Goal: Communication & Community: Answer question/provide support

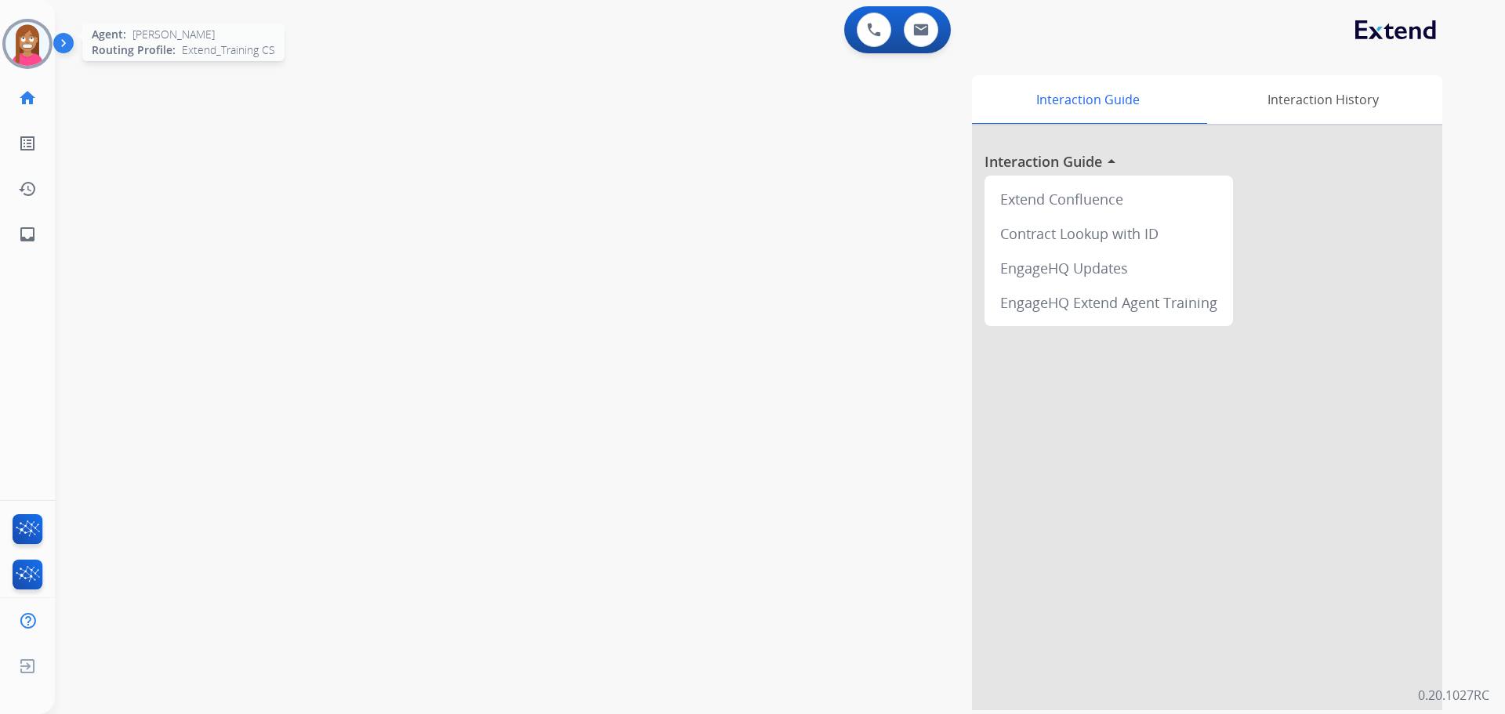
click at [25, 54] on img at bounding box center [27, 44] width 44 height 44
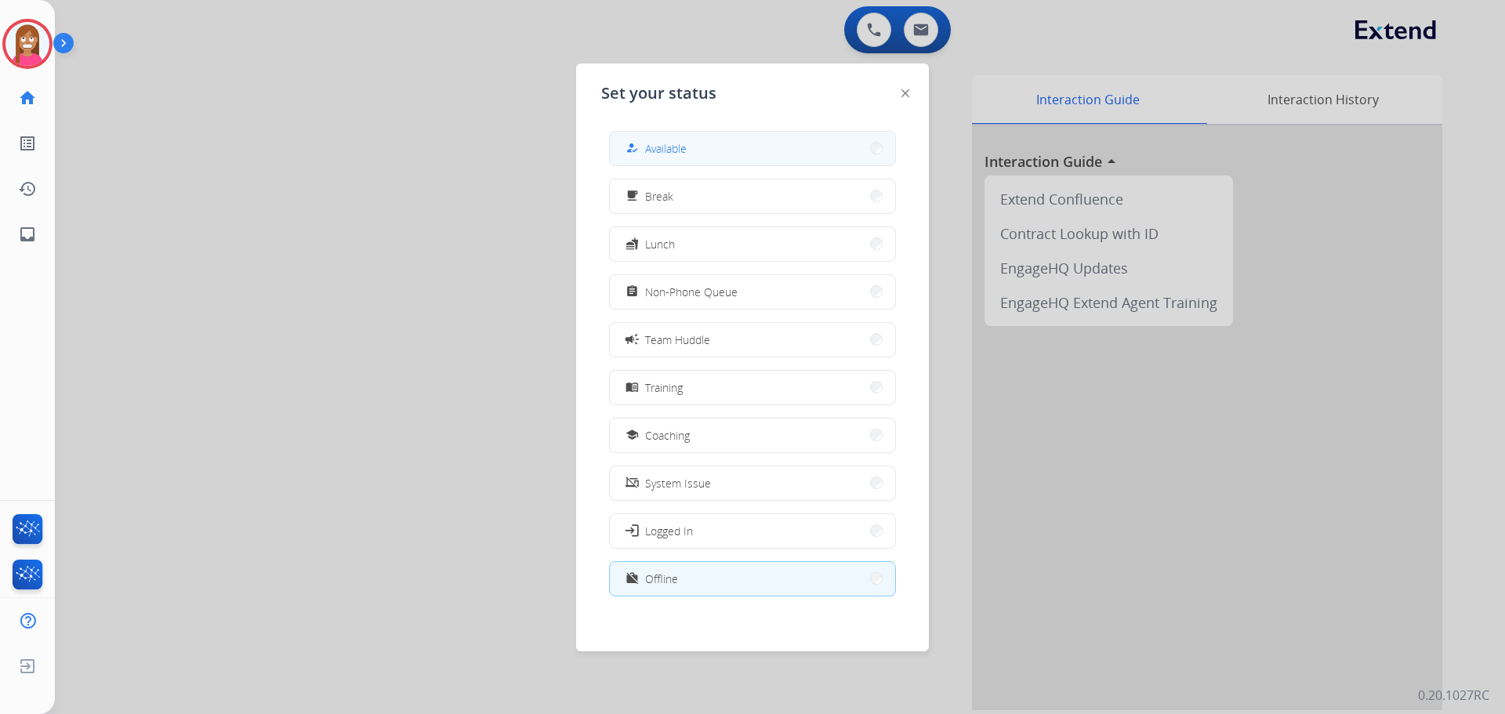
click at [678, 151] on span "Available" at bounding box center [666, 148] width 42 height 16
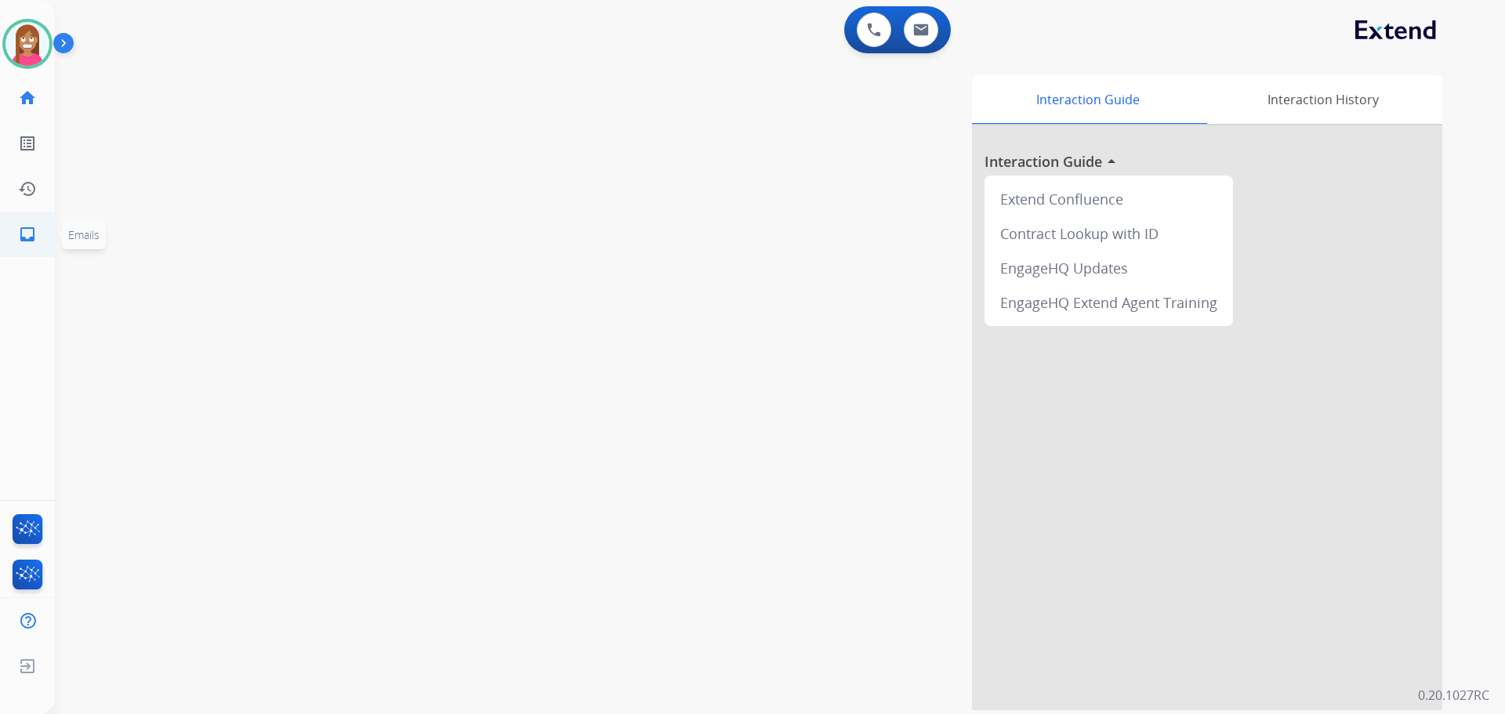
click at [25, 245] on link "inbox Emails" at bounding box center [27, 234] width 44 height 44
select select "**********"
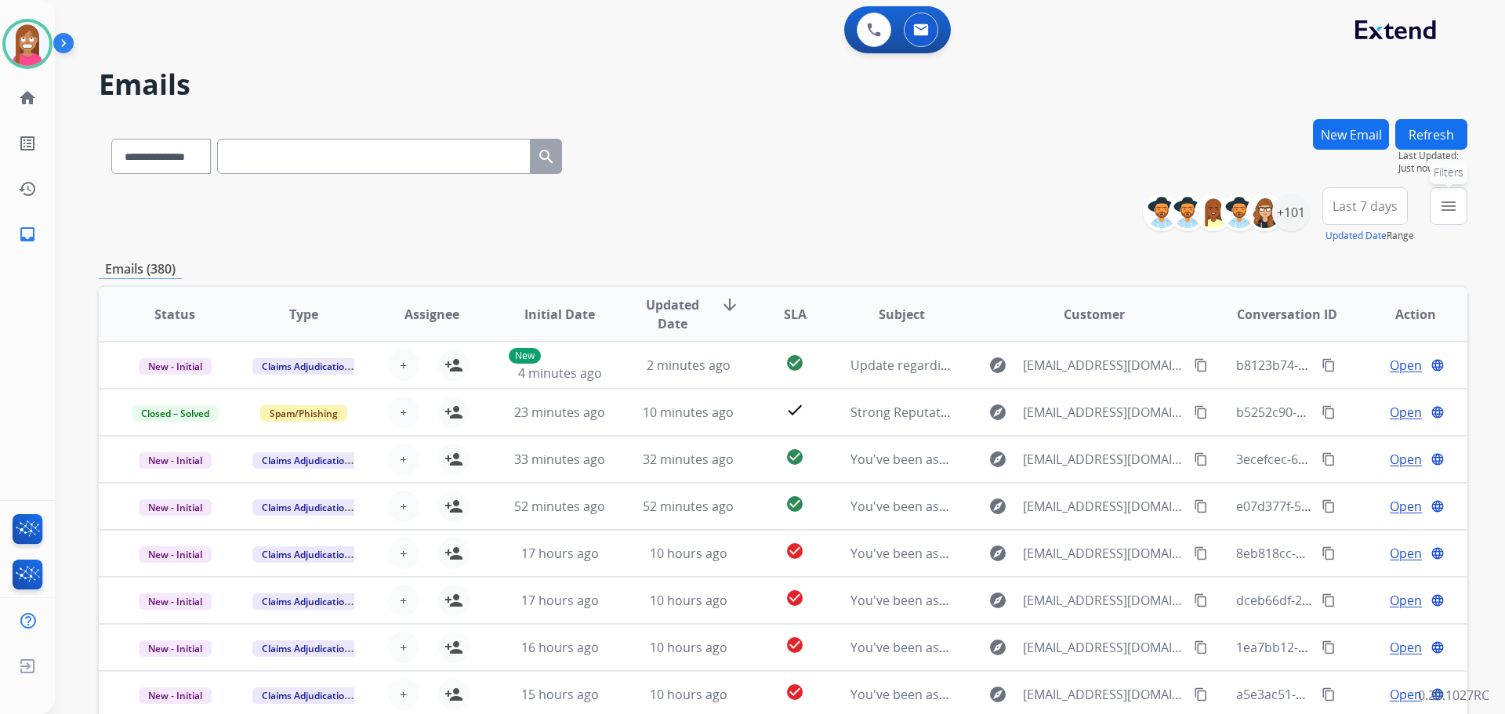
drag, startPoint x: 1449, startPoint y: 206, endPoint x: 1405, endPoint y: 229, distance: 49.4
click at [1447, 211] on mat-icon "menu" at bounding box center [1448, 206] width 19 height 19
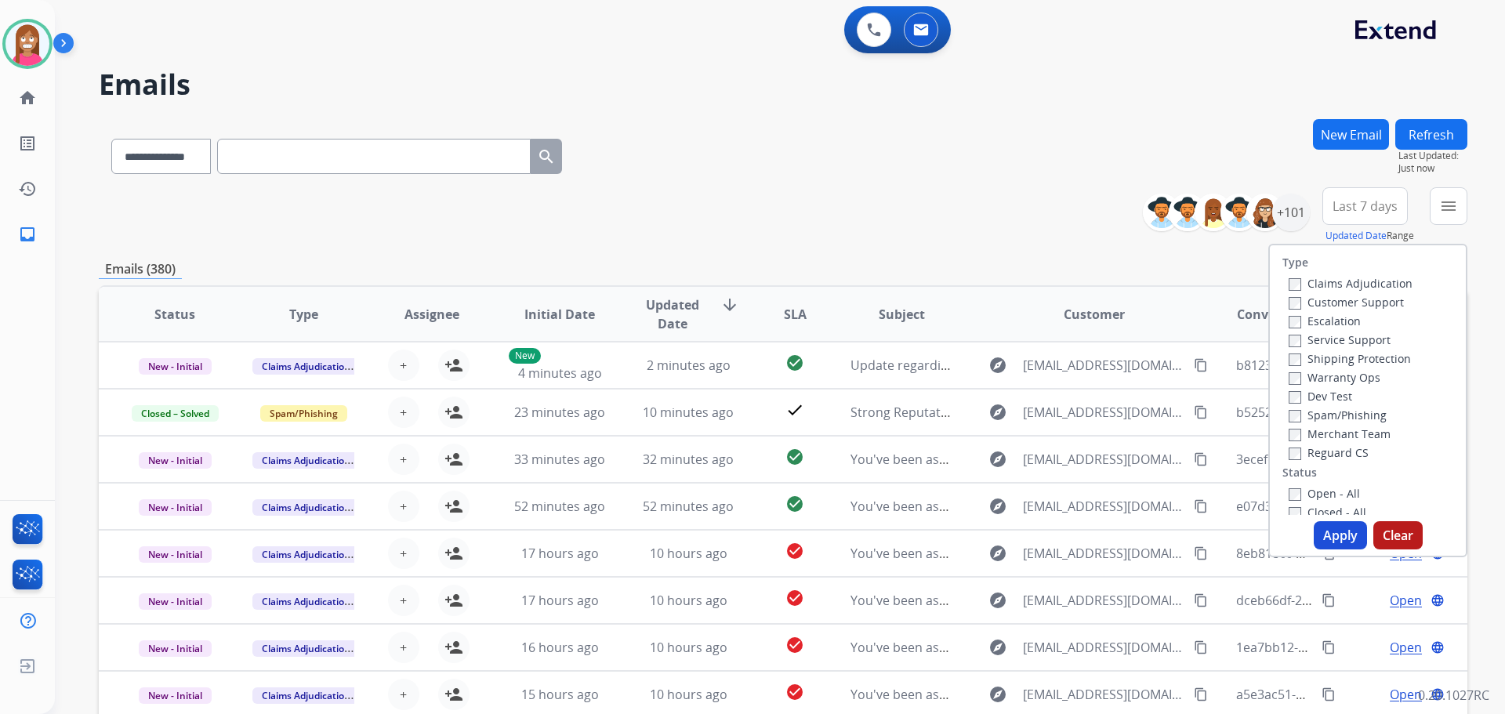
click at [1298, 300] on label "Customer Support" at bounding box center [1346, 302] width 115 height 15
click at [1310, 358] on label "Shipping Protection" at bounding box center [1350, 358] width 122 height 15
click at [1328, 452] on label "Reguard CS" at bounding box center [1329, 452] width 80 height 15
drag, startPoint x: 1315, startPoint y: 493, endPoint x: 1326, endPoint y: 500, distance: 12.4
click at [1324, 499] on label "Open - All" at bounding box center [1324, 493] width 71 height 15
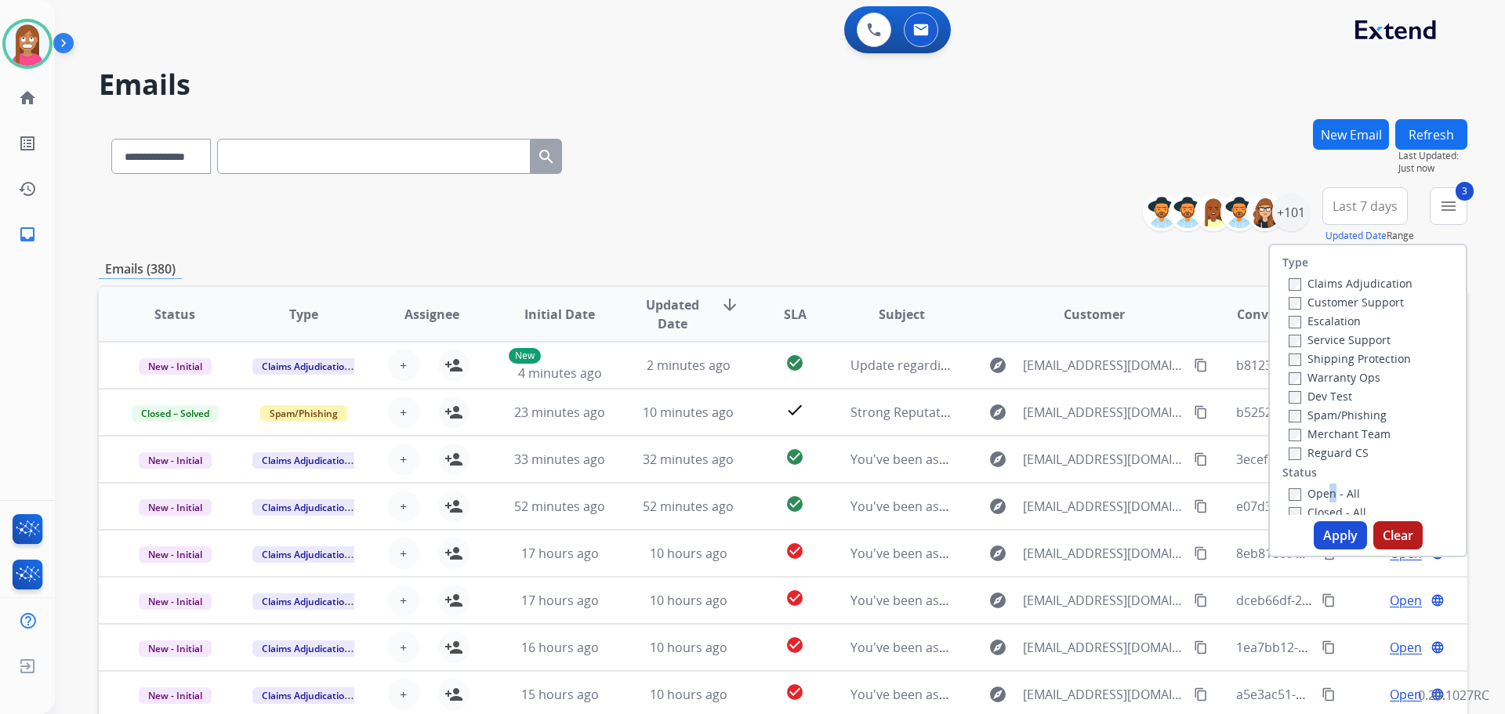
click at [1315, 489] on label "Open - All" at bounding box center [1324, 493] width 71 height 15
click at [1330, 527] on button "Apply" at bounding box center [1340, 535] width 53 height 28
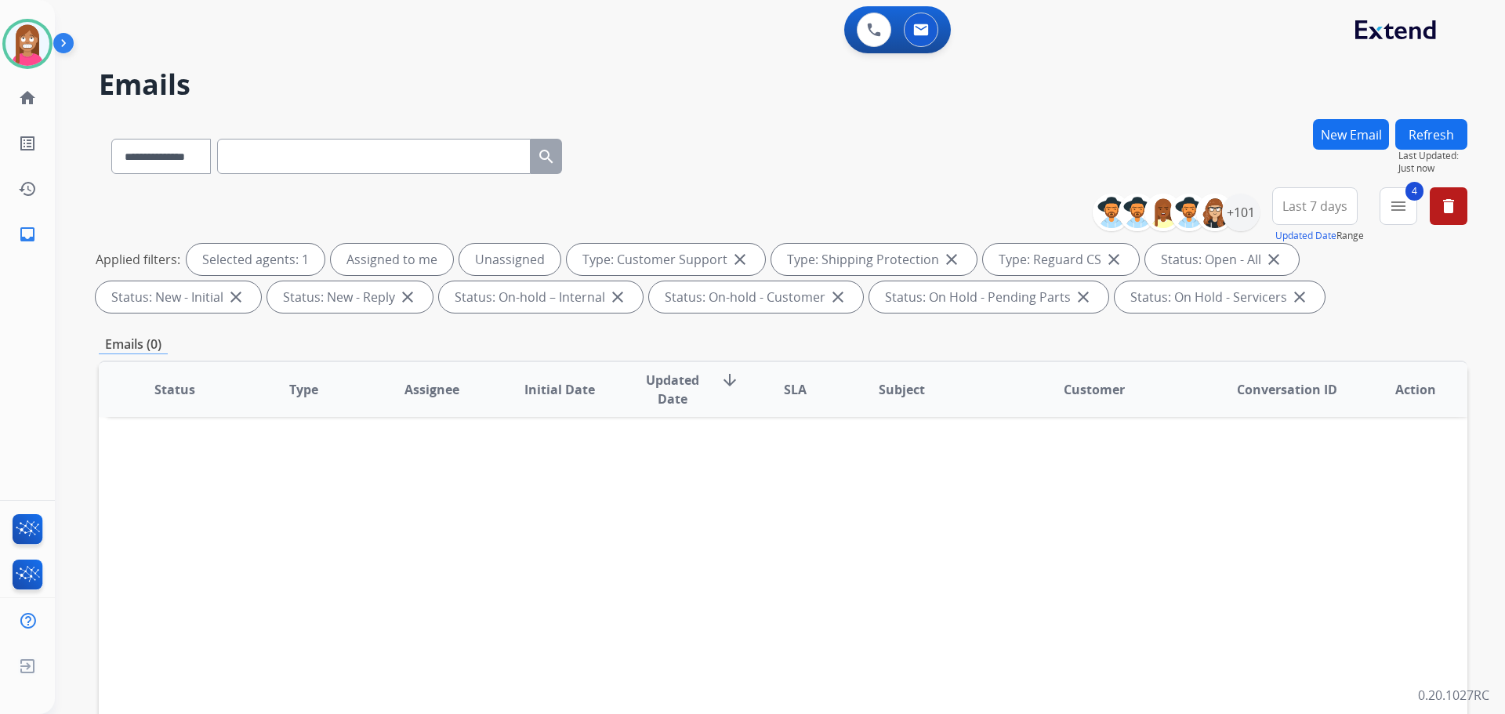
click at [1408, 126] on button "Refresh" at bounding box center [1431, 134] width 72 height 31
drag, startPoint x: 1412, startPoint y: 137, endPoint x: 1399, endPoint y: 154, distance: 21.8
click at [1409, 142] on button "Refresh" at bounding box center [1431, 134] width 72 height 31
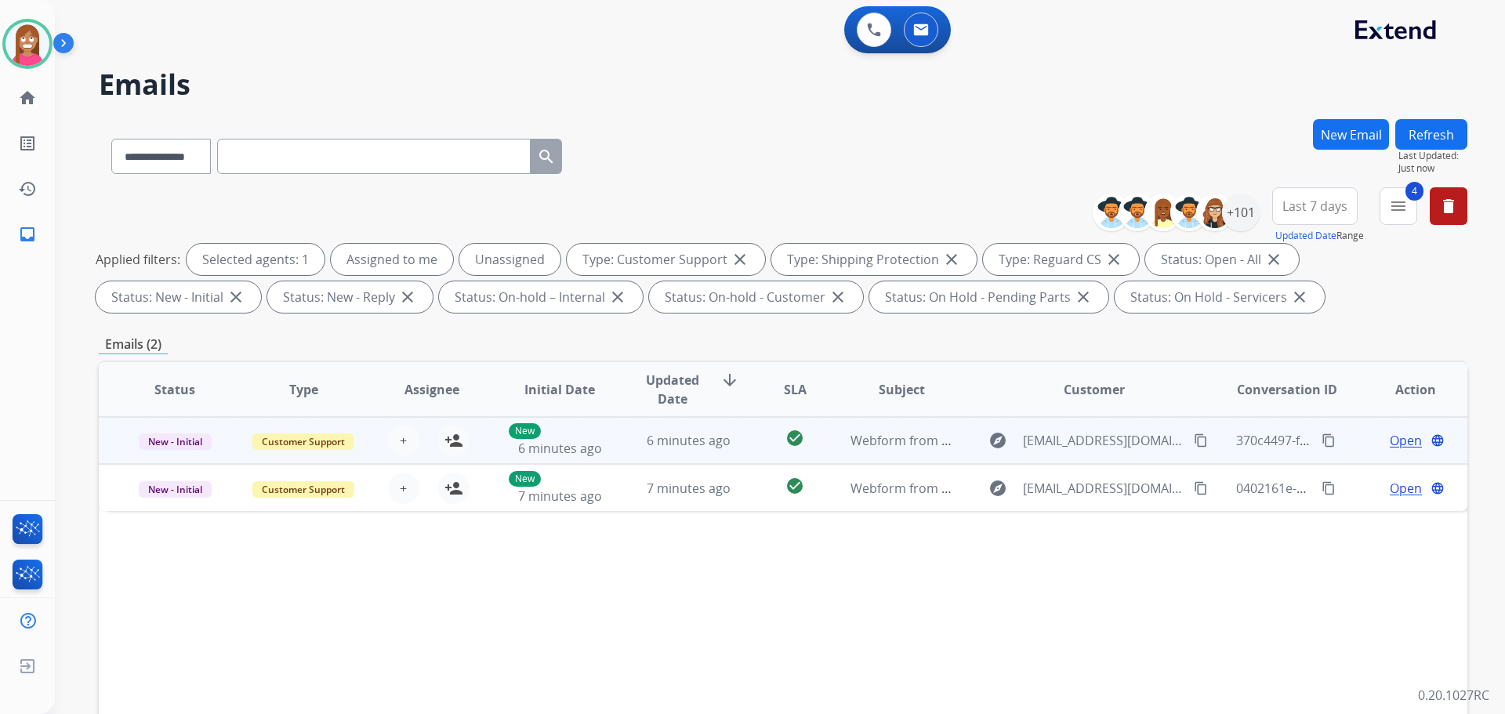
click at [624, 447] on td "6 minutes ago" at bounding box center [676, 440] width 129 height 47
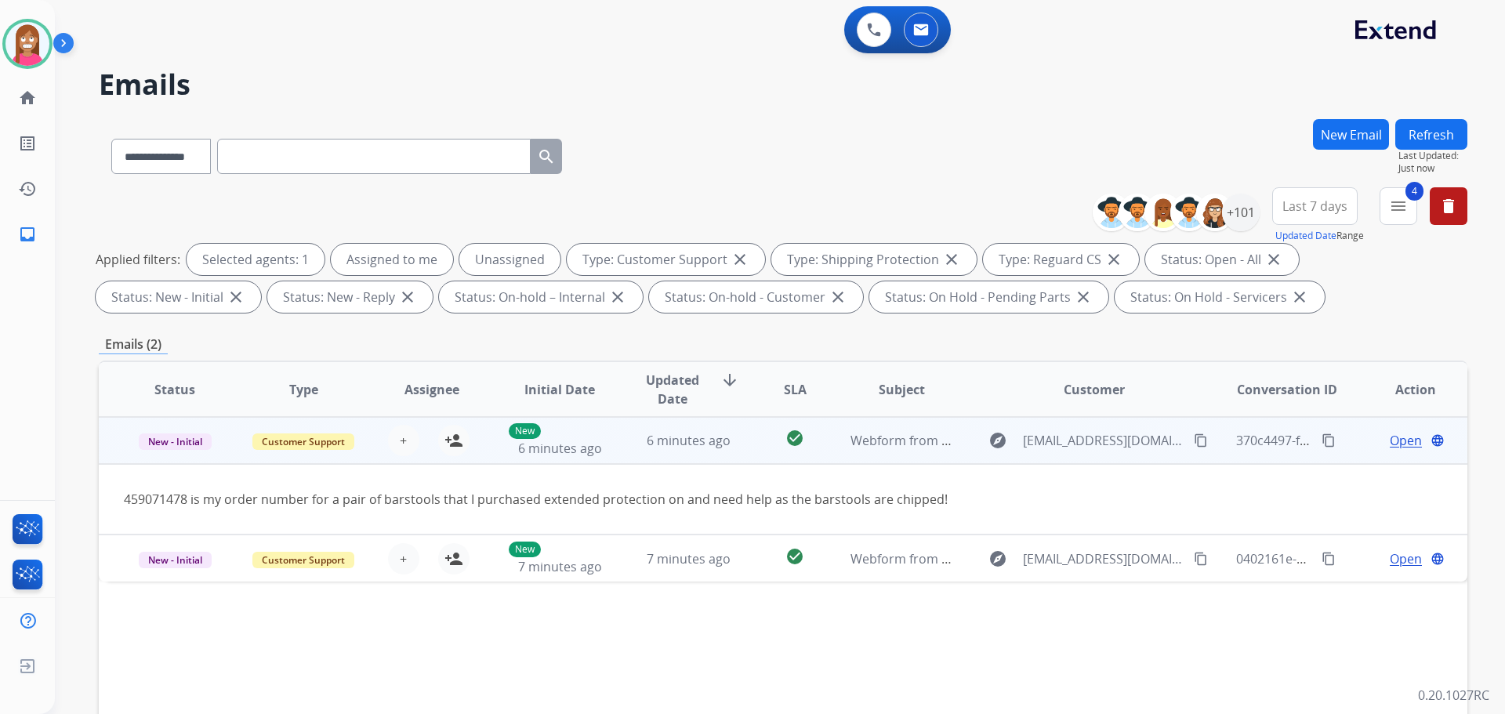
click at [1194, 437] on mat-icon "content_copy" at bounding box center [1201, 441] width 14 height 14
click at [448, 437] on mat-icon "person_add" at bounding box center [453, 440] width 19 height 19
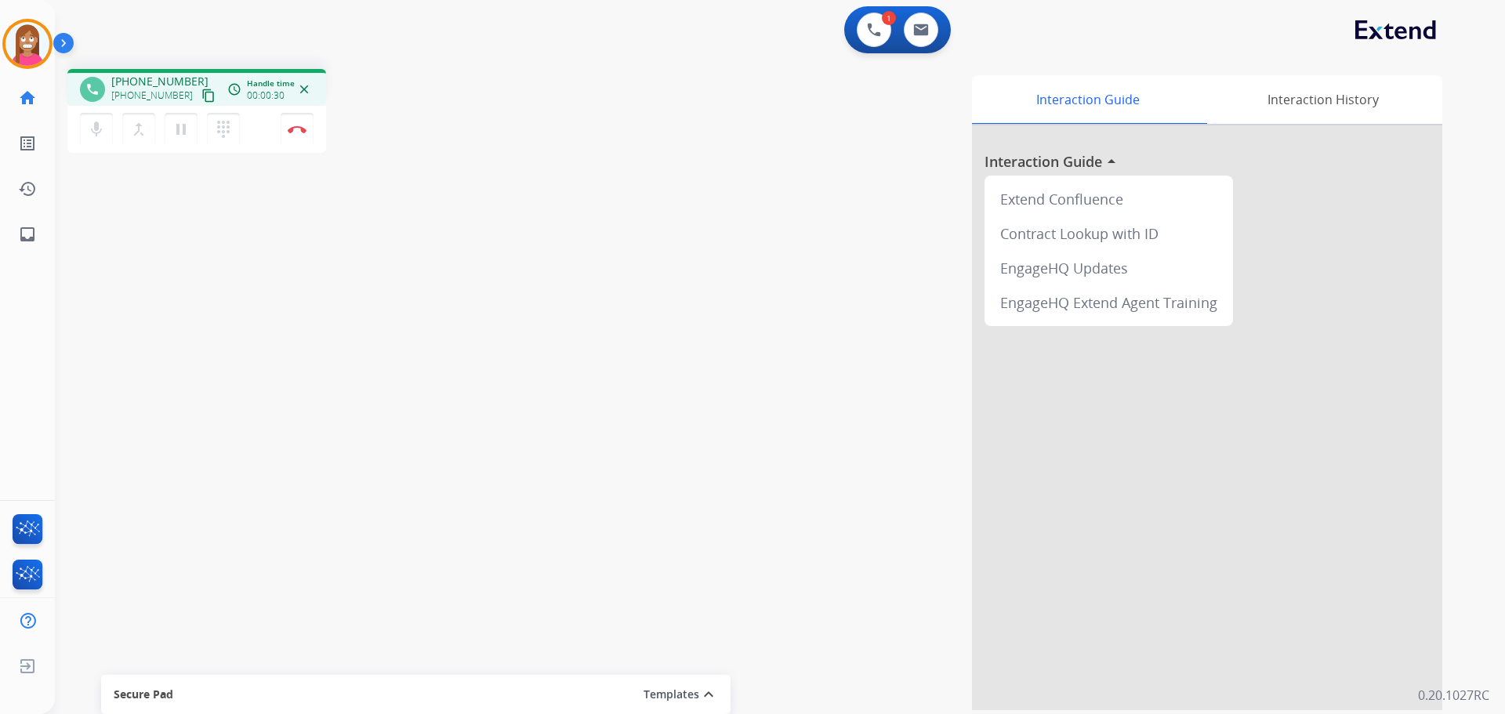
click at [201, 98] on mat-icon "content_copy" at bounding box center [208, 96] width 14 height 14
click at [184, 130] on mat-icon "pause" at bounding box center [181, 129] width 19 height 19
click at [178, 139] on button "play_arrow Hold" at bounding box center [181, 129] width 33 height 33
click at [295, 128] on img at bounding box center [297, 129] width 19 height 8
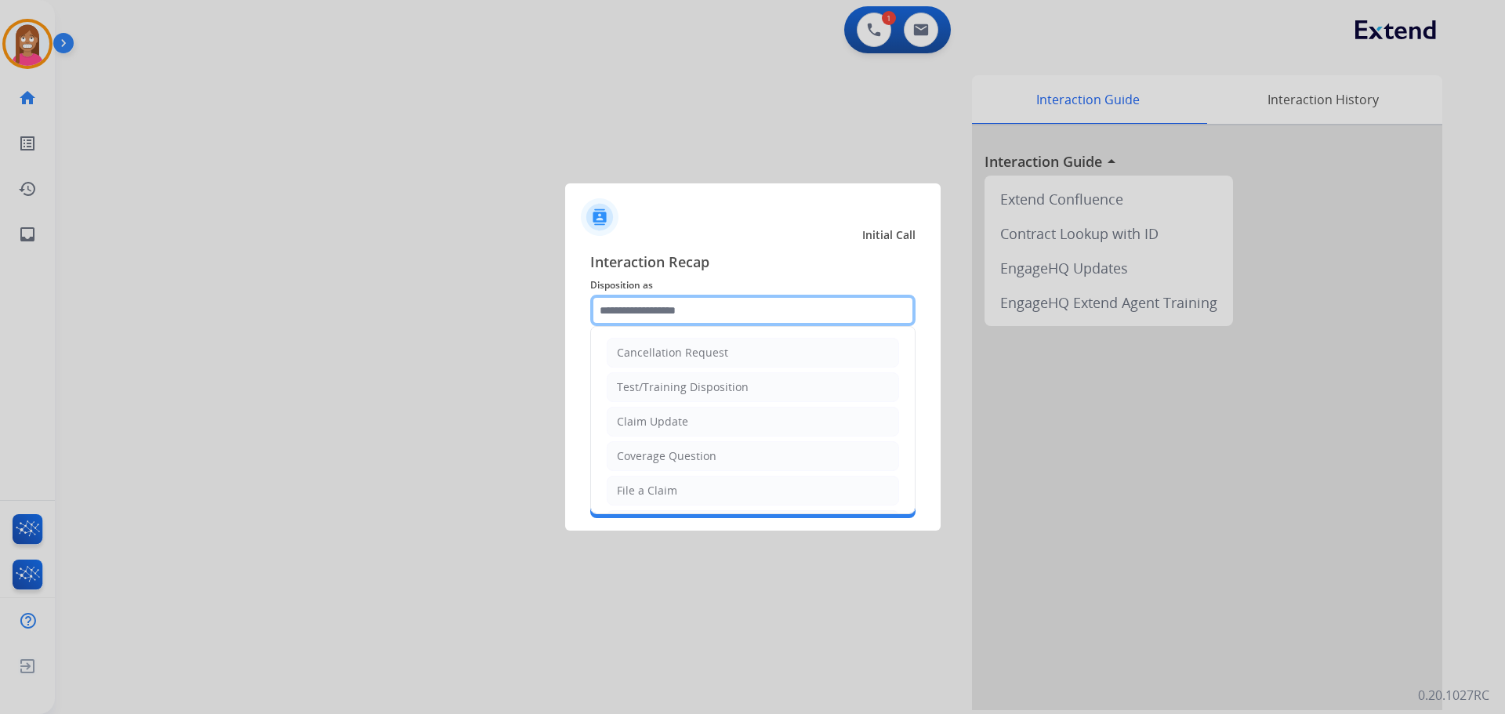
drag, startPoint x: 648, startPoint y: 310, endPoint x: 655, endPoint y: 294, distance: 17.5
click at [655, 302] on input "text" at bounding box center [752, 310] width 325 height 31
click at [645, 429] on div "Claim Update" at bounding box center [652, 422] width 71 height 16
type input "**********"
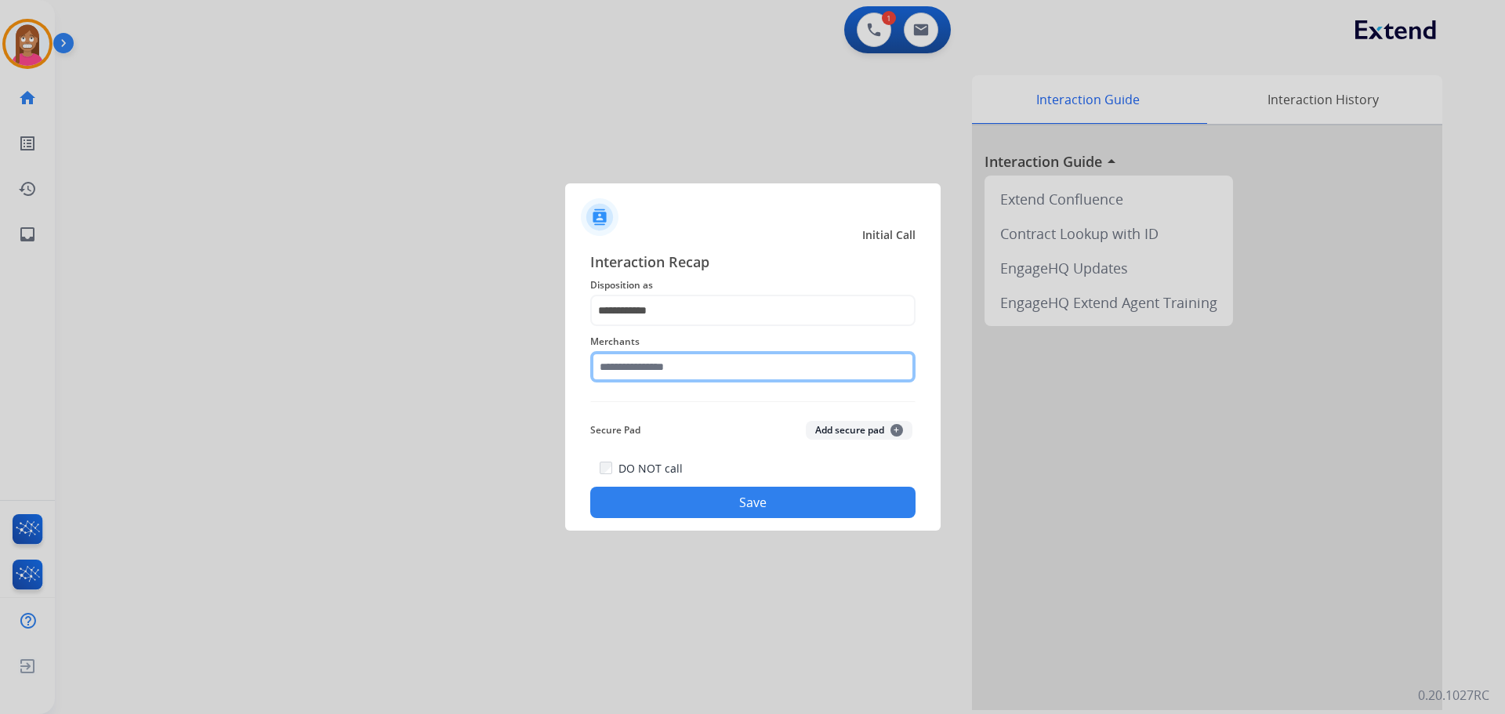
click at [647, 376] on input "text" at bounding box center [752, 366] width 325 height 31
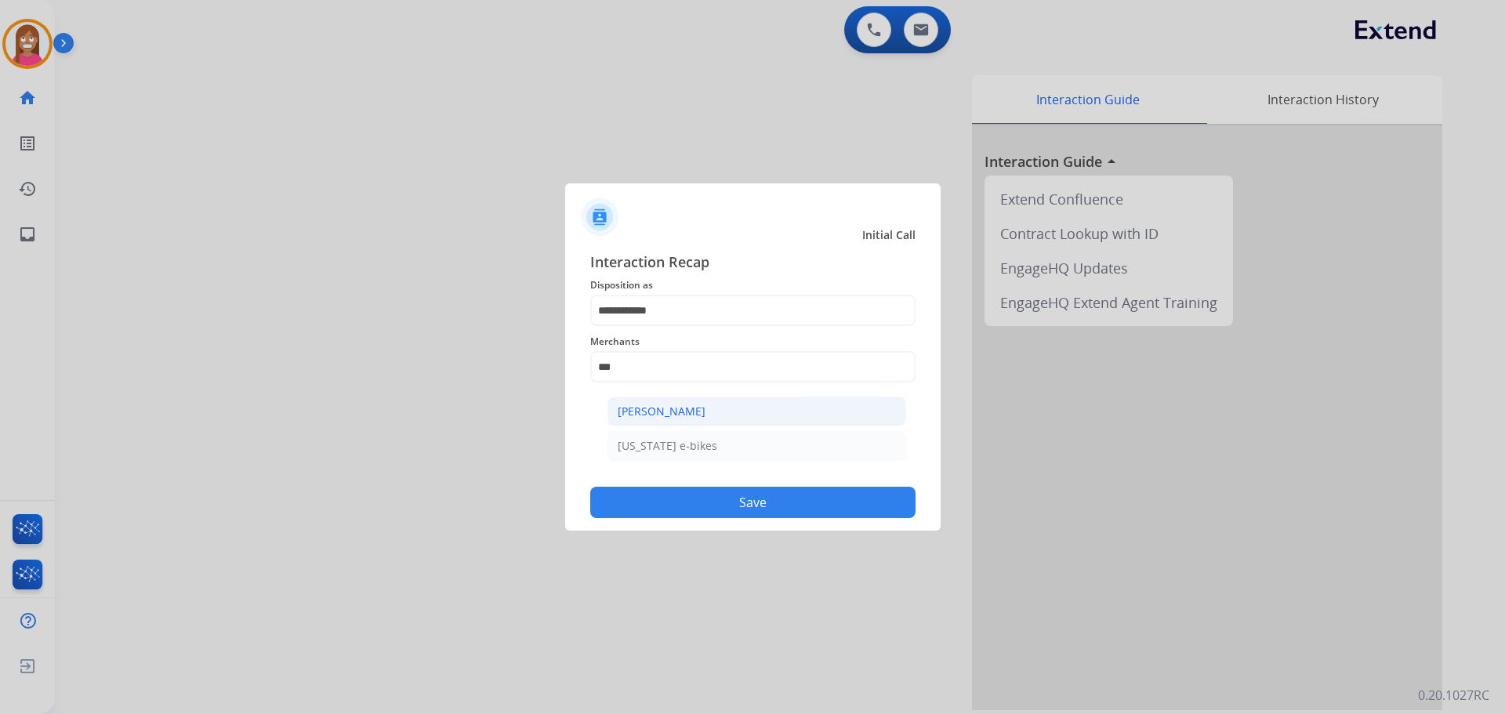
click at [644, 412] on div "[PERSON_NAME]" at bounding box center [662, 412] width 88 height 16
type input "**********"
click at [701, 495] on button "Save" at bounding box center [752, 502] width 325 height 31
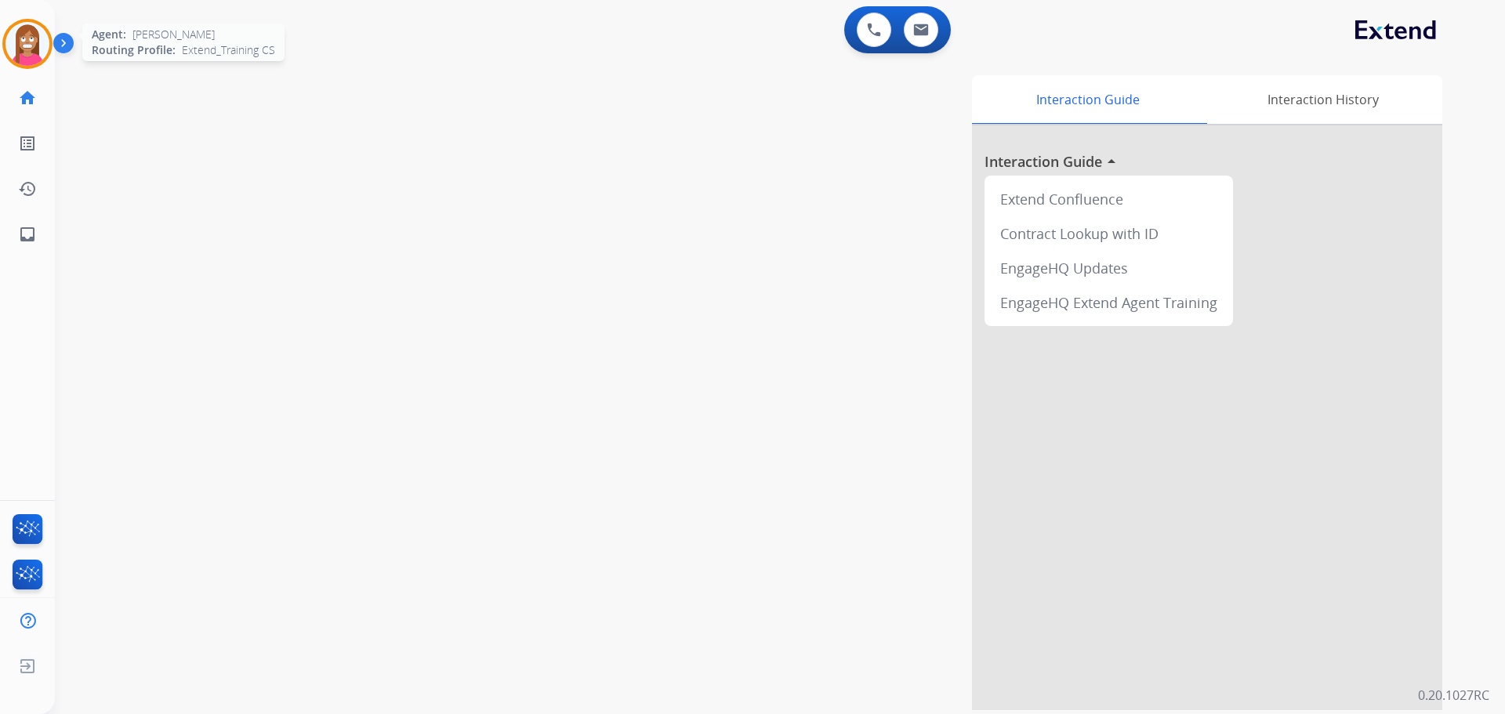
click at [20, 50] on img at bounding box center [27, 44] width 44 height 44
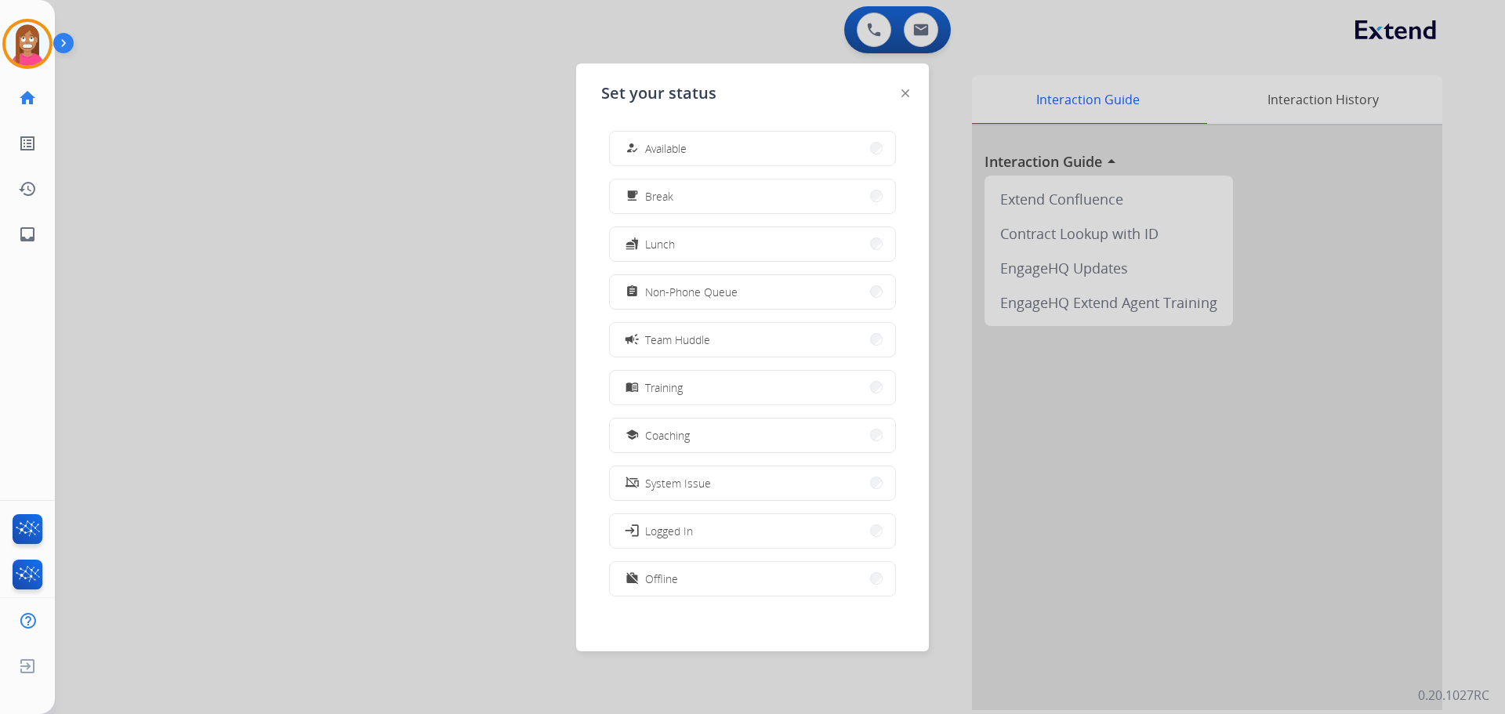
drag, startPoint x: 695, startPoint y: 343, endPoint x: 771, endPoint y: 347, distance: 77.0
click at [693, 343] on span "Team Huddle" at bounding box center [677, 340] width 65 height 16
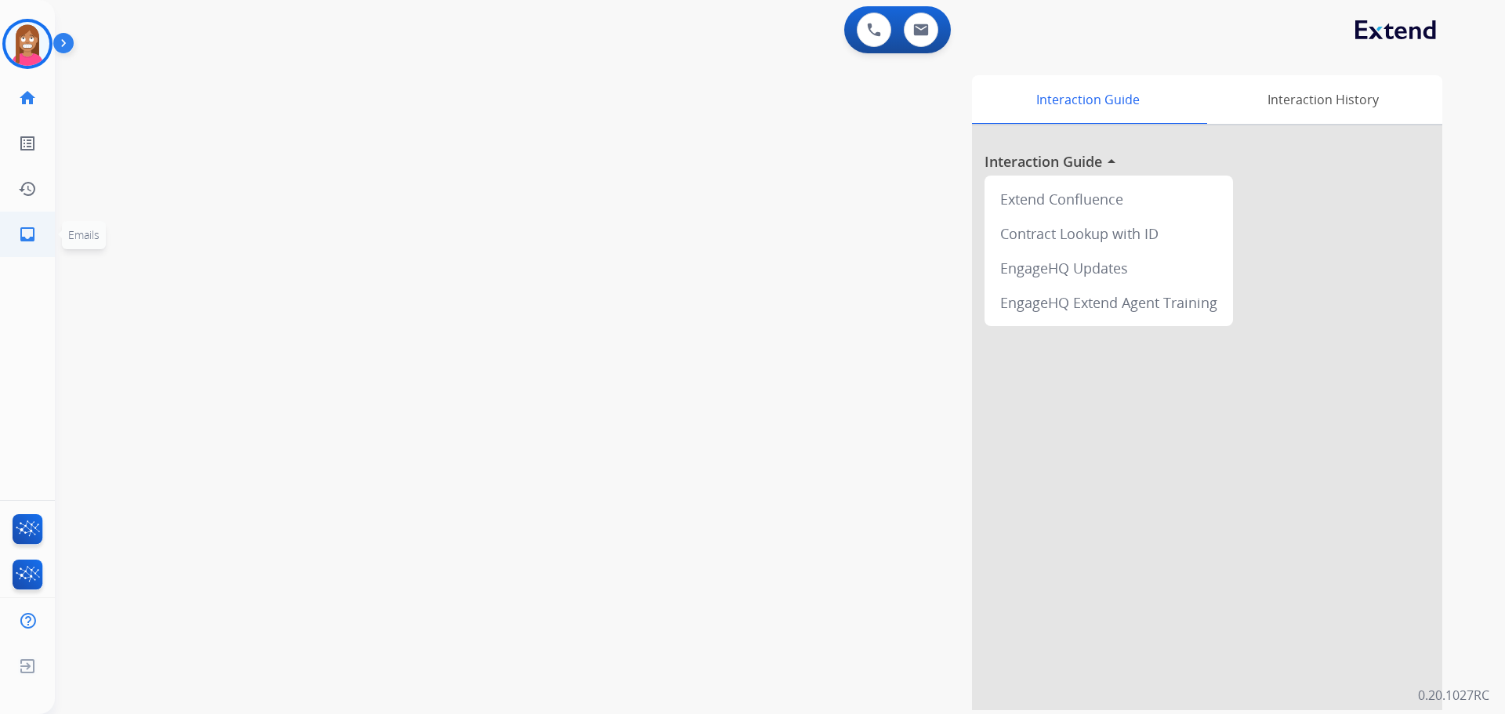
click at [24, 225] on mat-icon "inbox" at bounding box center [27, 234] width 19 height 19
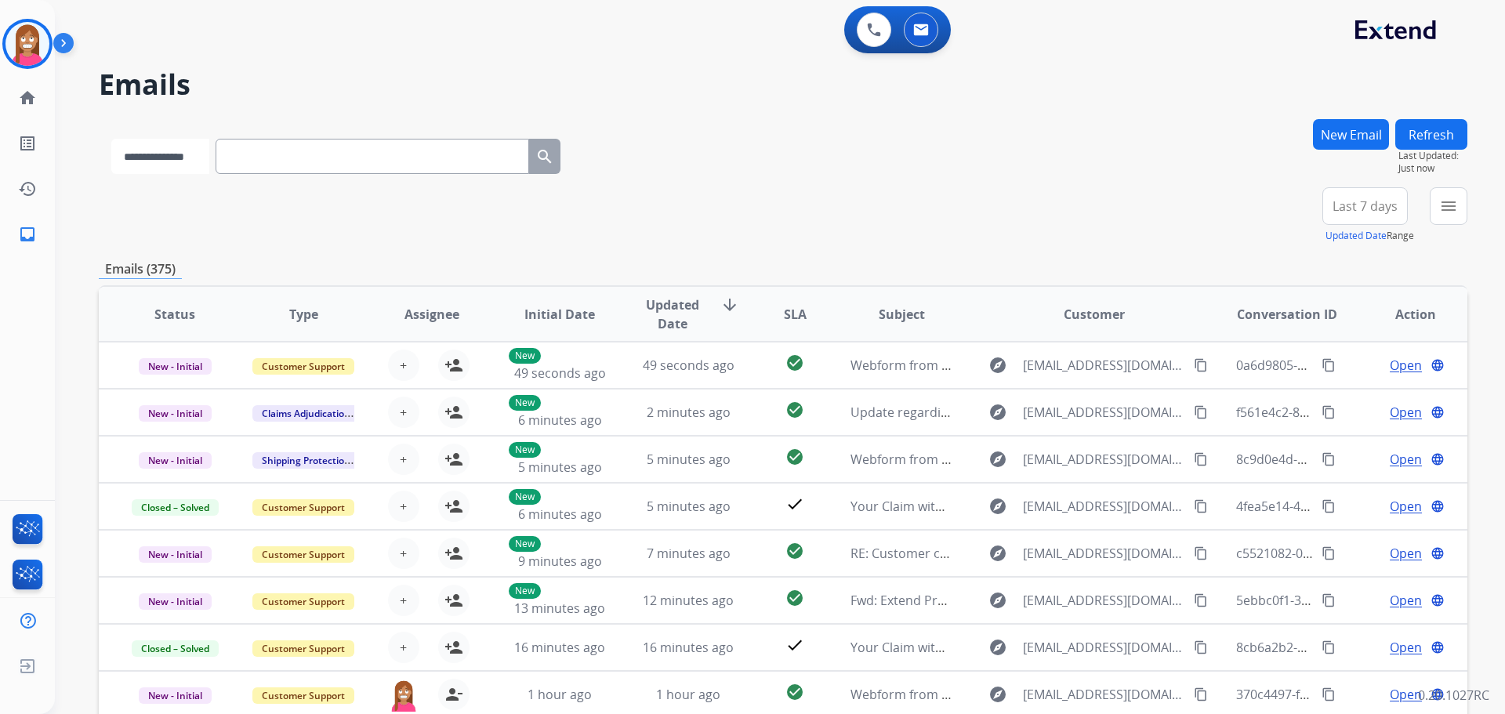
click at [175, 161] on select "**********" at bounding box center [160, 156] width 98 height 35
select select "**********"
click at [111, 139] on select "**********" at bounding box center [160, 156] width 98 height 35
paste input "**********"
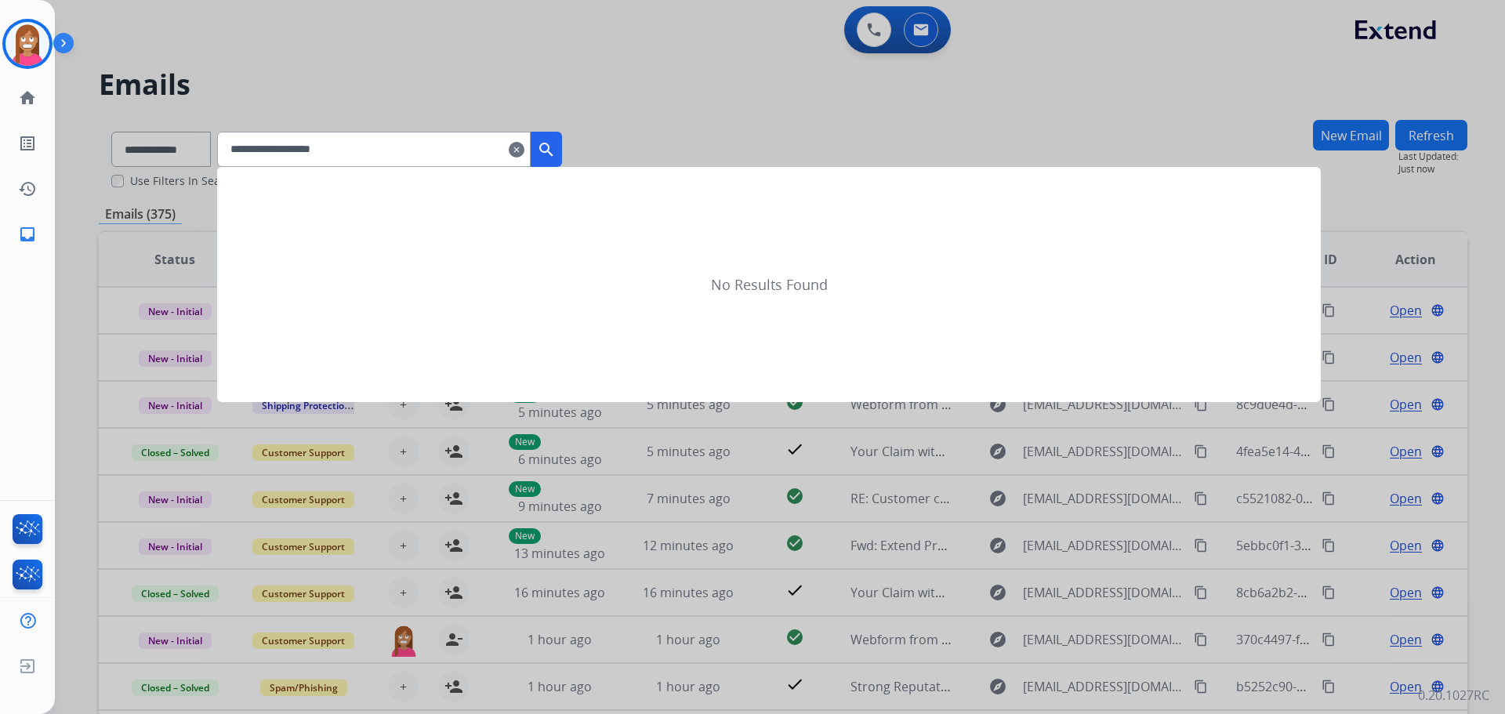
type input "**********"
click at [556, 143] on mat-icon "search" at bounding box center [546, 149] width 19 height 19
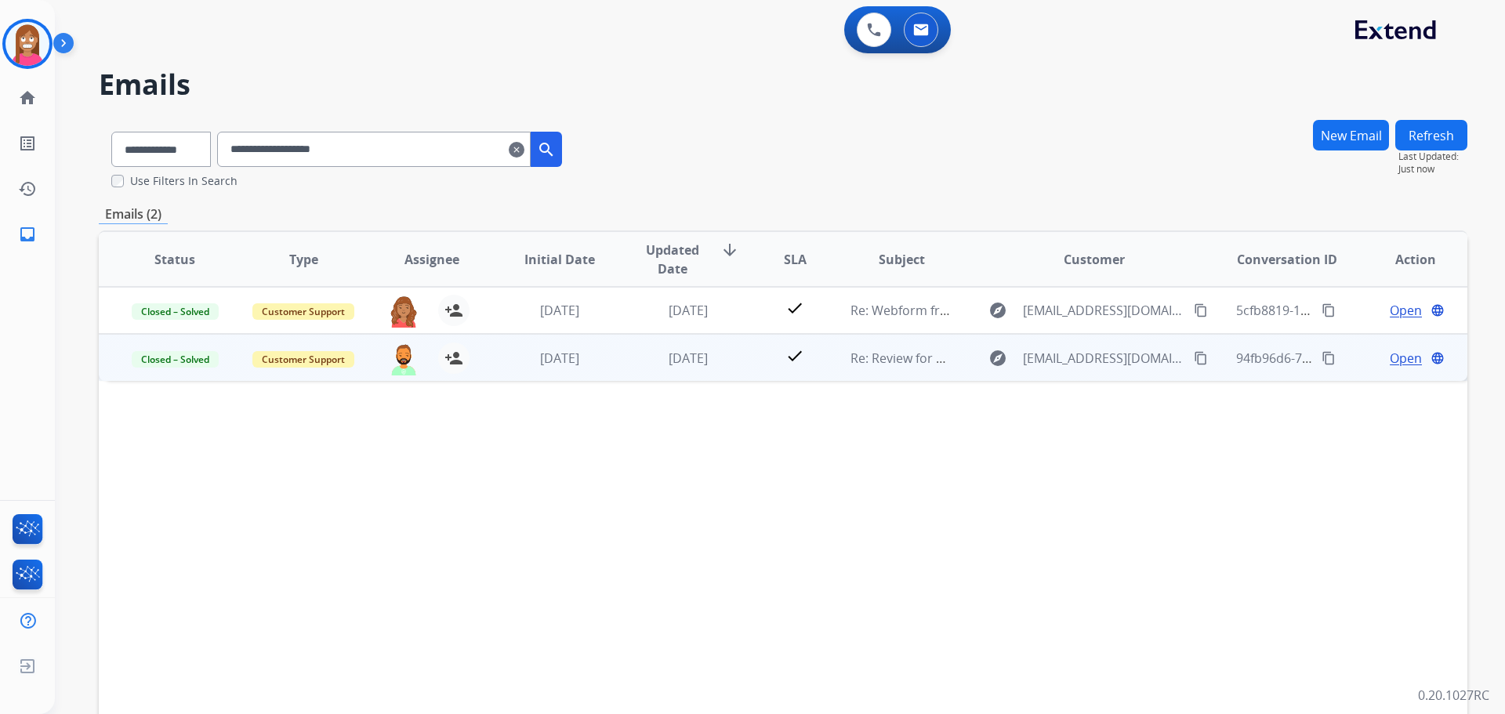
click at [626, 366] on td "[DATE]" at bounding box center [676, 357] width 129 height 47
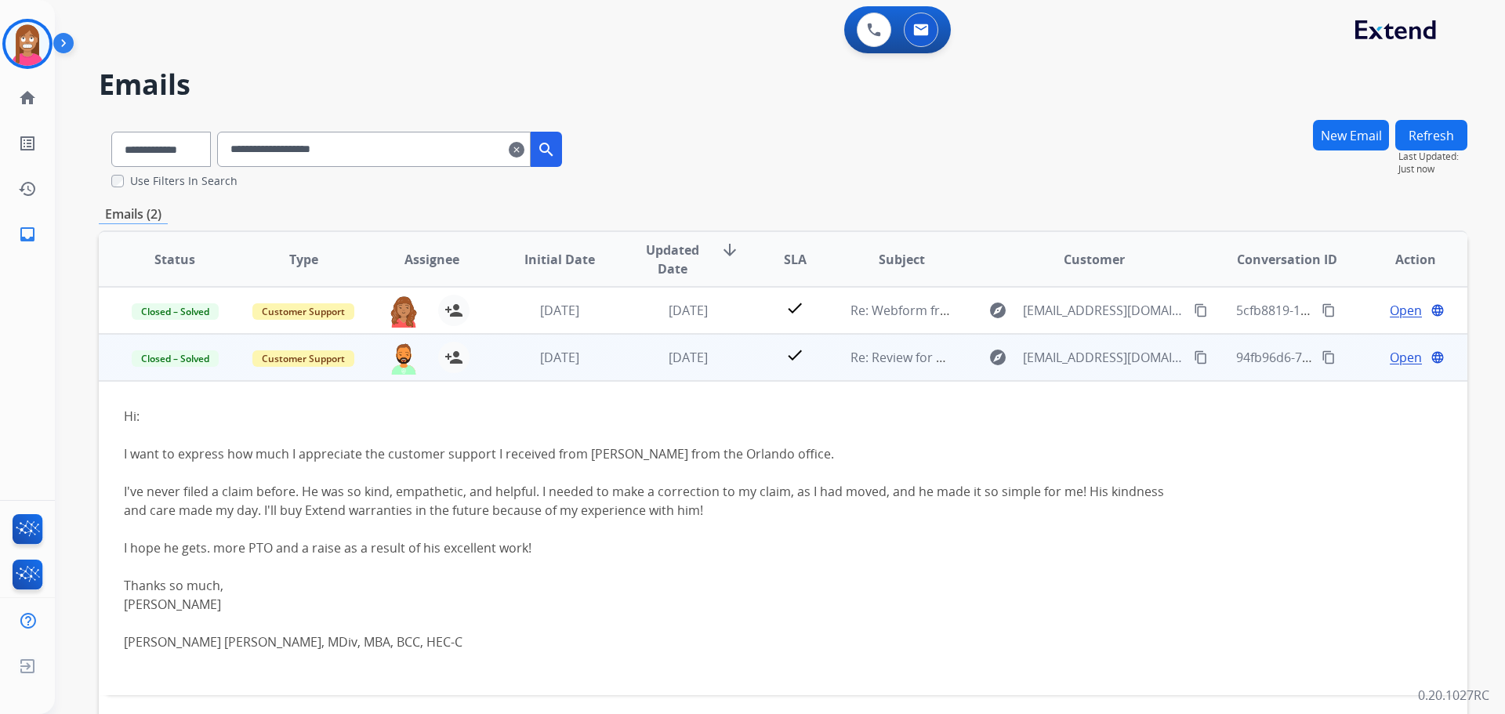
scroll to position [78, 0]
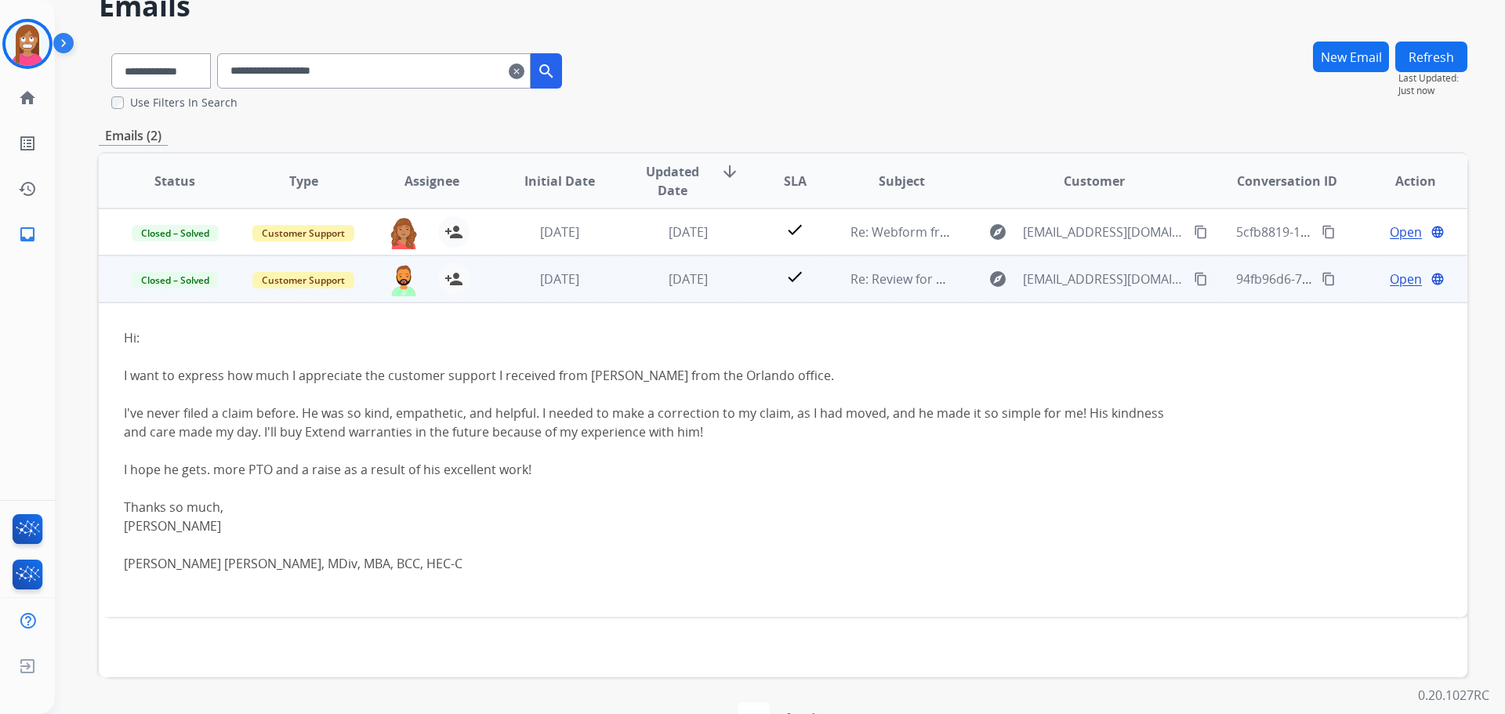
click at [1390, 286] on span "Open" at bounding box center [1406, 279] width 32 height 19
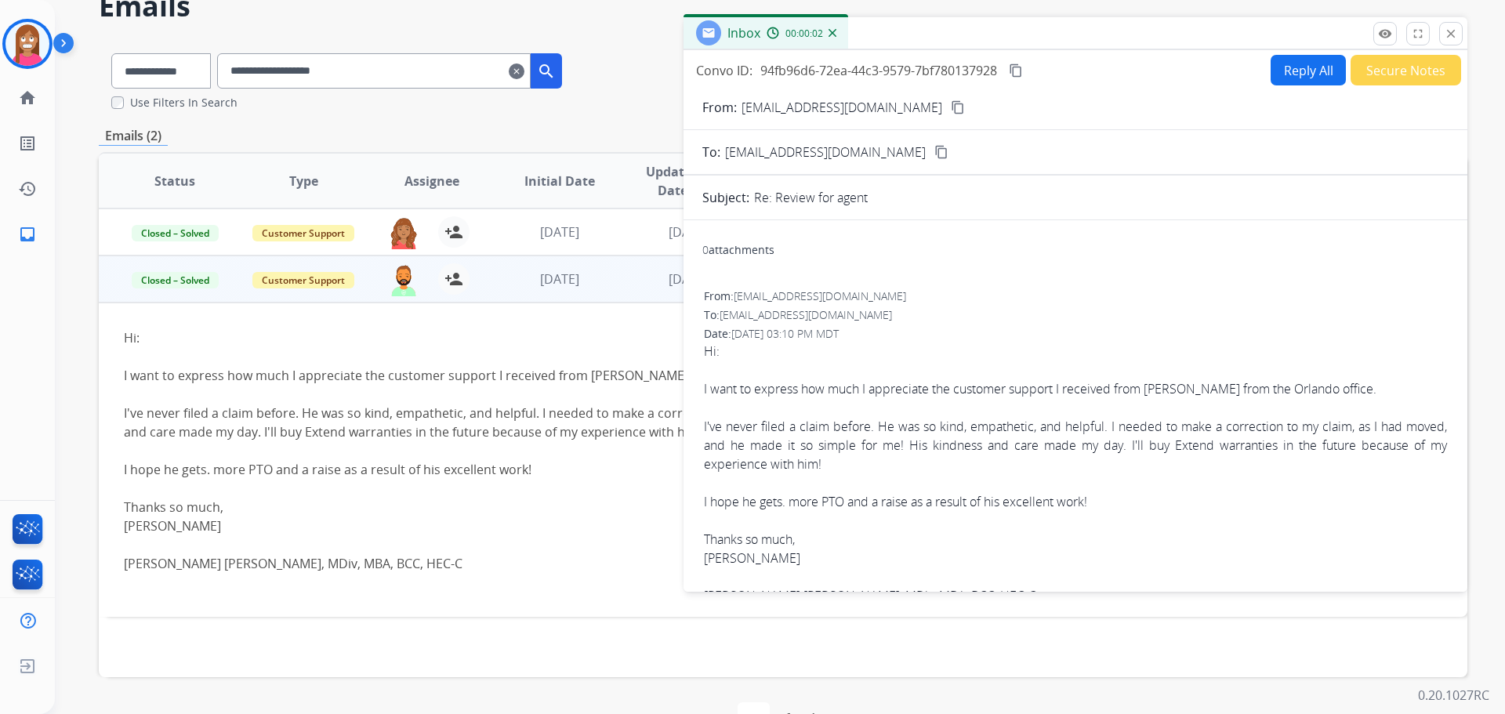
drag, startPoint x: 1453, startPoint y: 33, endPoint x: 1388, endPoint y: 80, distance: 80.3
click at [1452, 36] on mat-icon "close" at bounding box center [1451, 34] width 14 height 14
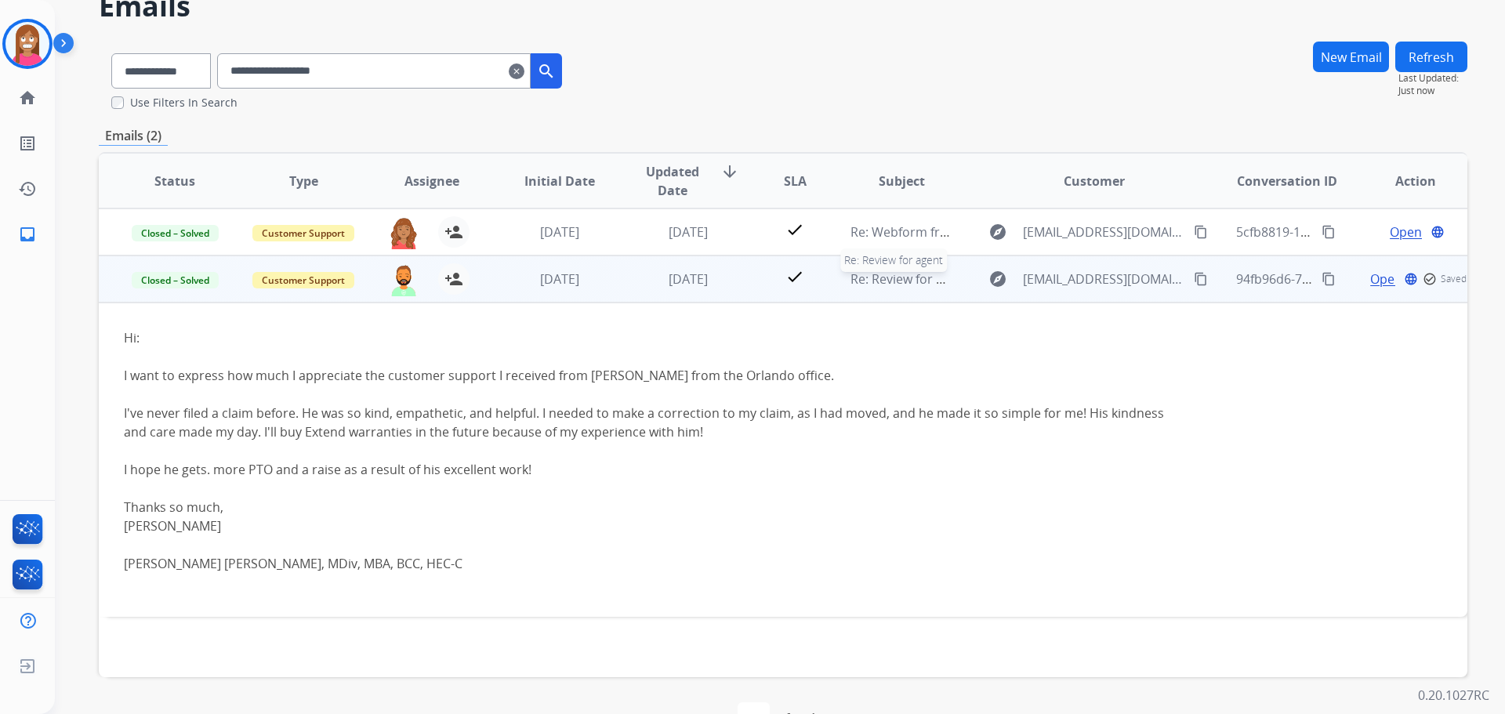
scroll to position [123, 0]
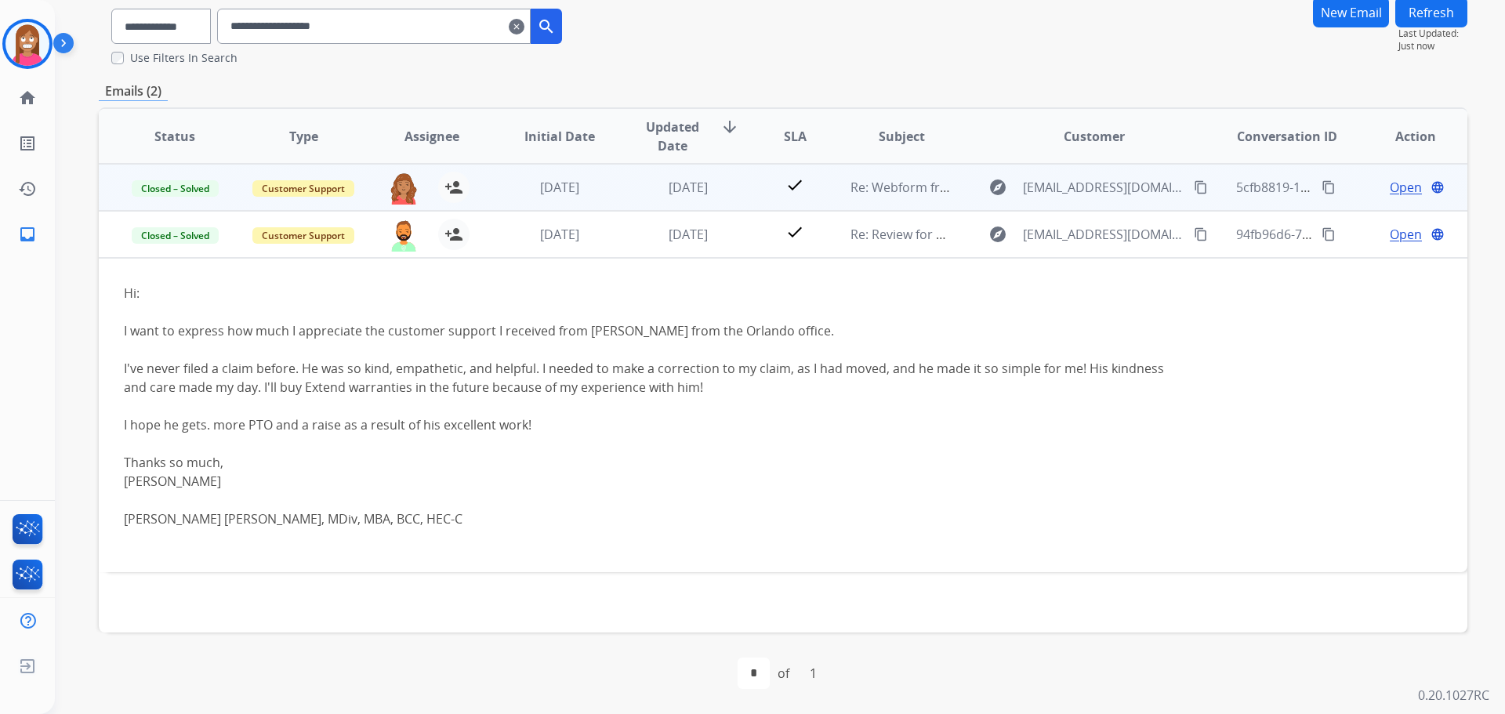
click at [749, 205] on td "check" at bounding box center [782, 187] width 85 height 47
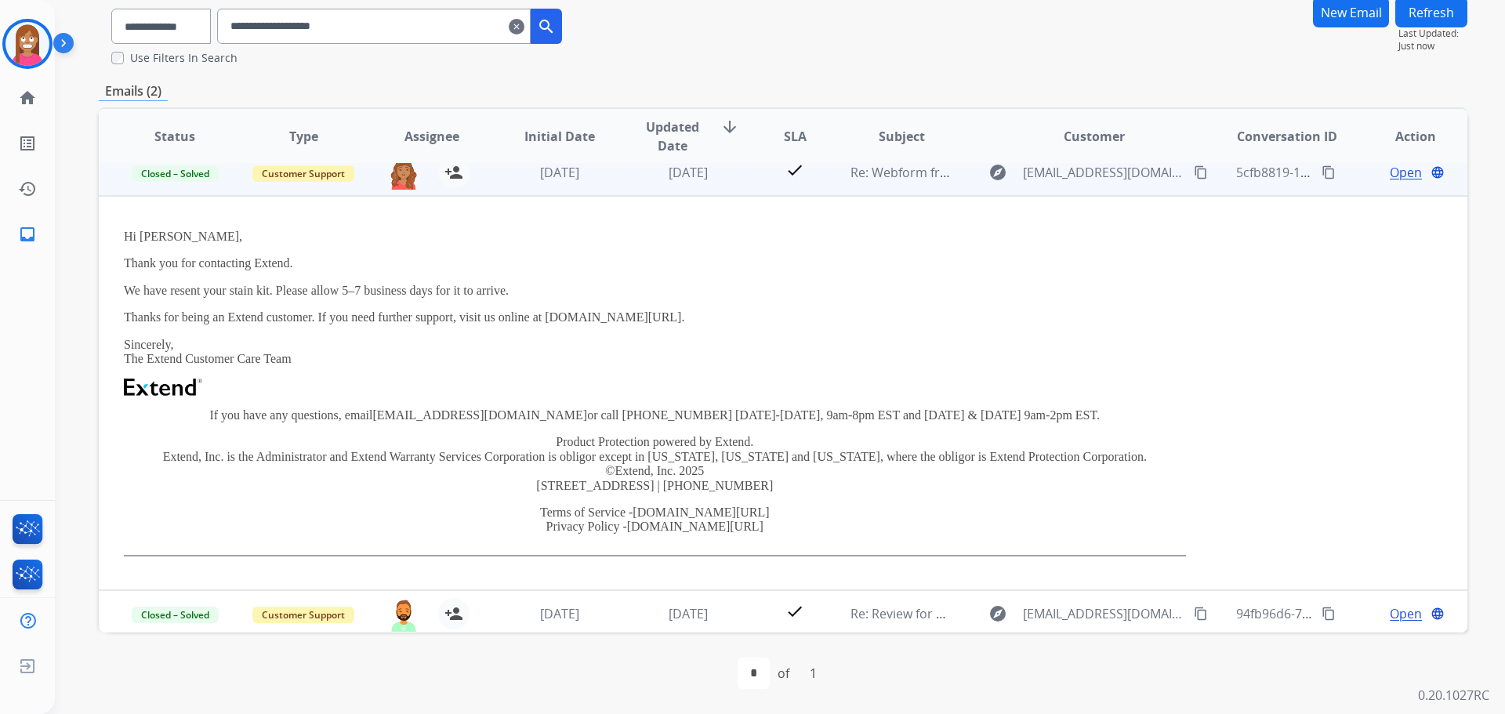
scroll to position [20, 0]
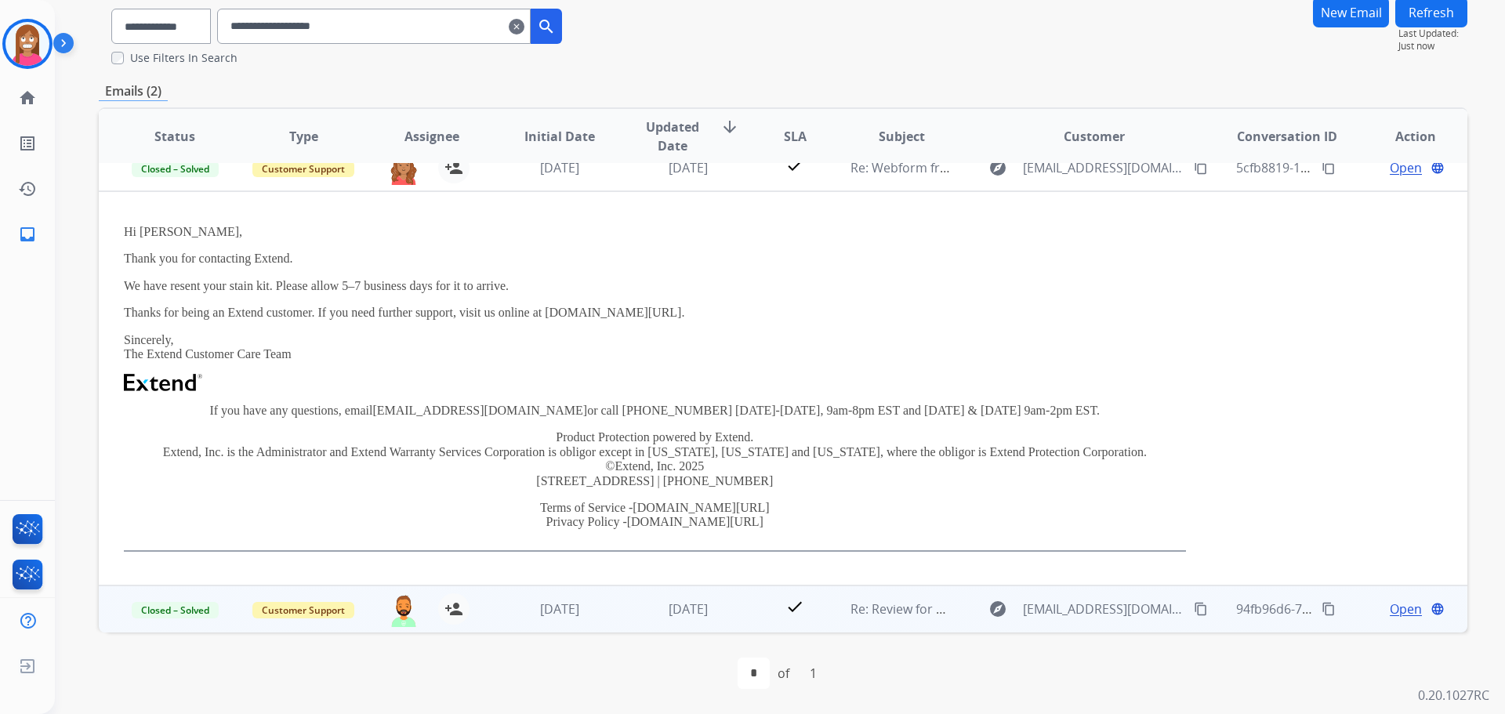
click at [742, 619] on td "check" at bounding box center [782, 609] width 85 height 47
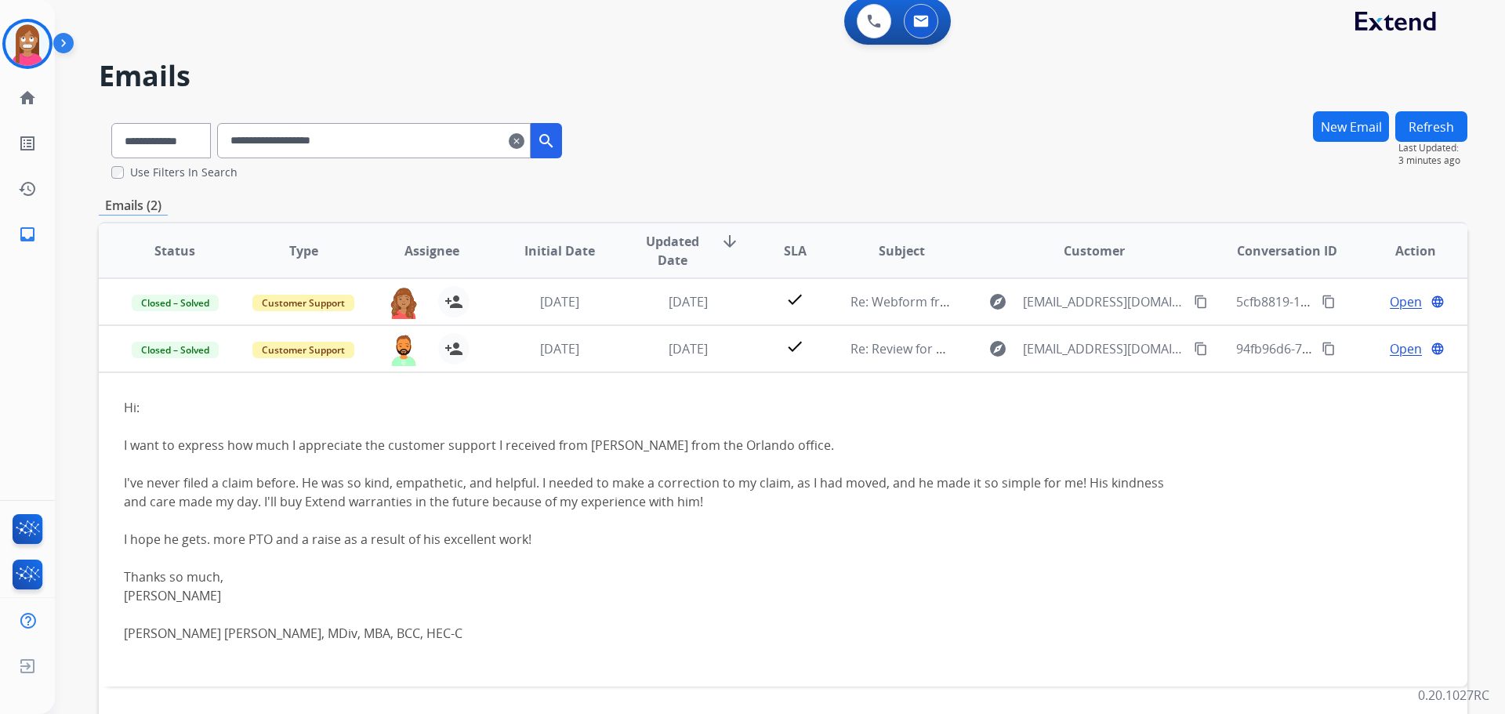
scroll to position [0, 0]
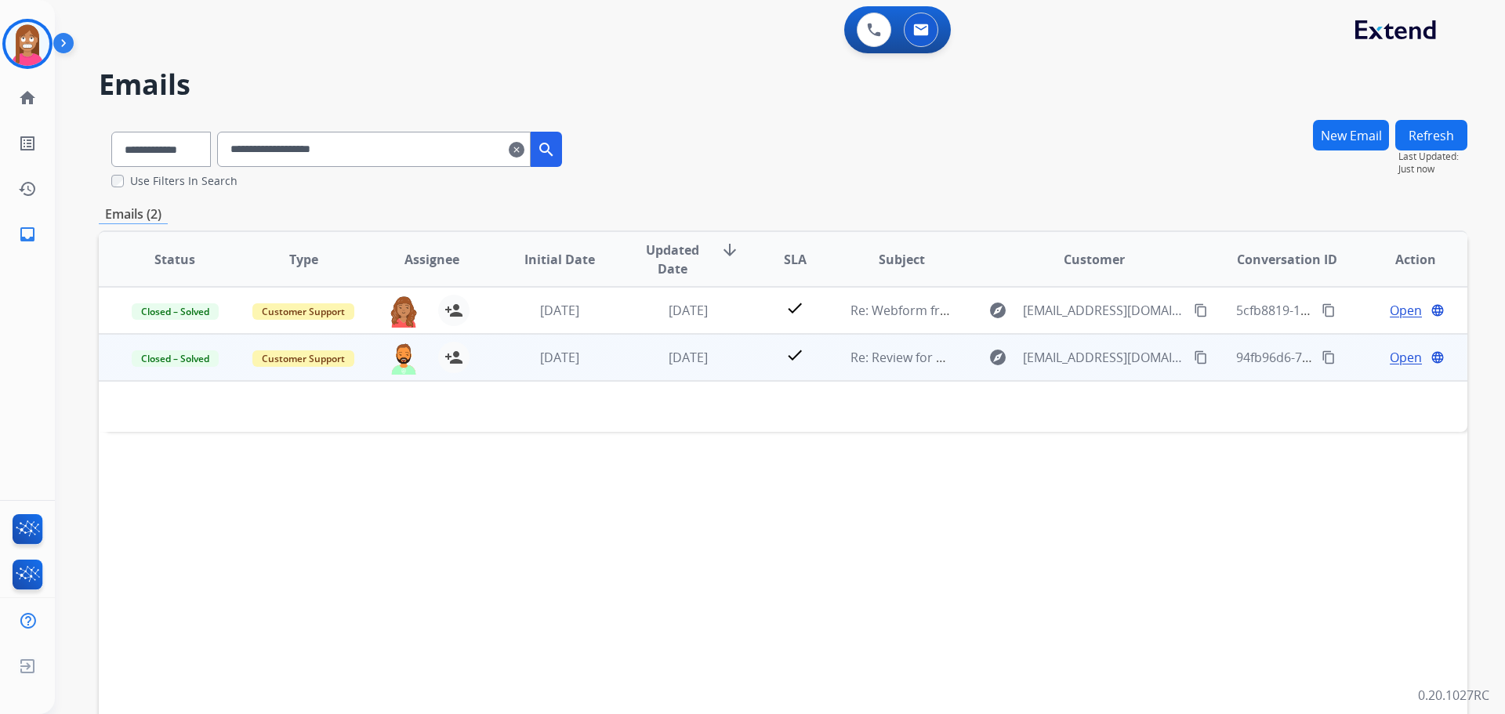
click at [597, 373] on td "[DATE]" at bounding box center [548, 357] width 129 height 47
click at [625, 378] on td "[DATE]" at bounding box center [676, 357] width 129 height 47
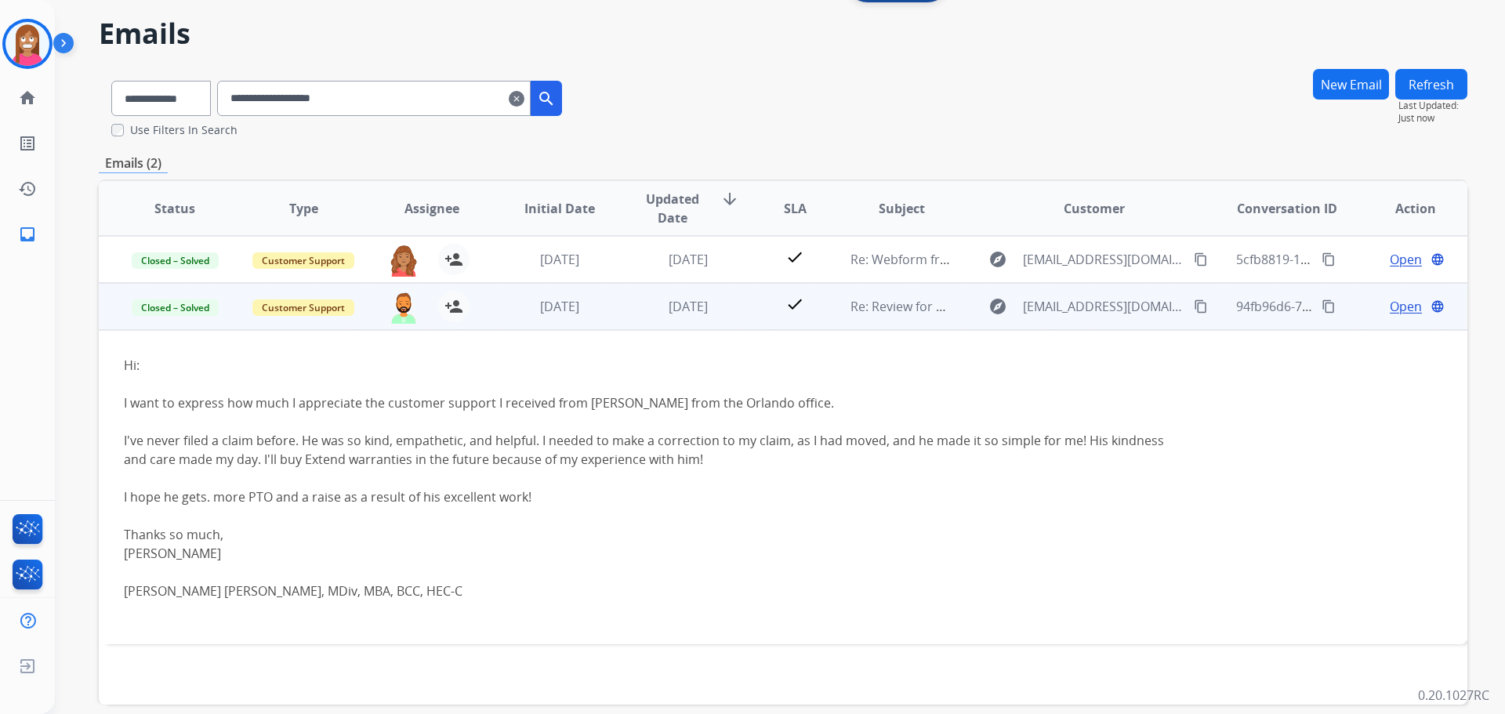
scroll to position [78, 0]
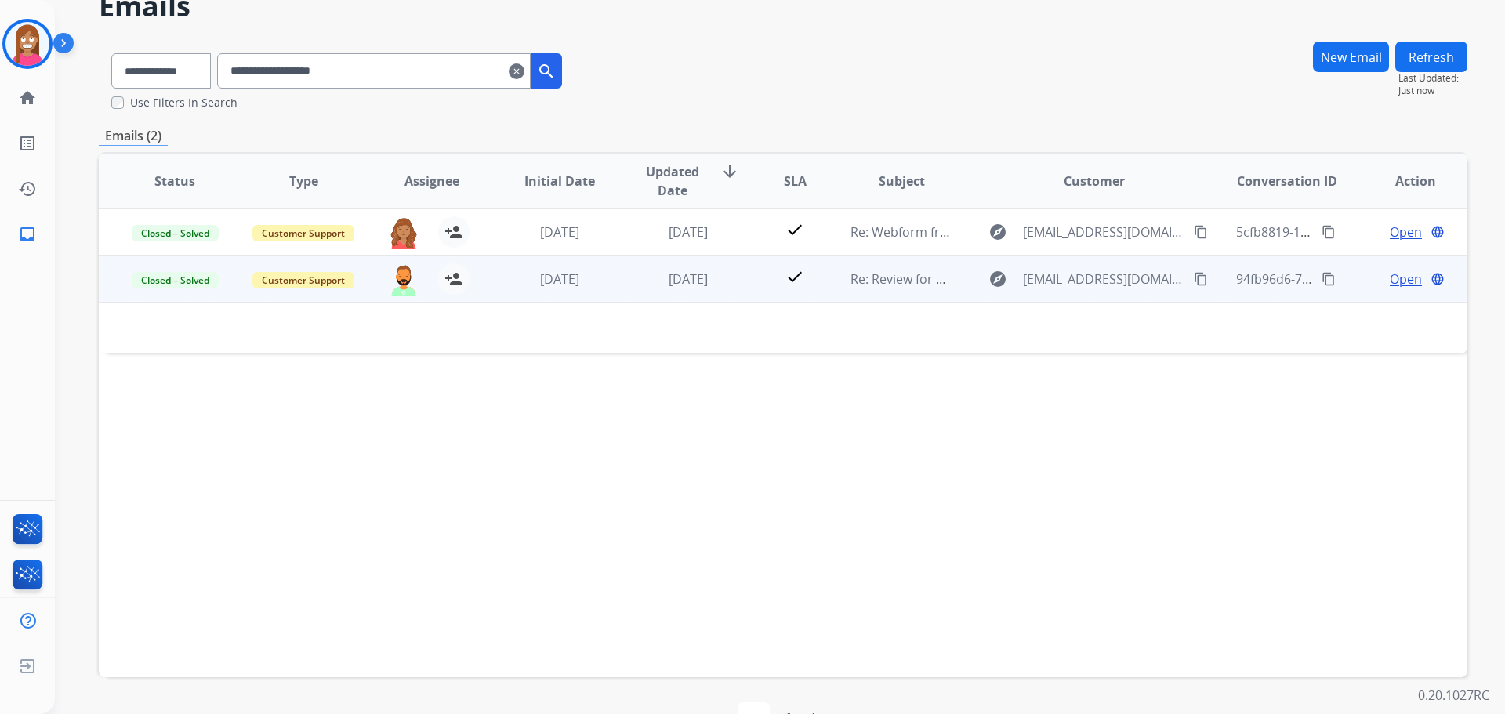
click at [515, 296] on td "[DATE]" at bounding box center [548, 279] width 129 height 47
click at [520, 296] on td "[DATE]" at bounding box center [548, 279] width 129 height 47
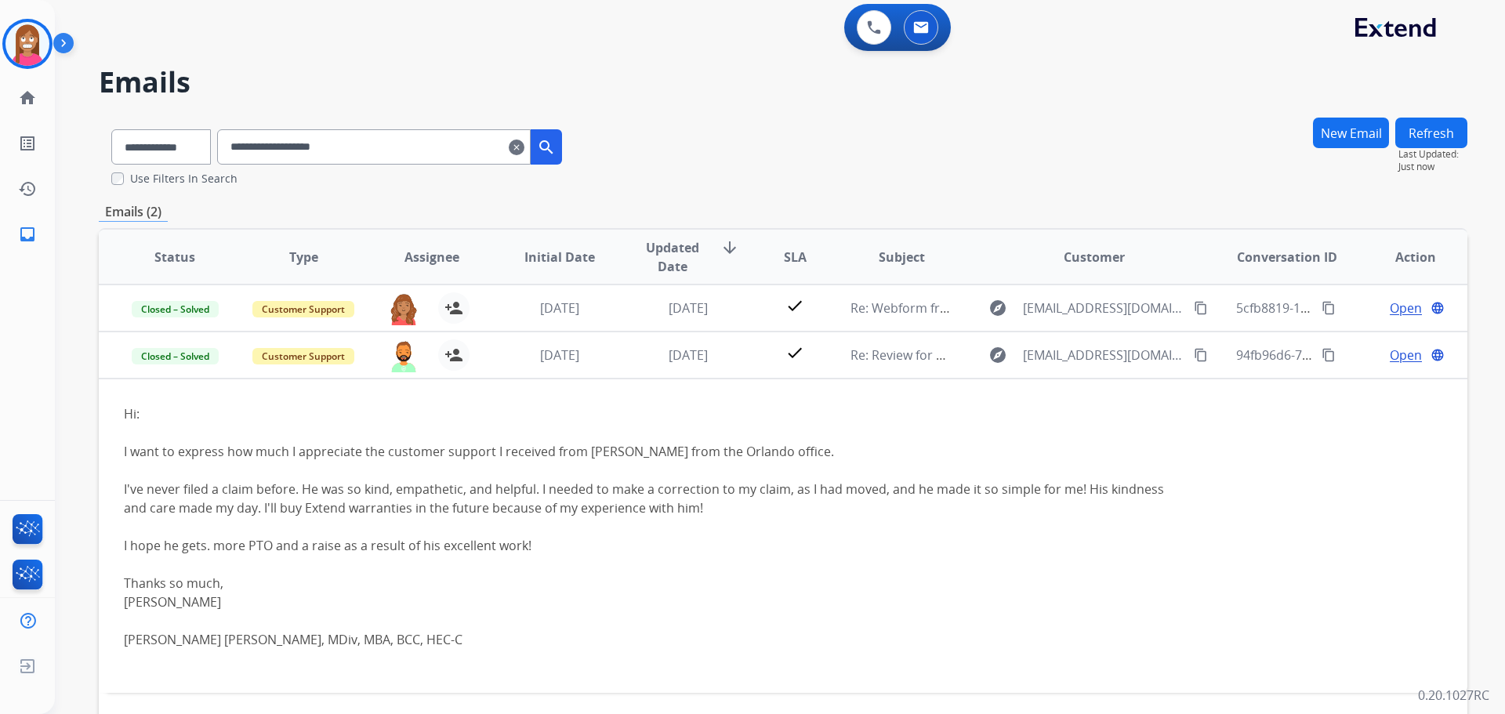
scroll to position [0, 0]
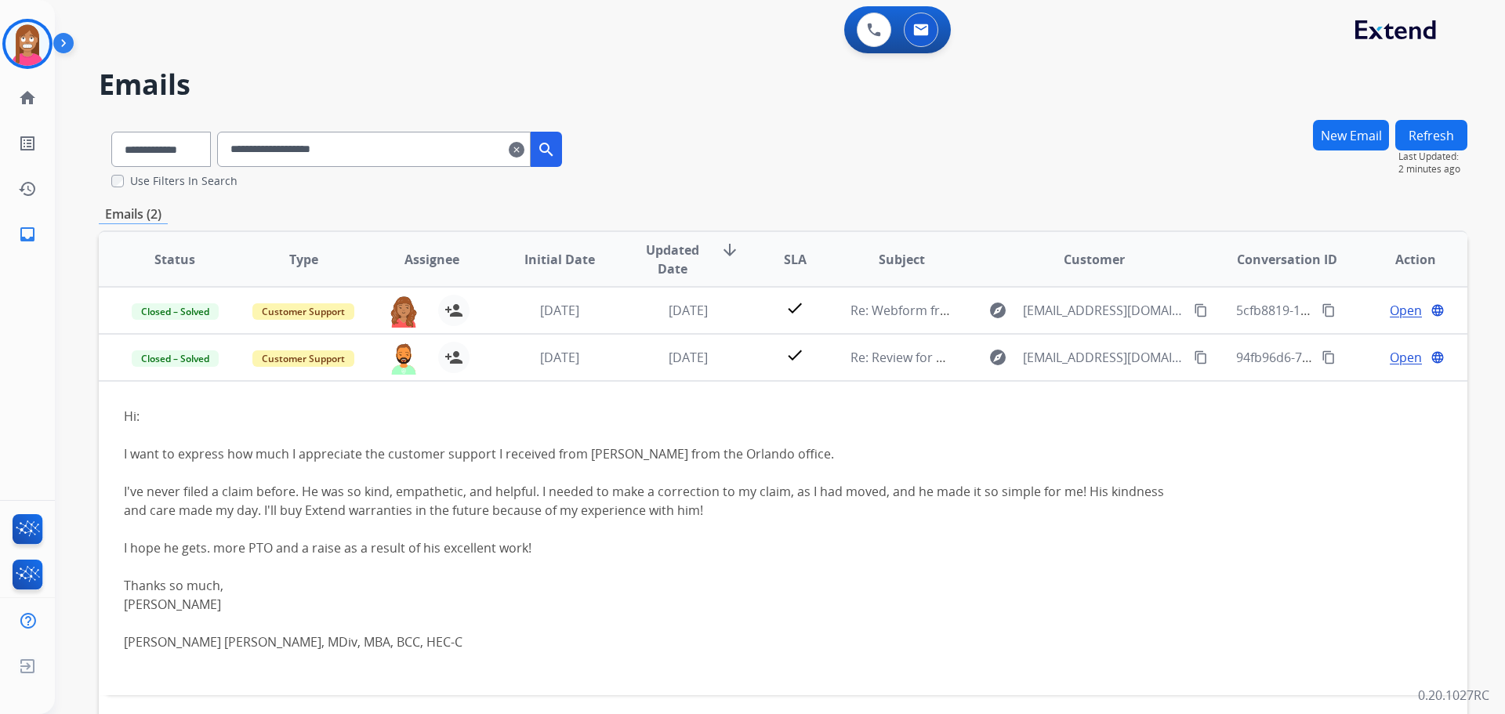
click at [524, 146] on mat-icon "clear" at bounding box center [517, 149] width 16 height 19
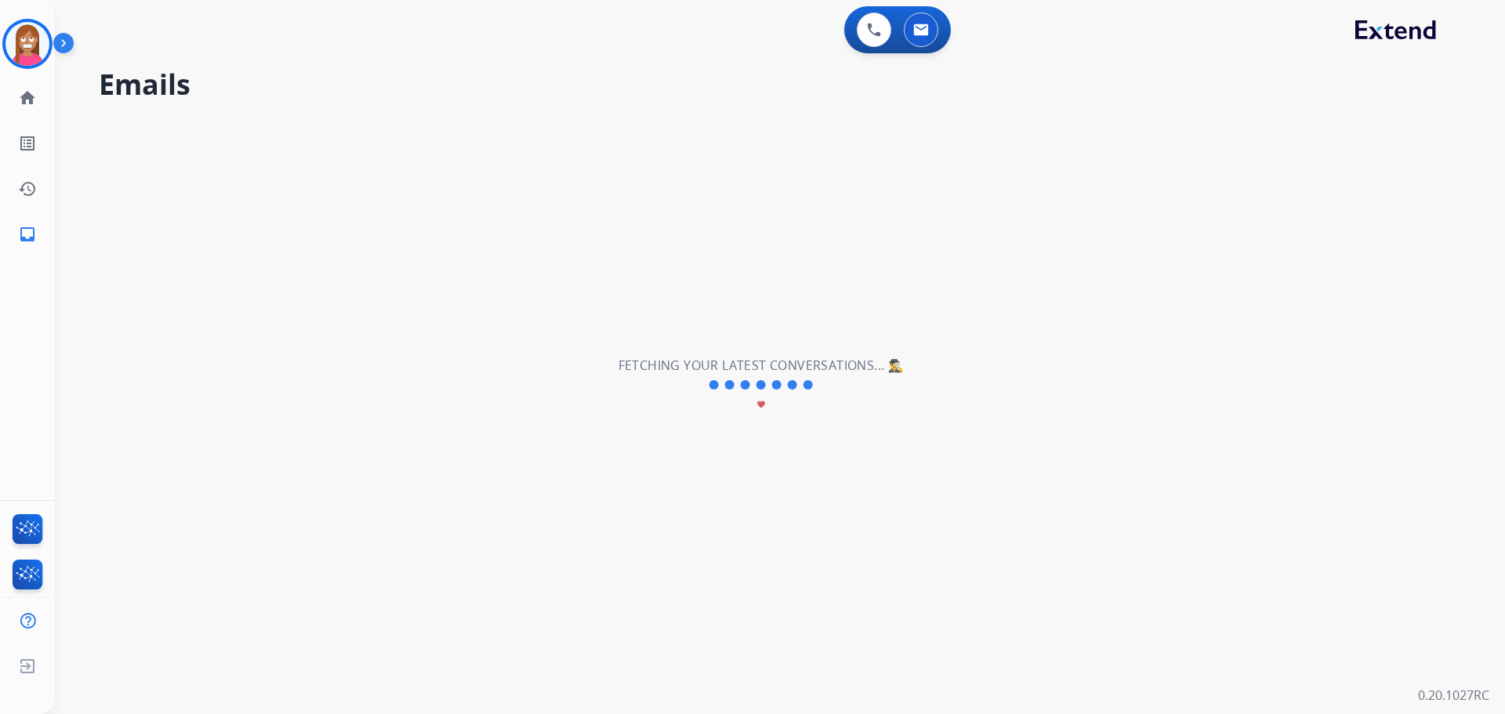
select select "**********"
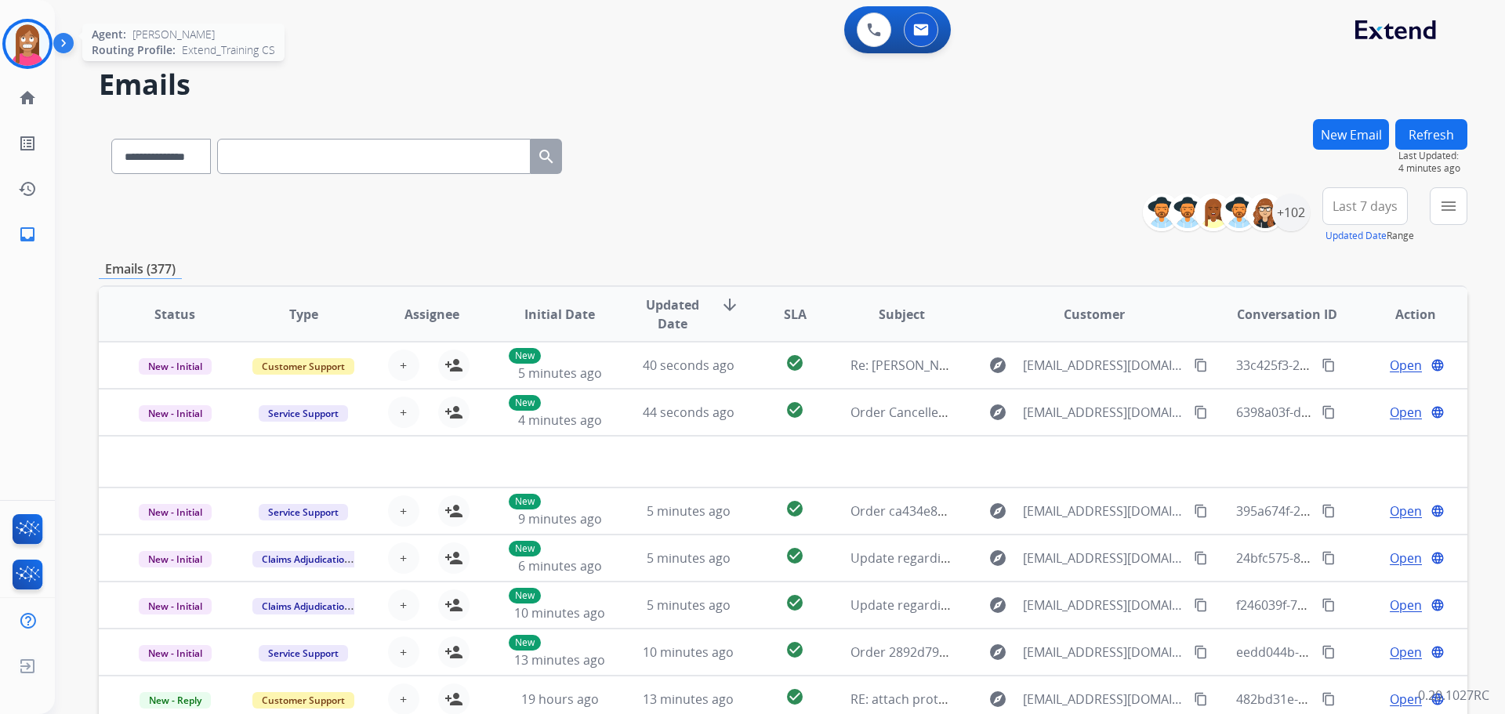
click at [33, 53] on img at bounding box center [27, 44] width 44 height 44
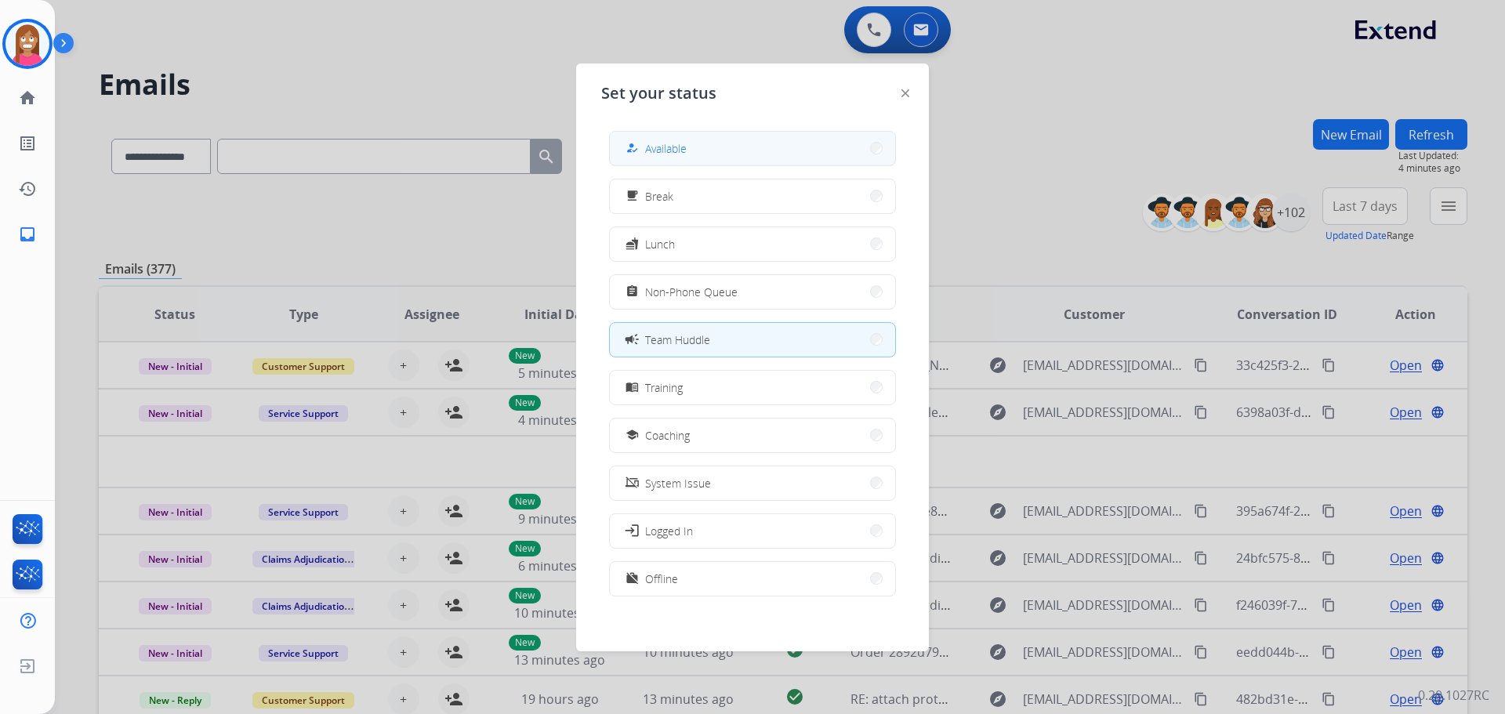
click at [704, 158] on button "how_to_reg Available" at bounding box center [752, 149] width 285 height 34
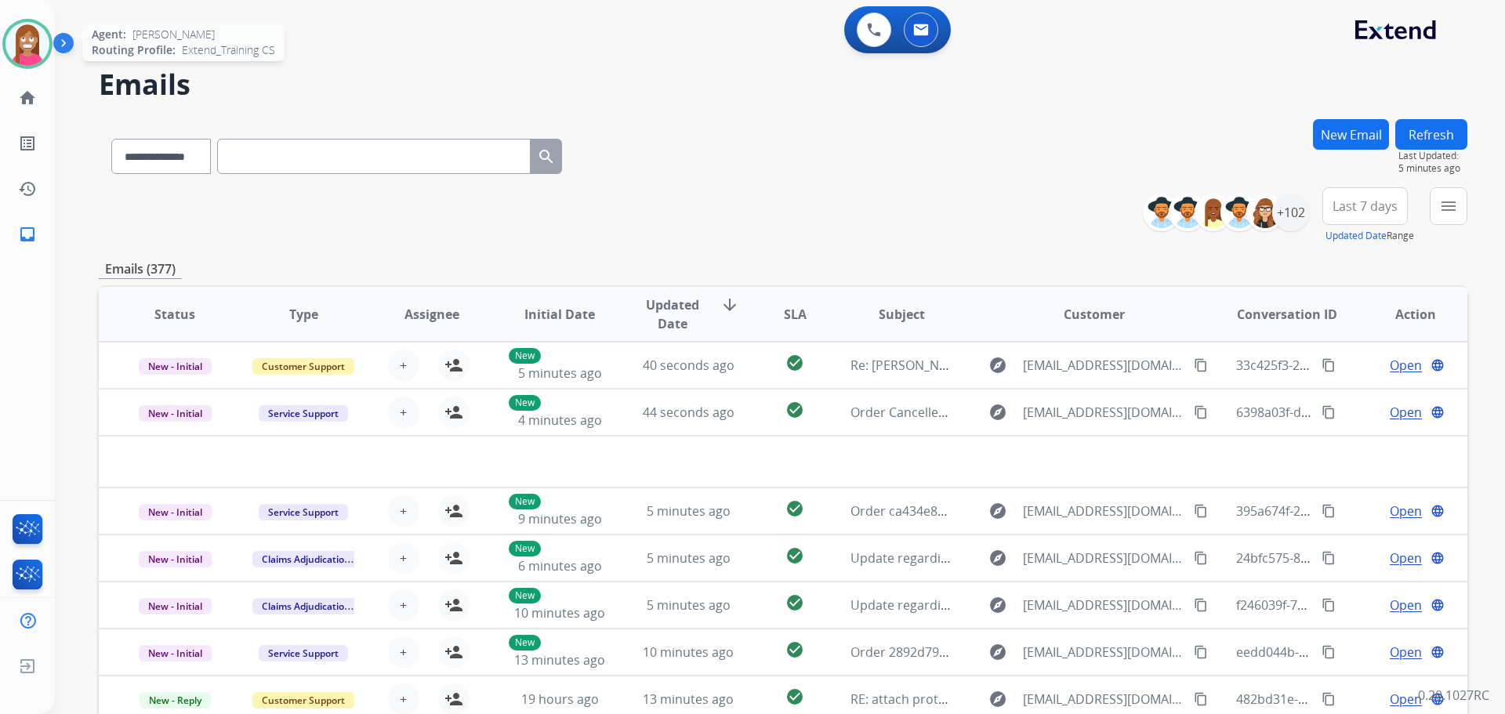
click at [20, 33] on img at bounding box center [27, 44] width 44 height 44
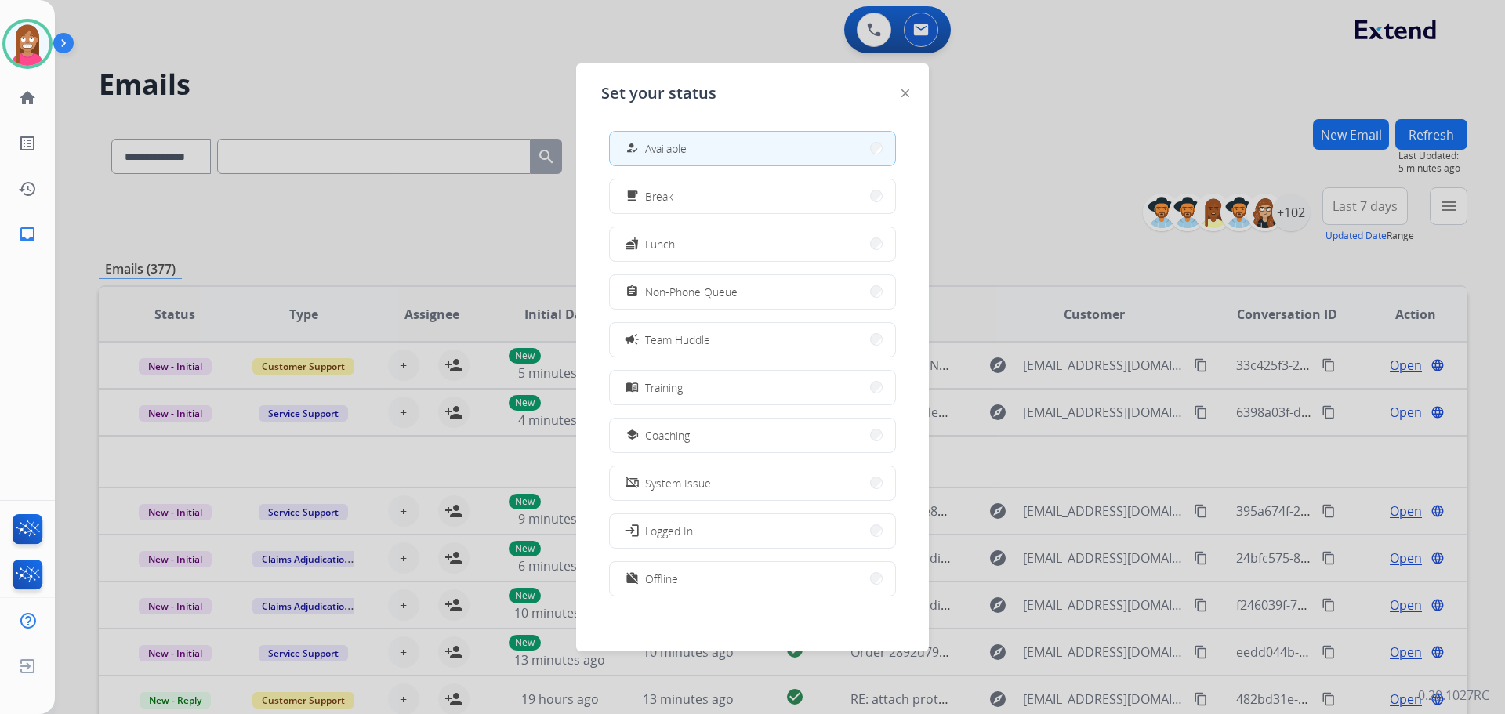
click at [684, 293] on span "Non-Phone Queue" at bounding box center [691, 292] width 93 height 16
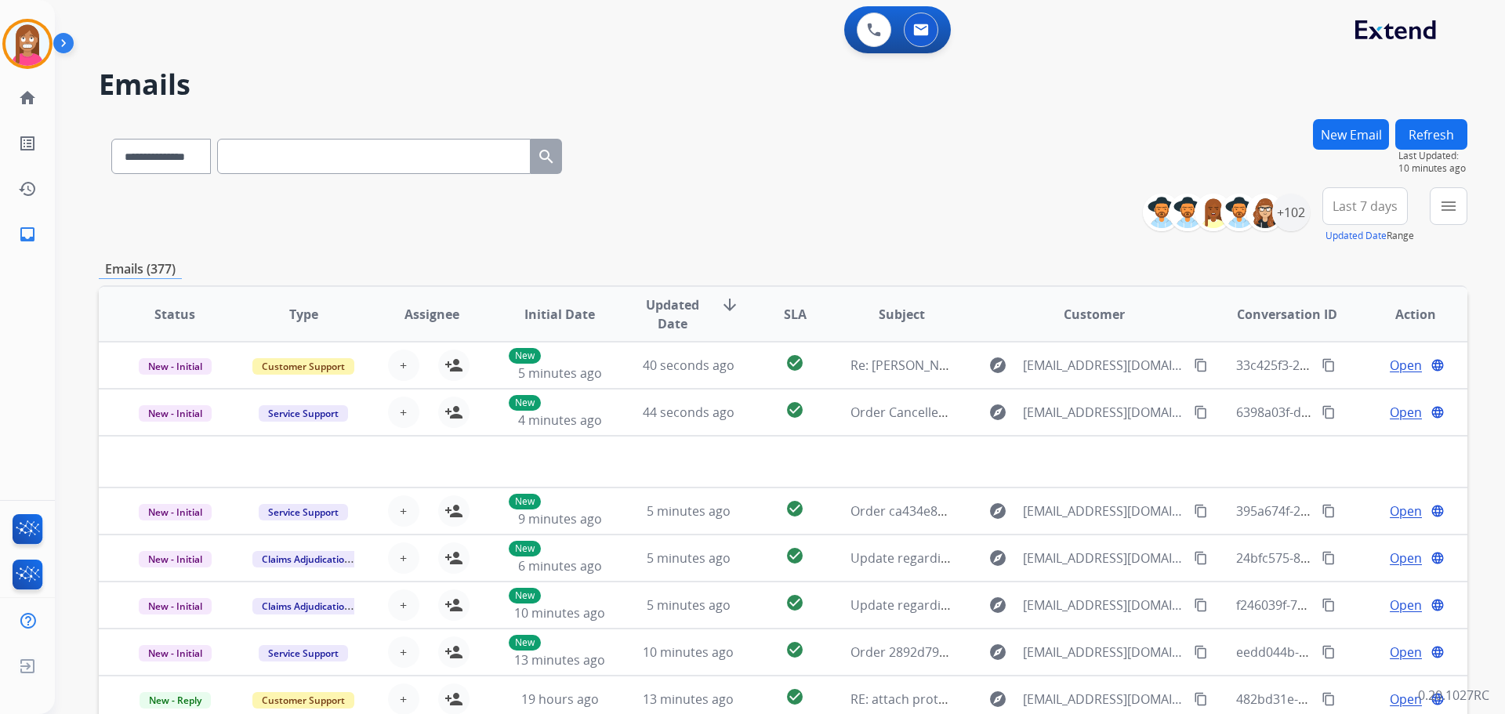
click at [1356, 125] on button "New Email" at bounding box center [1351, 134] width 76 height 31
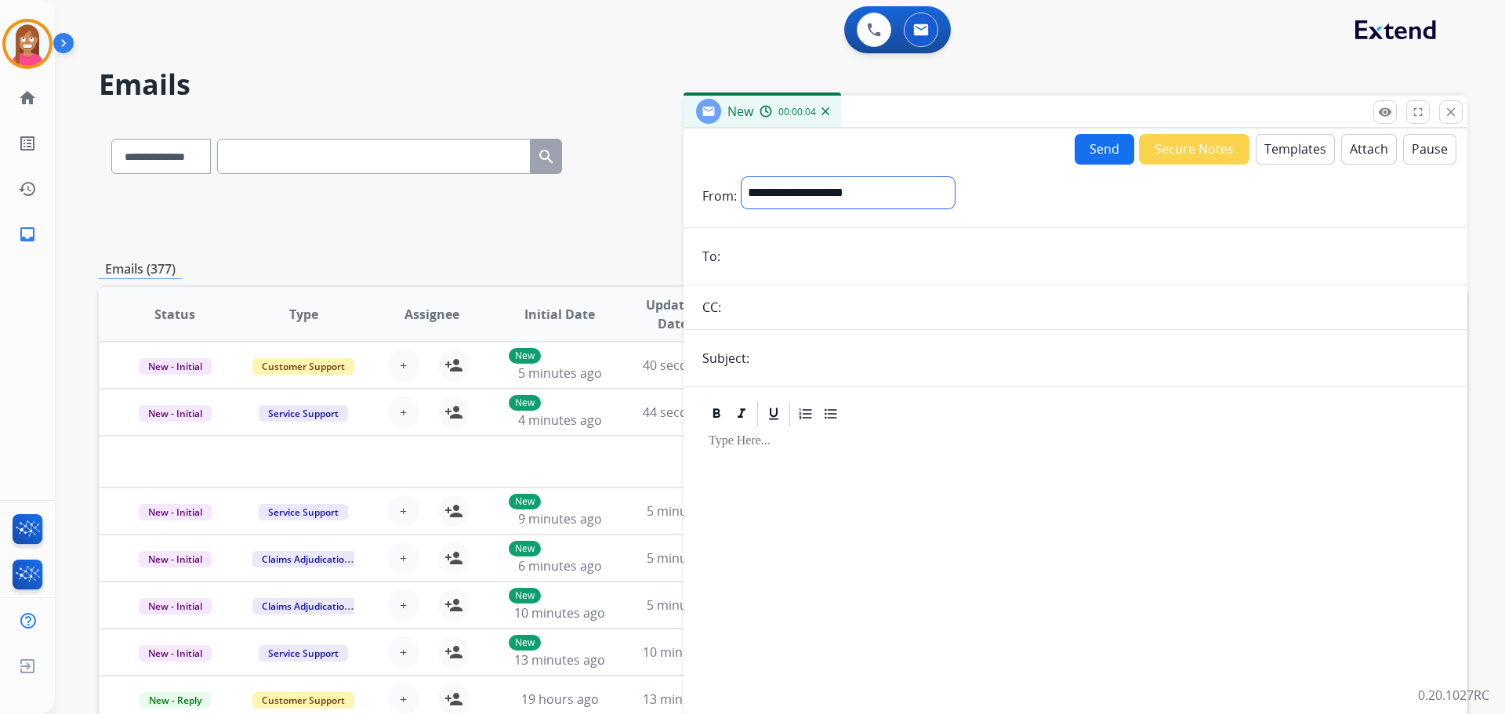
drag, startPoint x: 823, startPoint y: 194, endPoint x: 818, endPoint y: 187, distance: 8.9
click at [818, 187] on select "**********" at bounding box center [848, 192] width 213 height 31
select select "**********"
click at [742, 177] on select "**********" at bounding box center [848, 192] width 213 height 31
paste input "**********"
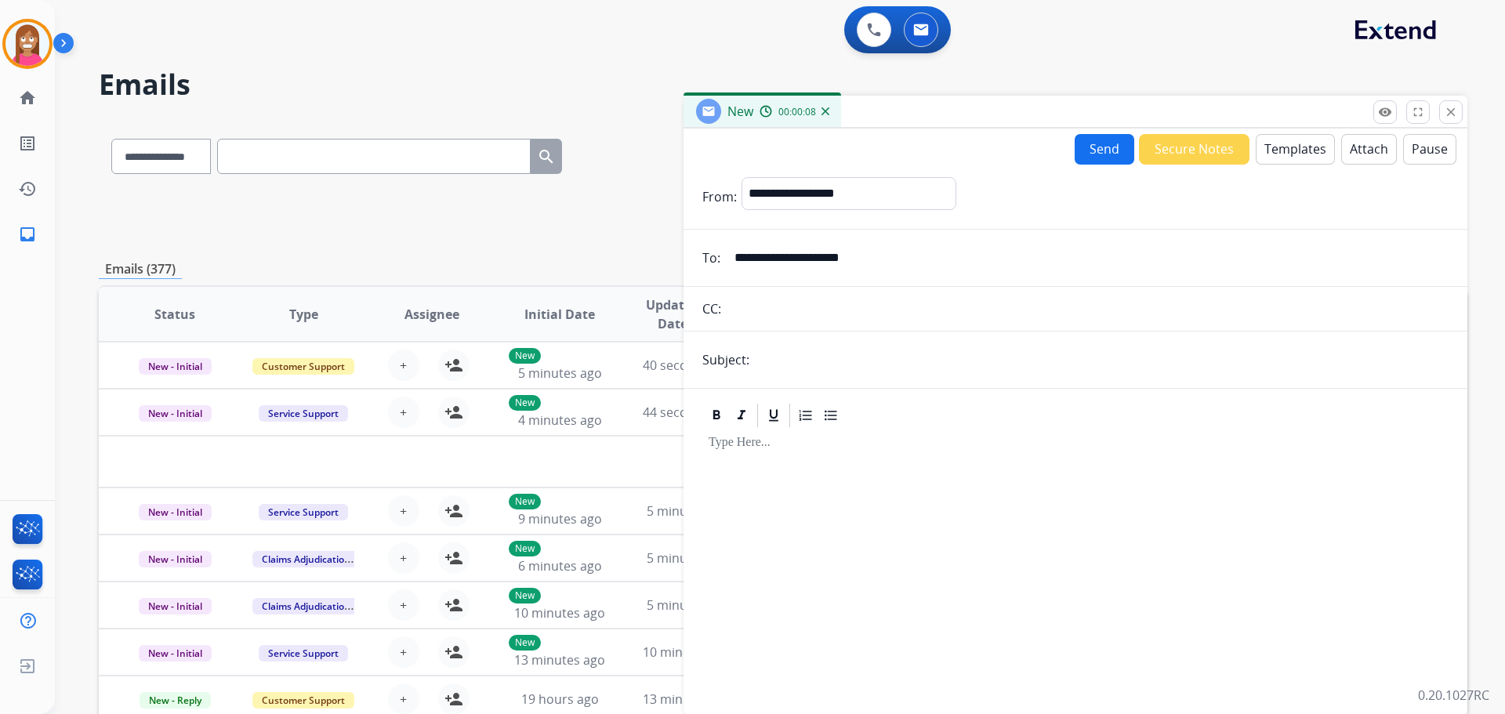
type input "**********"
drag, startPoint x: 799, startPoint y: 360, endPoint x: 800, endPoint y: 351, distance: 8.8
click at [800, 351] on input "text" at bounding box center [1101, 359] width 695 height 31
type input "**********"
click at [1312, 151] on button "Templates" at bounding box center [1295, 149] width 79 height 31
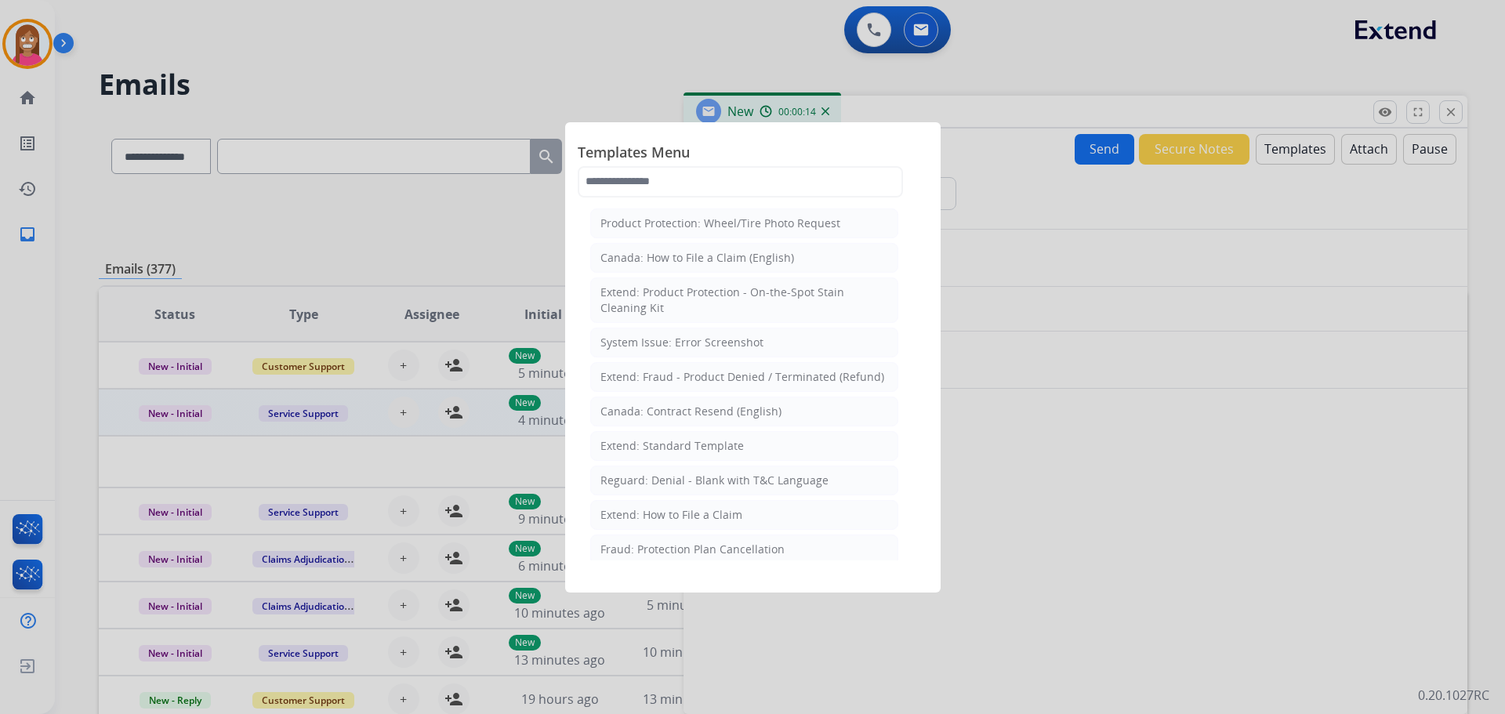
drag, startPoint x: 666, startPoint y: 455, endPoint x: 676, endPoint y: 435, distance: 22.8
click at [676, 436] on li "Extend: Standard Template" at bounding box center [744, 446] width 308 height 30
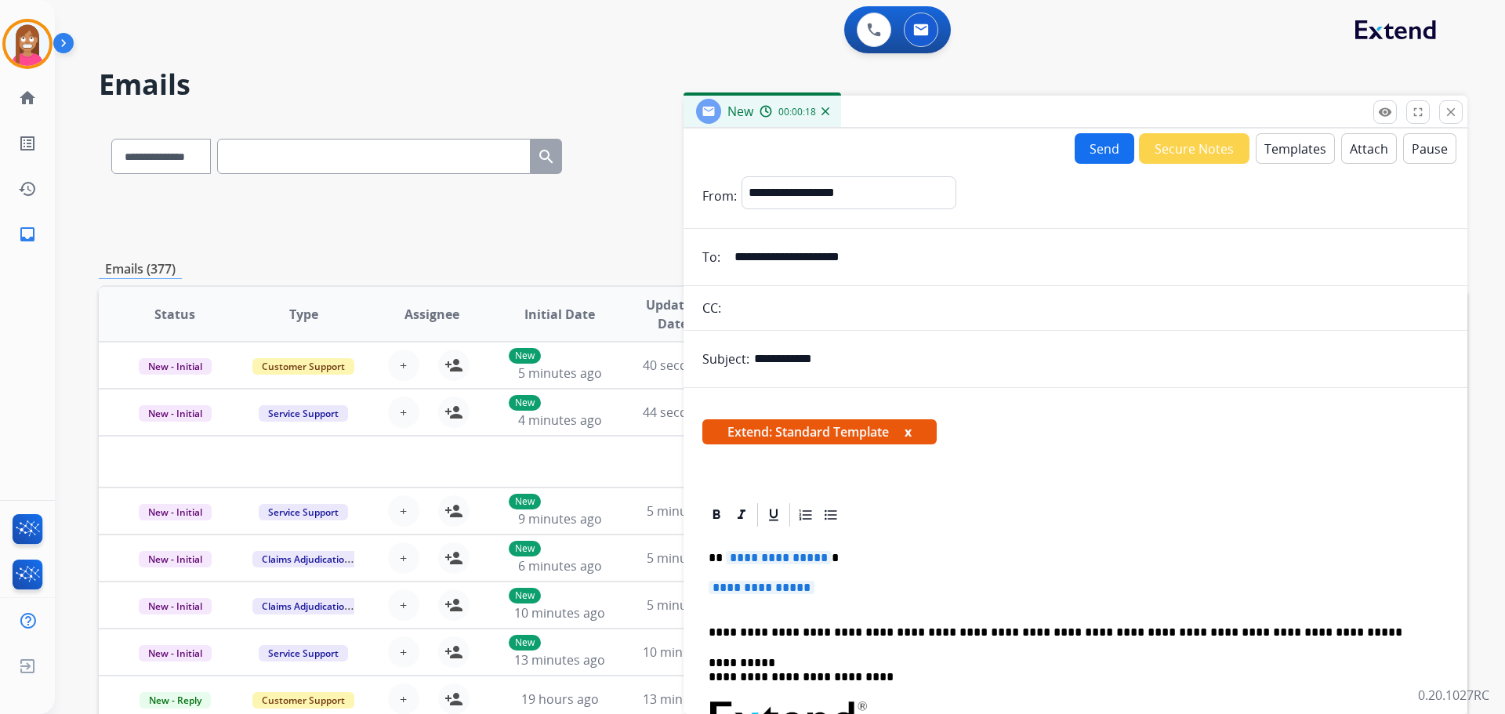
click at [757, 561] on span "**********" at bounding box center [779, 557] width 106 height 13
click at [786, 588] on span "**********" at bounding box center [762, 587] width 106 height 13
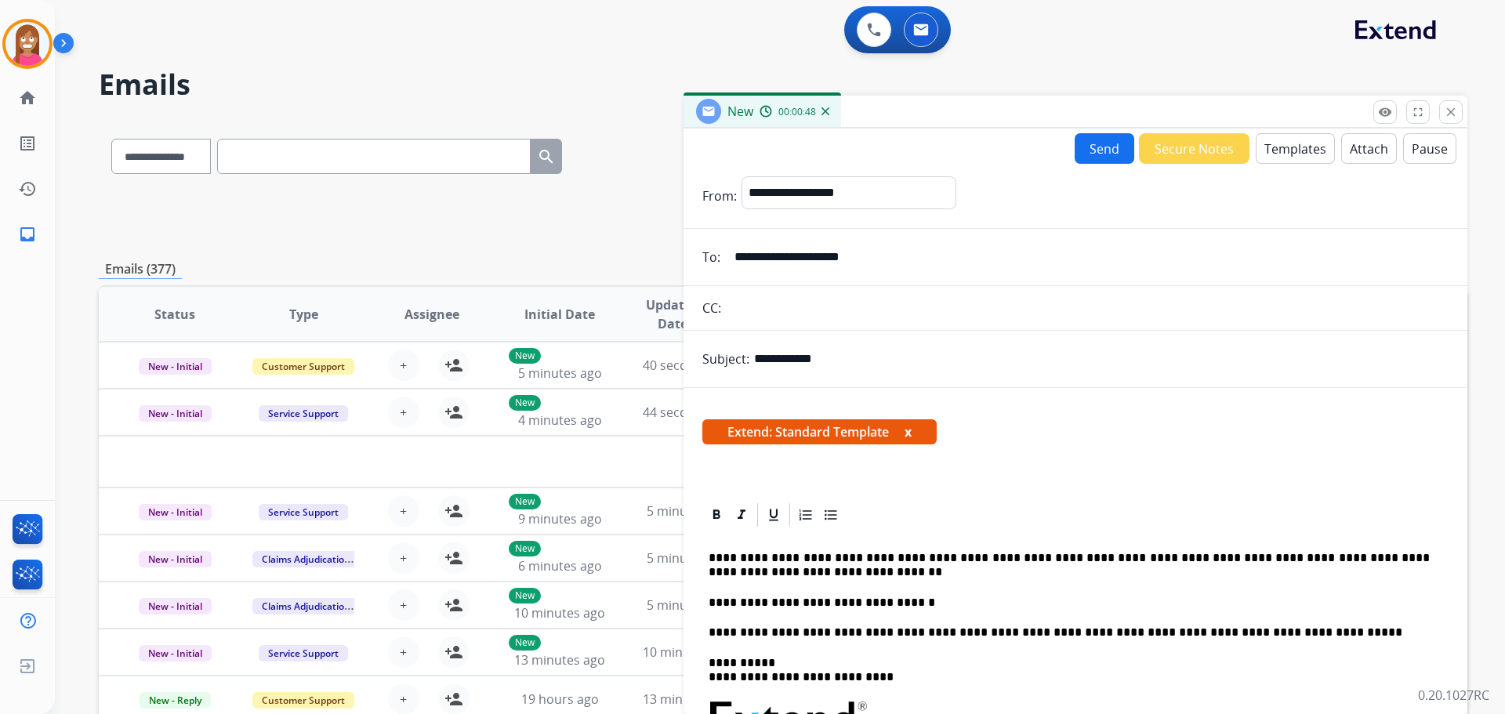
click at [782, 558] on p "**********" at bounding box center [1069, 565] width 721 height 29
click at [950, 560] on p "**********" at bounding box center [1069, 565] width 721 height 29
drag, startPoint x: 898, startPoint y: 611, endPoint x: 709, endPoint y: 603, distance: 189.1
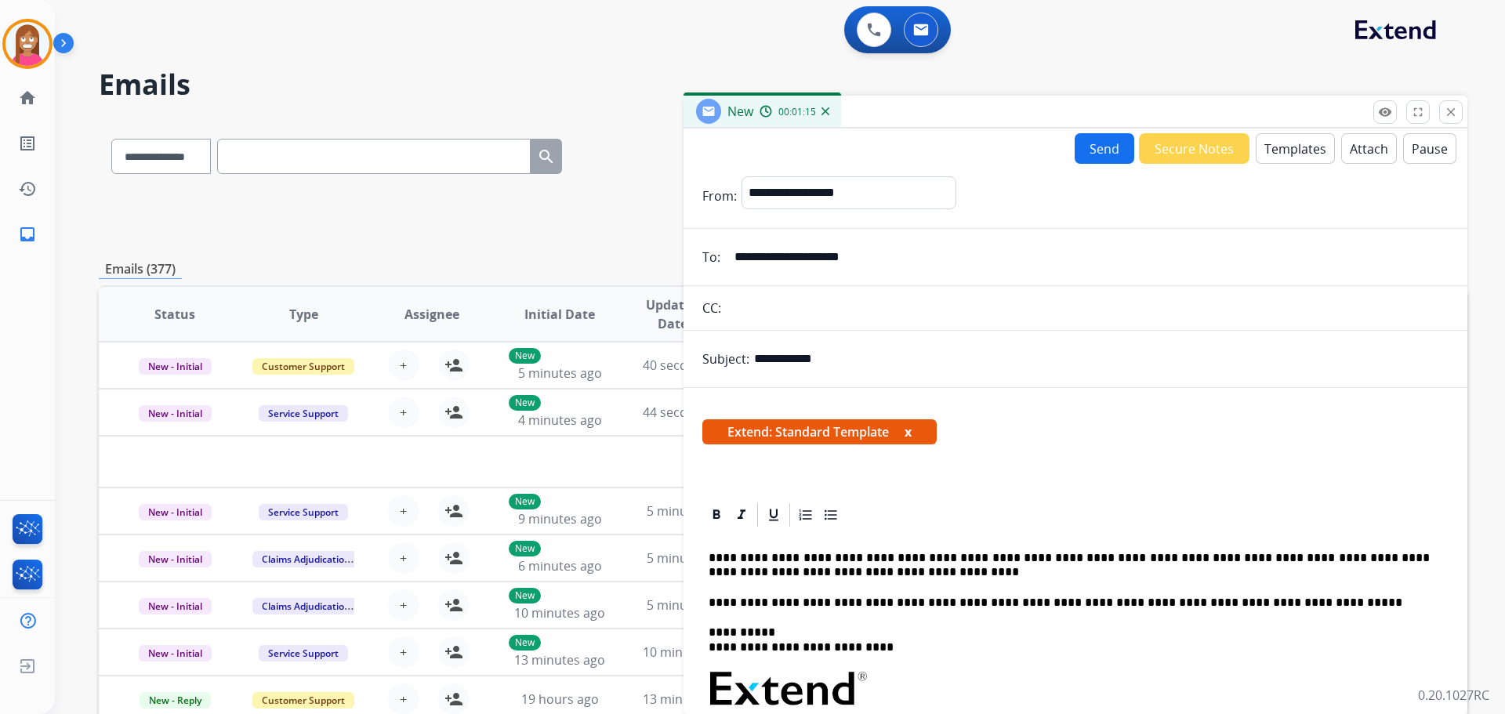
click at [1094, 141] on button "Send" at bounding box center [1105, 148] width 60 height 31
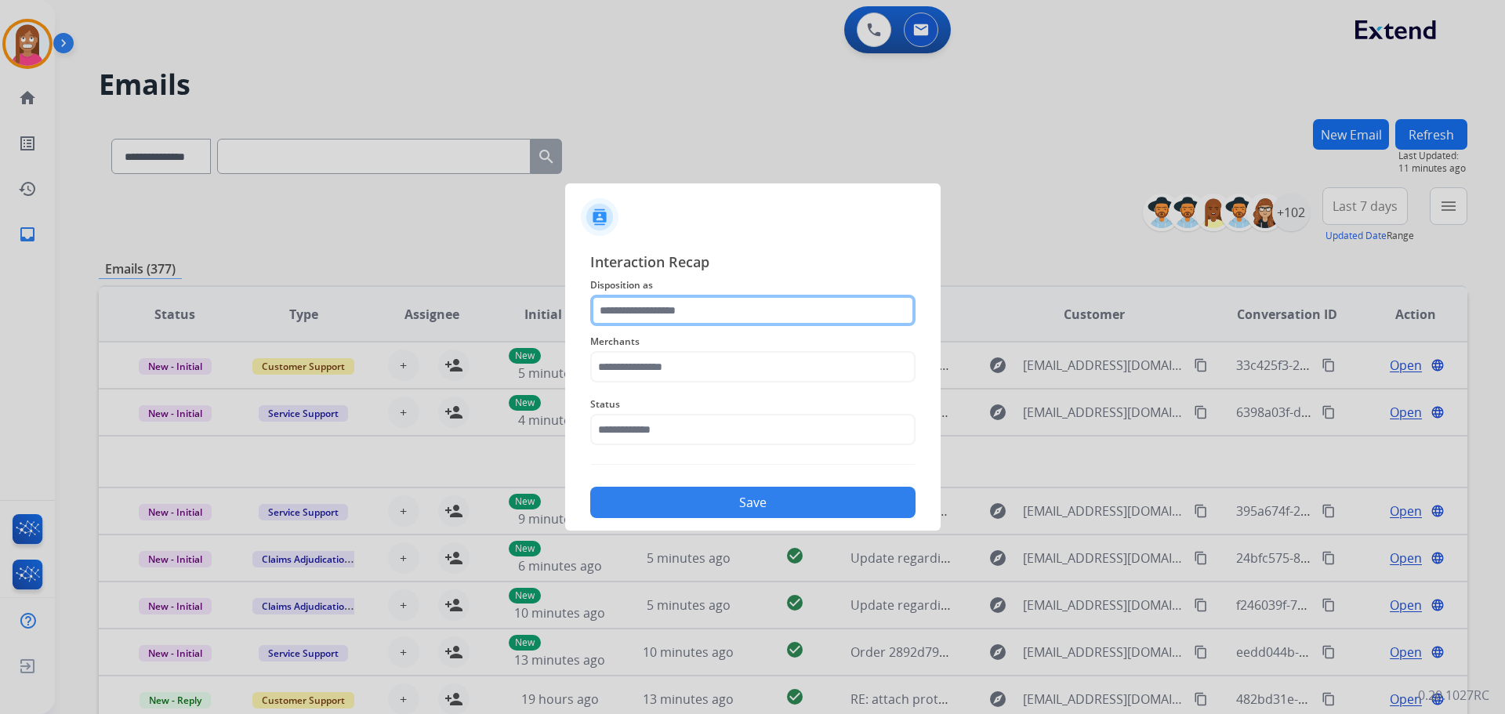
click at [623, 321] on input "text" at bounding box center [752, 310] width 325 height 31
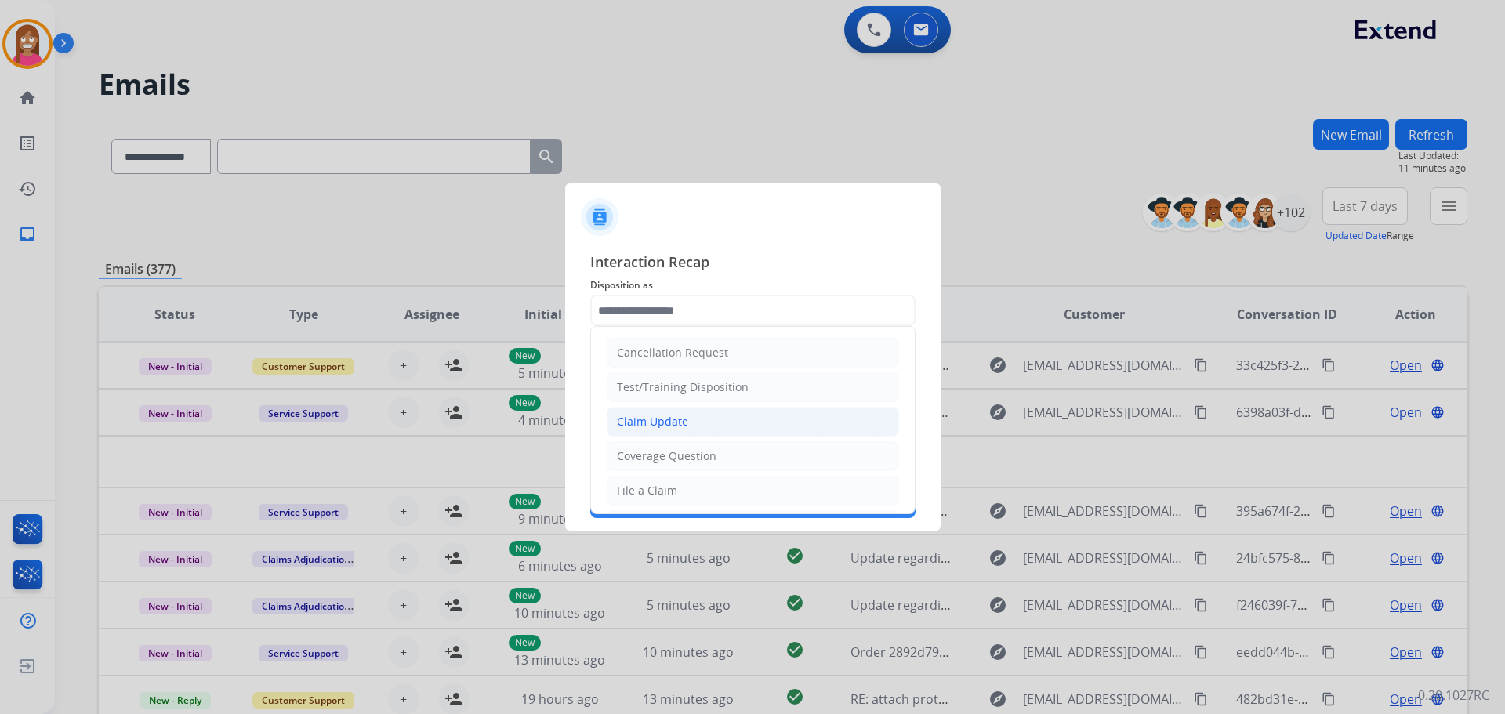
click at [633, 410] on li "Claim Update" at bounding box center [753, 422] width 292 height 30
type input "**********"
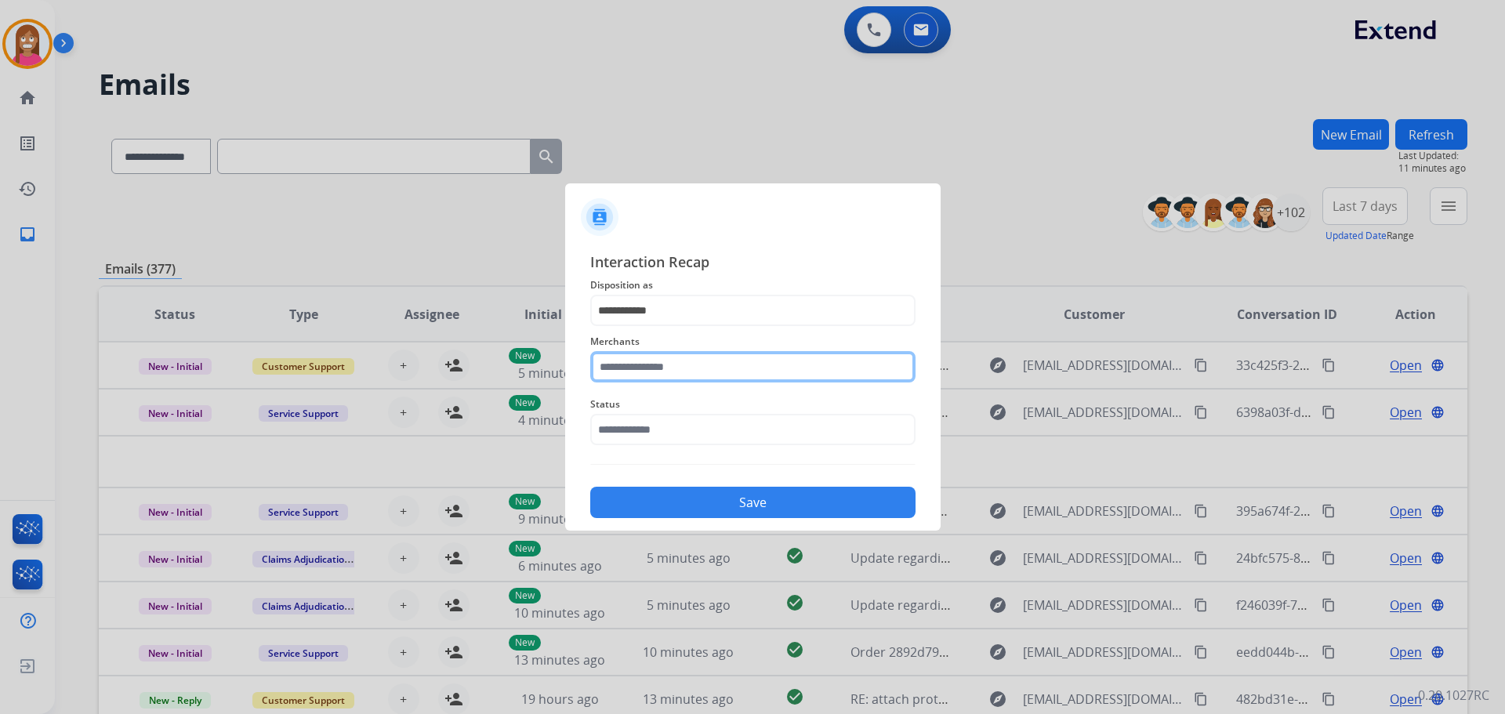
click at [625, 362] on input "text" at bounding box center [752, 366] width 325 height 31
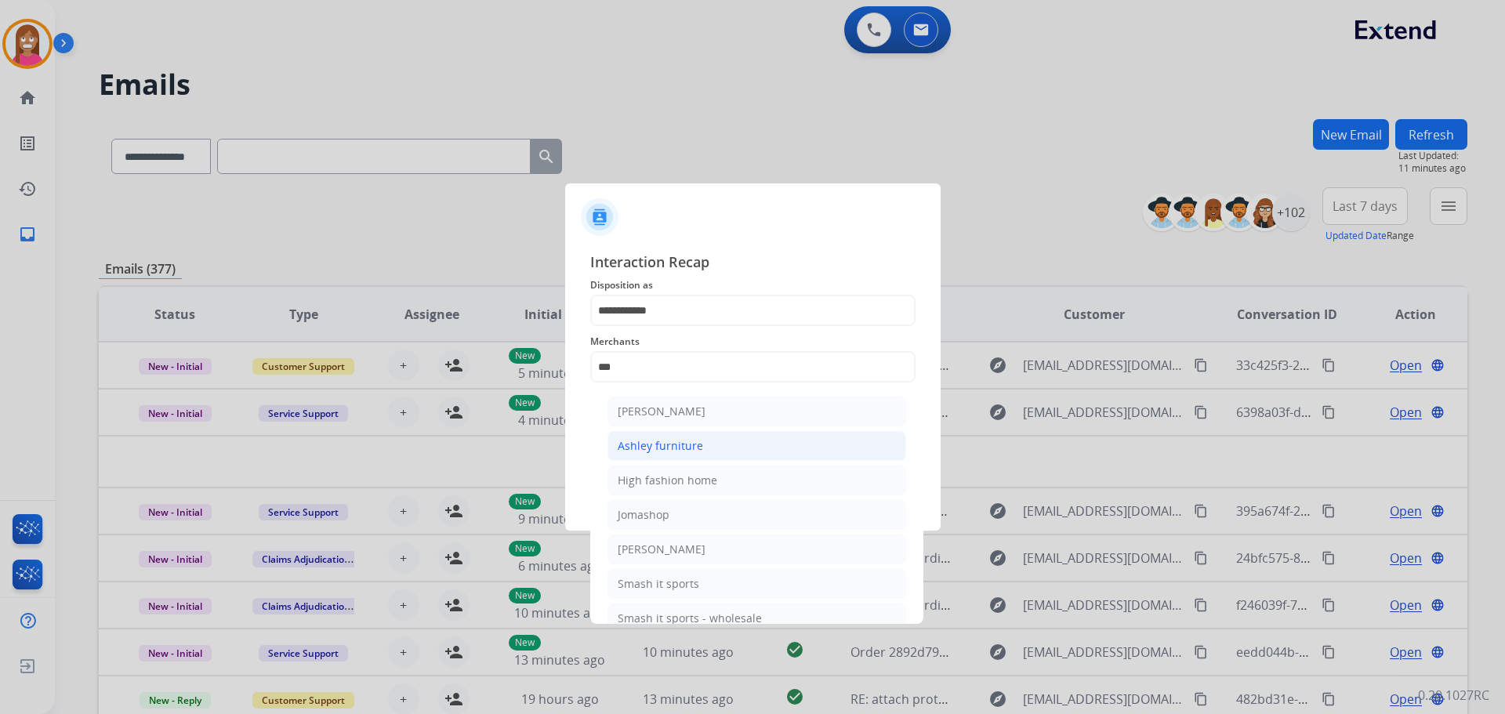
click at [631, 452] on div "Ashley furniture" at bounding box center [660, 446] width 85 height 16
type input "**********"
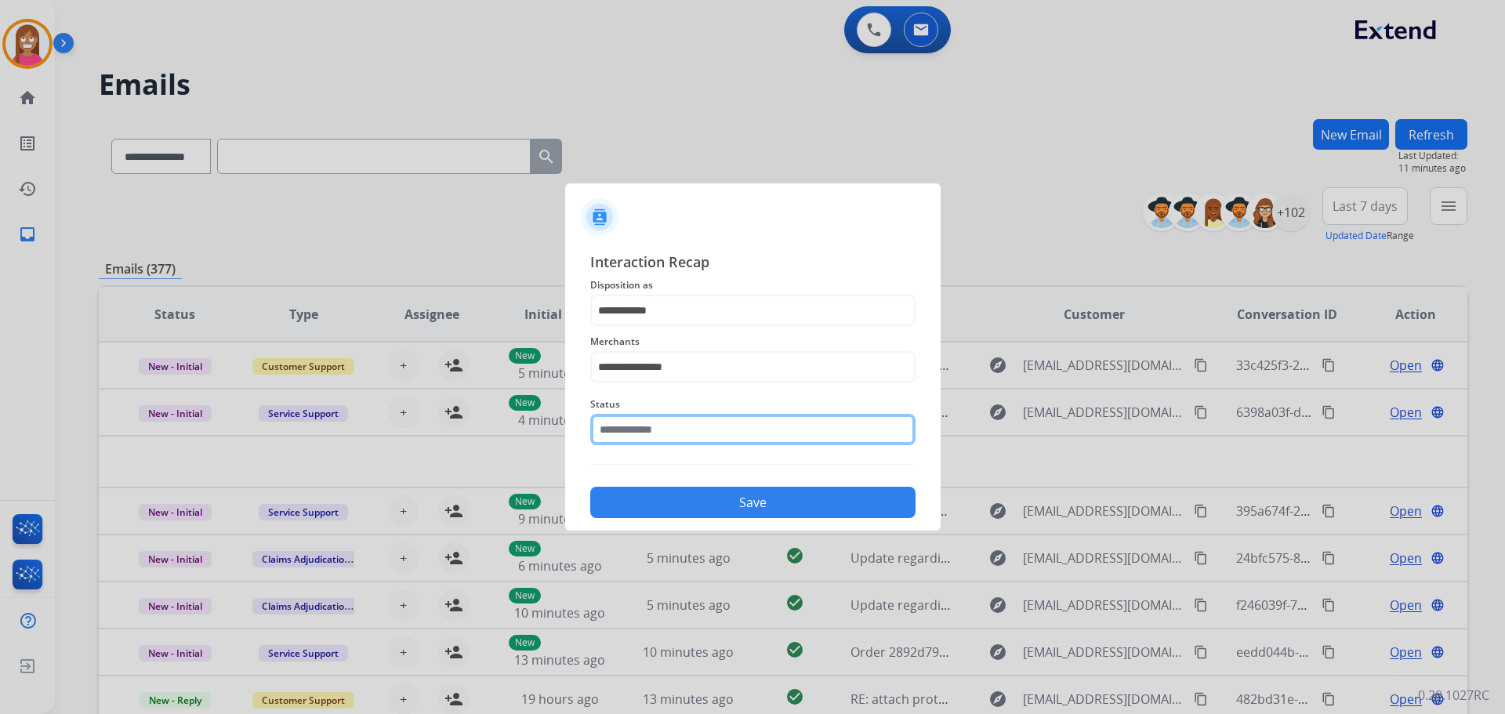
click at [639, 429] on input "text" at bounding box center [752, 429] width 325 height 31
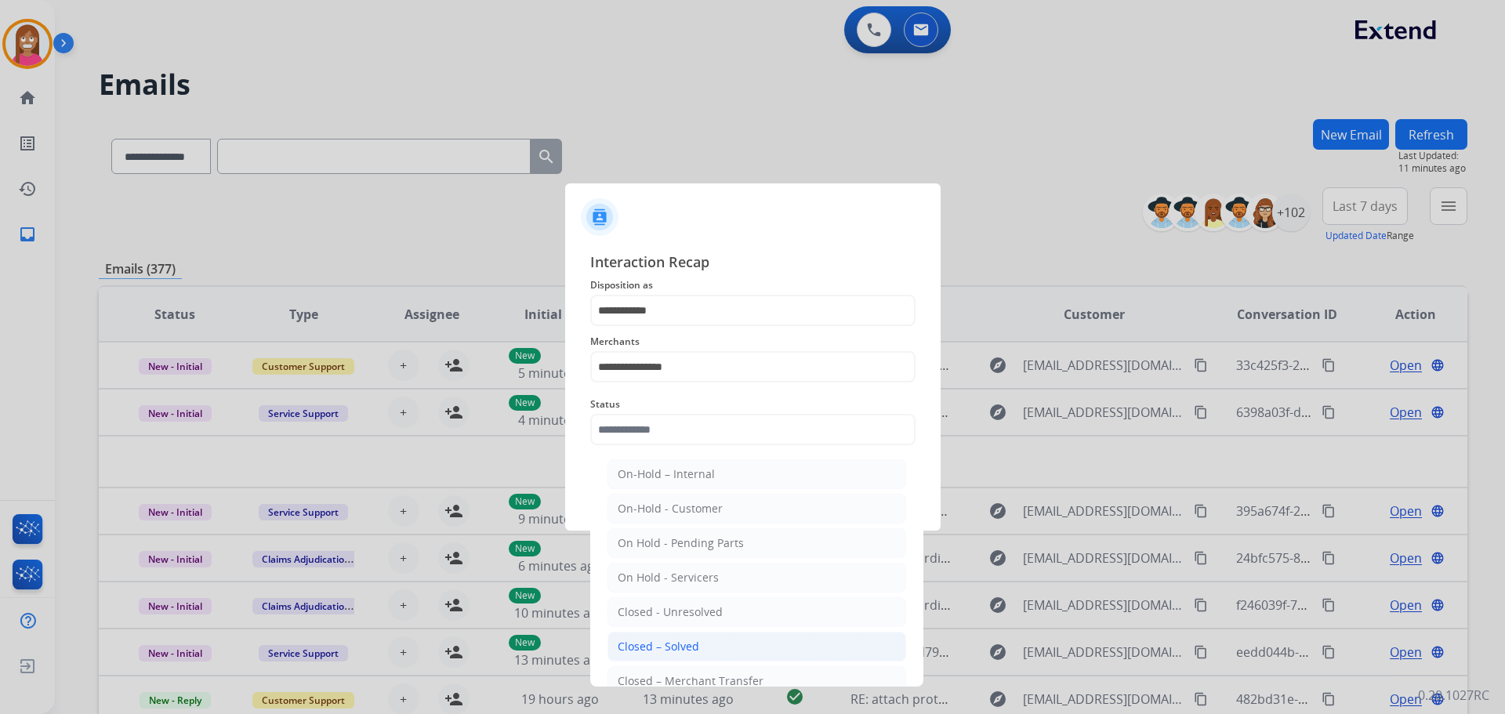
click at [656, 644] on div "Closed – Solved" at bounding box center [659, 647] width 82 height 16
type input "**********"
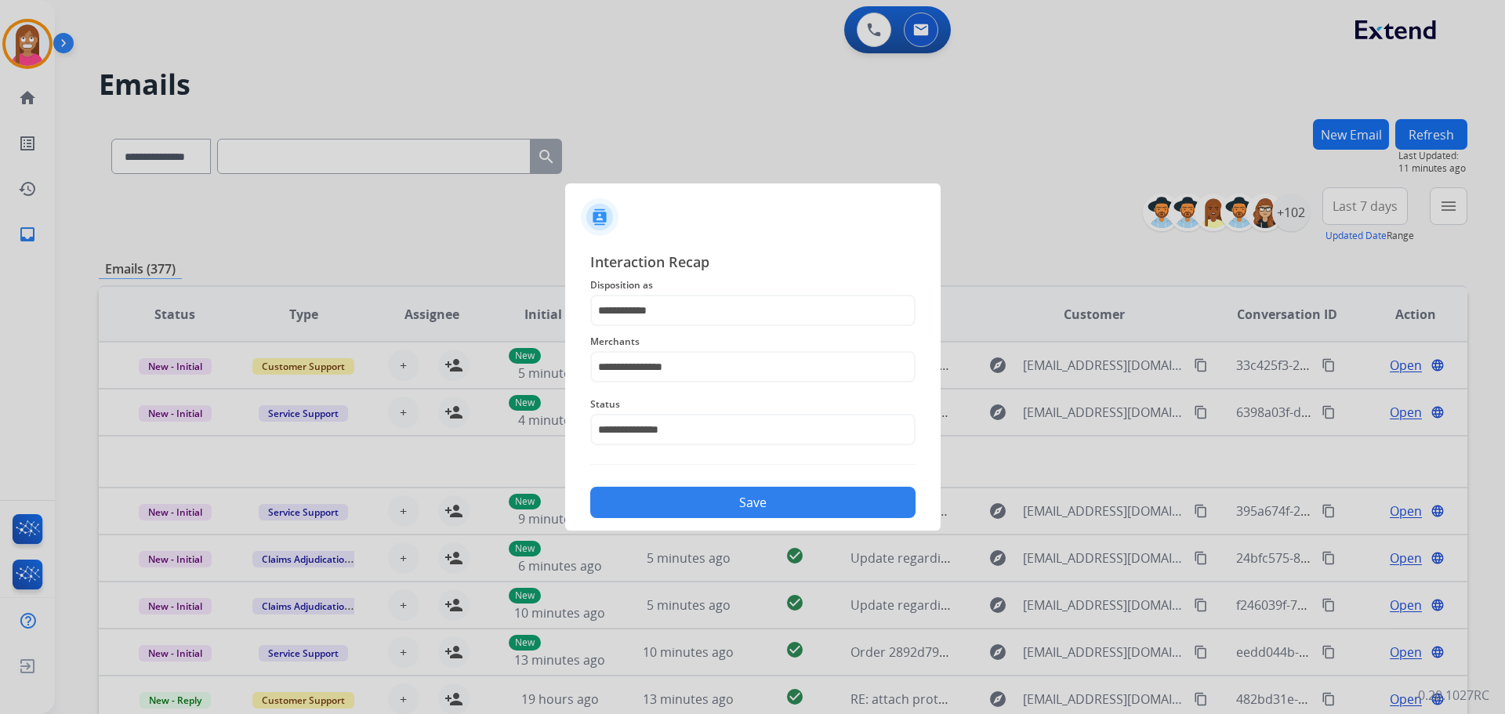
click at [651, 502] on button "Save" at bounding box center [752, 502] width 325 height 31
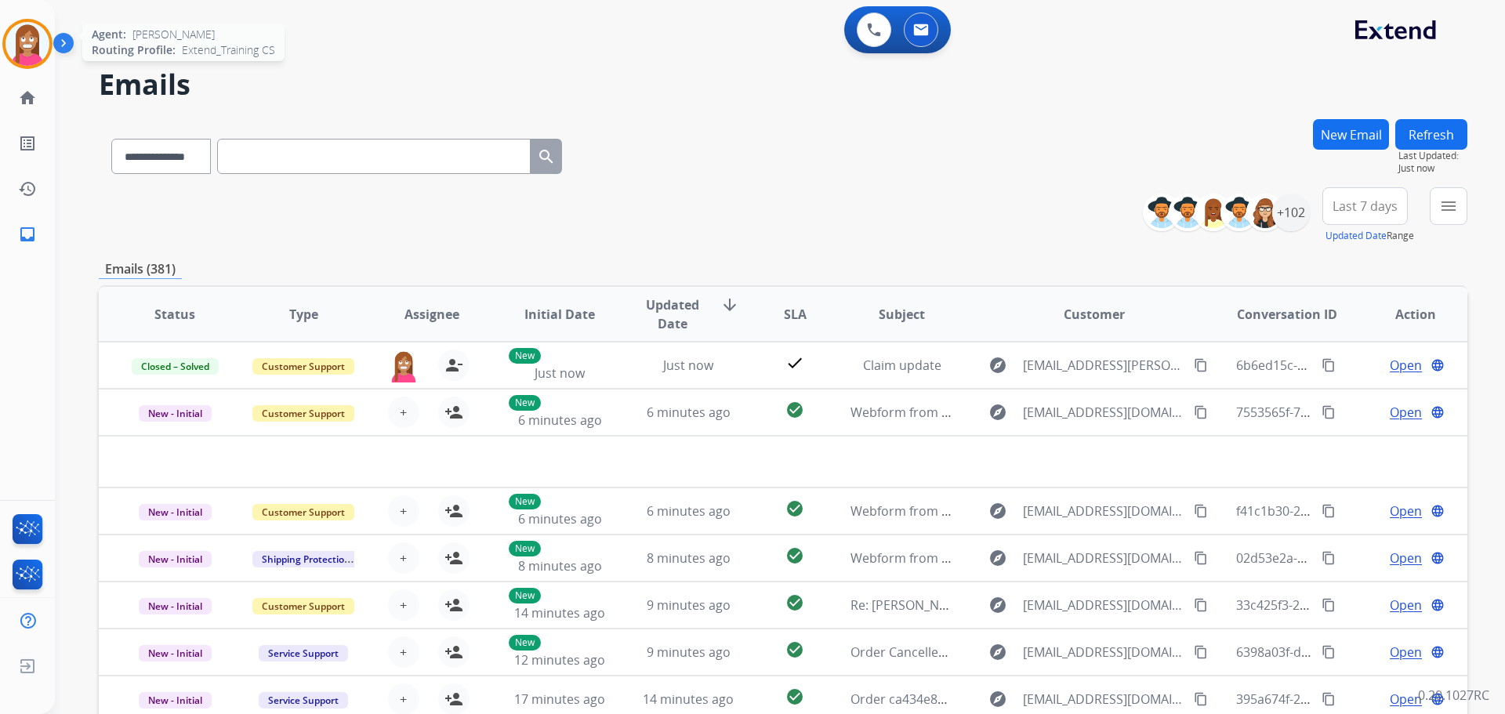
click at [8, 38] on img at bounding box center [27, 44] width 44 height 44
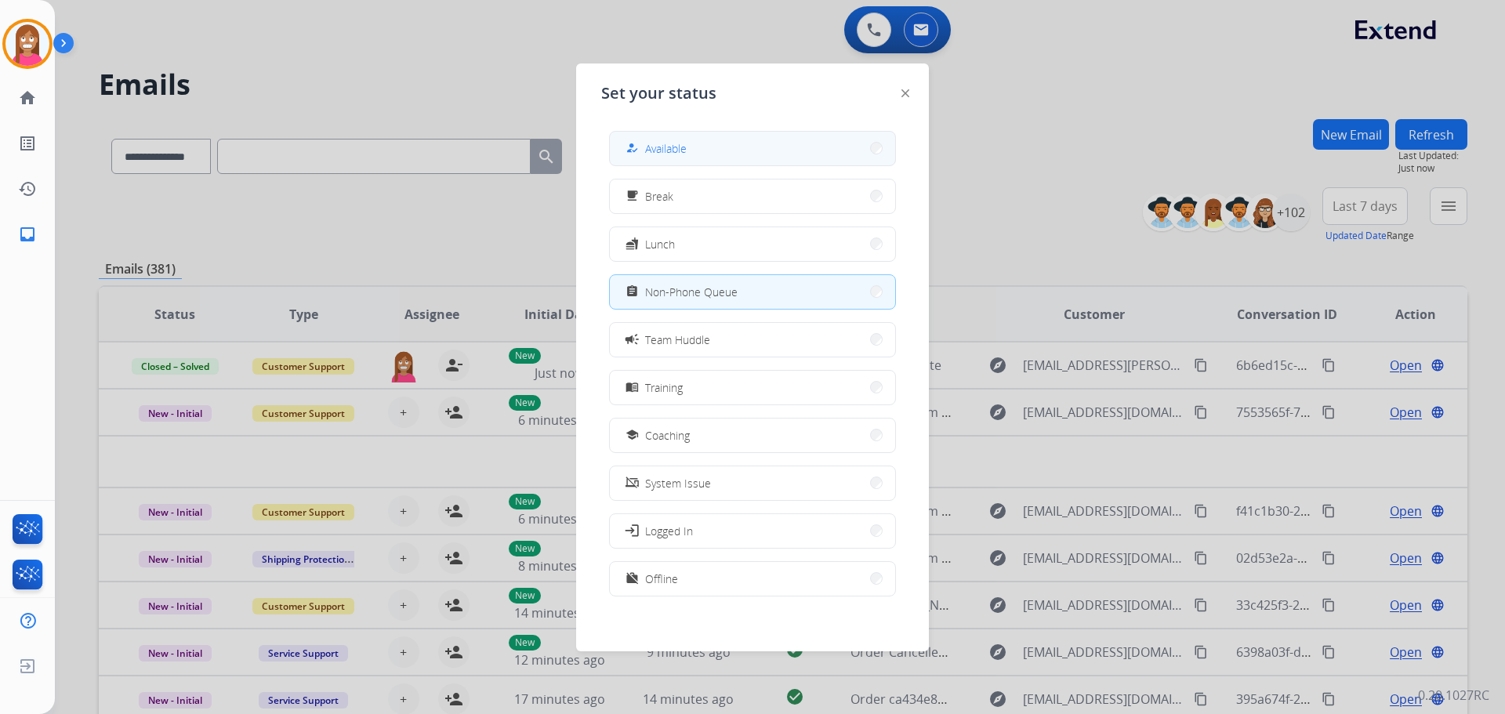
click at [643, 158] on button "how_to_reg Available" at bounding box center [752, 149] width 285 height 34
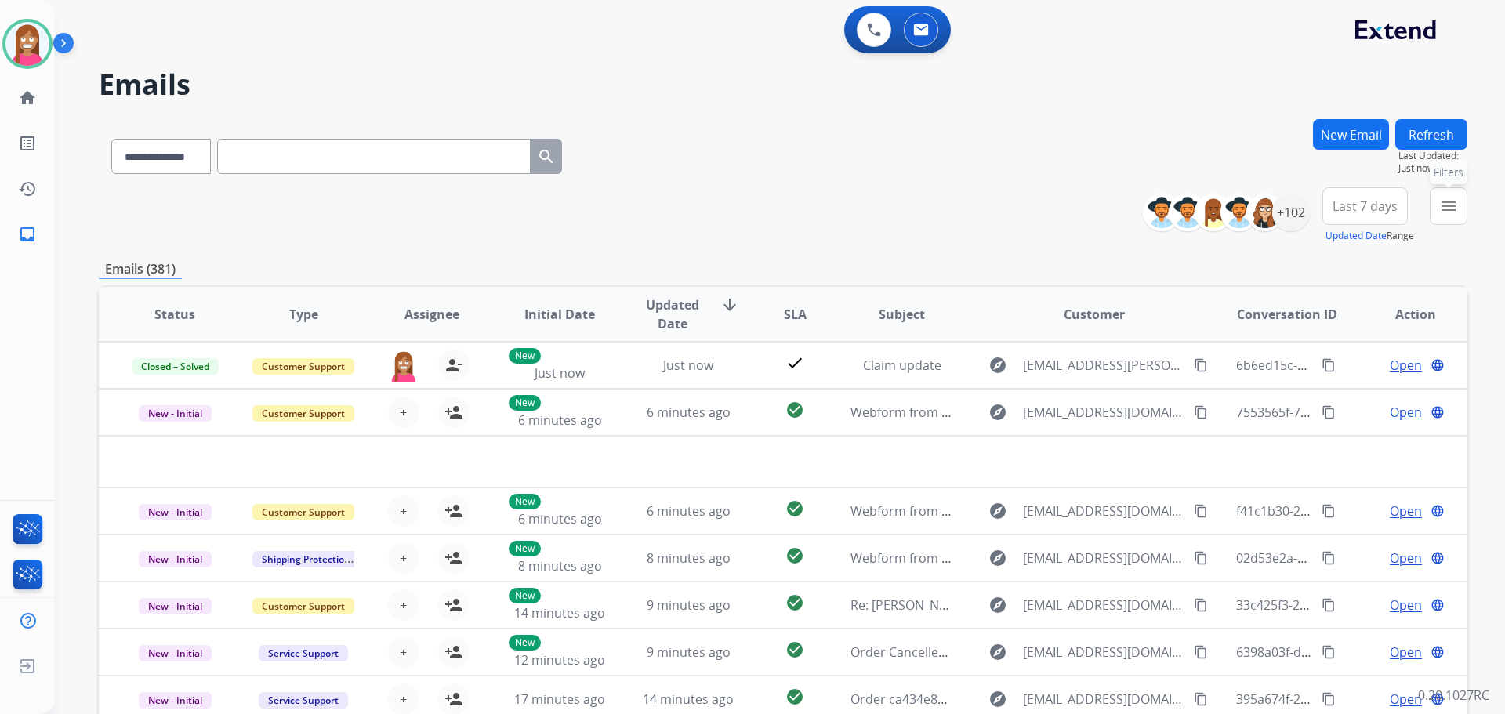
click at [1441, 215] on mat-icon "menu" at bounding box center [1448, 206] width 19 height 19
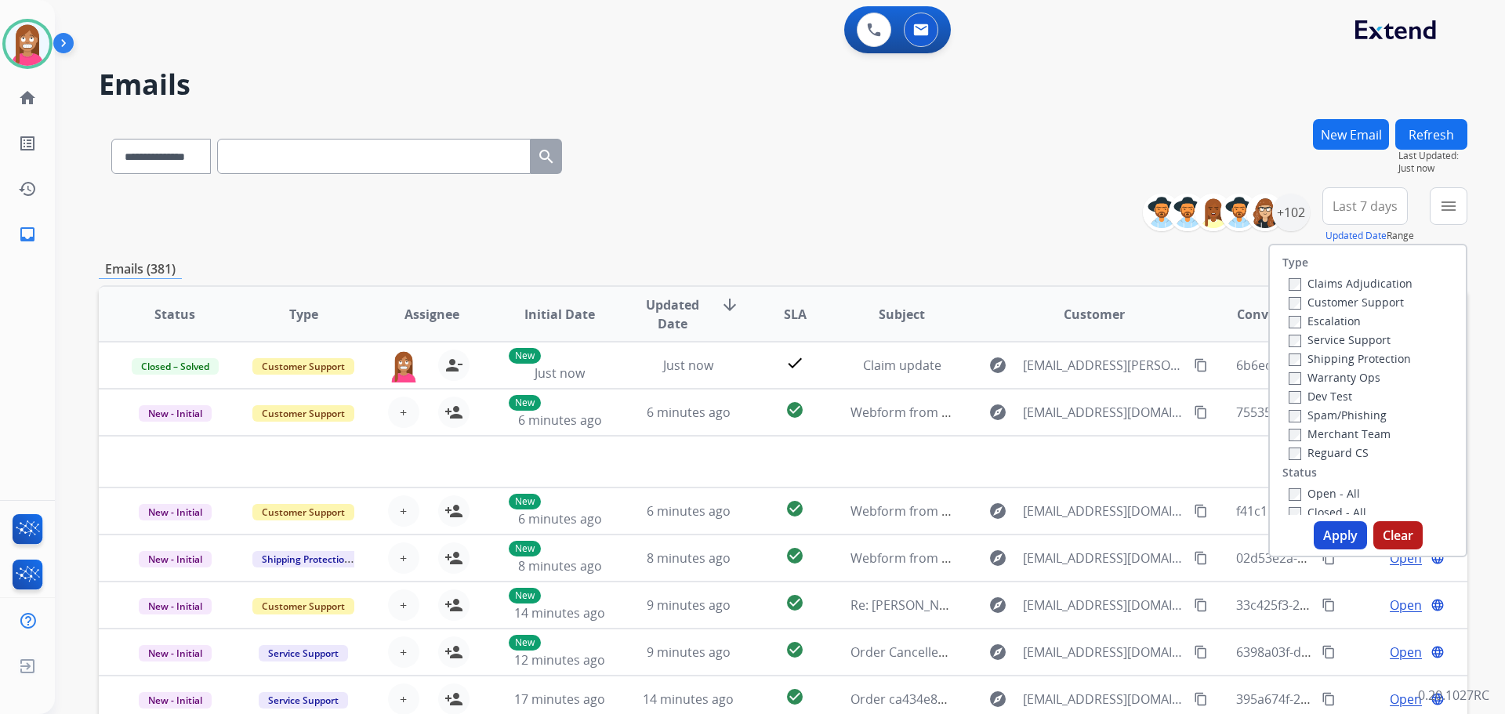
click at [1350, 305] on label "Customer Support" at bounding box center [1346, 302] width 115 height 15
click at [1346, 358] on label "Shipping Protection" at bounding box center [1350, 358] width 122 height 15
click at [1317, 458] on label "Reguard CS" at bounding box center [1329, 452] width 80 height 15
drag, startPoint x: 1317, startPoint y: 493, endPoint x: 1319, endPoint y: 505, distance: 11.9
click at [1317, 488] on label "Open - All" at bounding box center [1324, 493] width 71 height 15
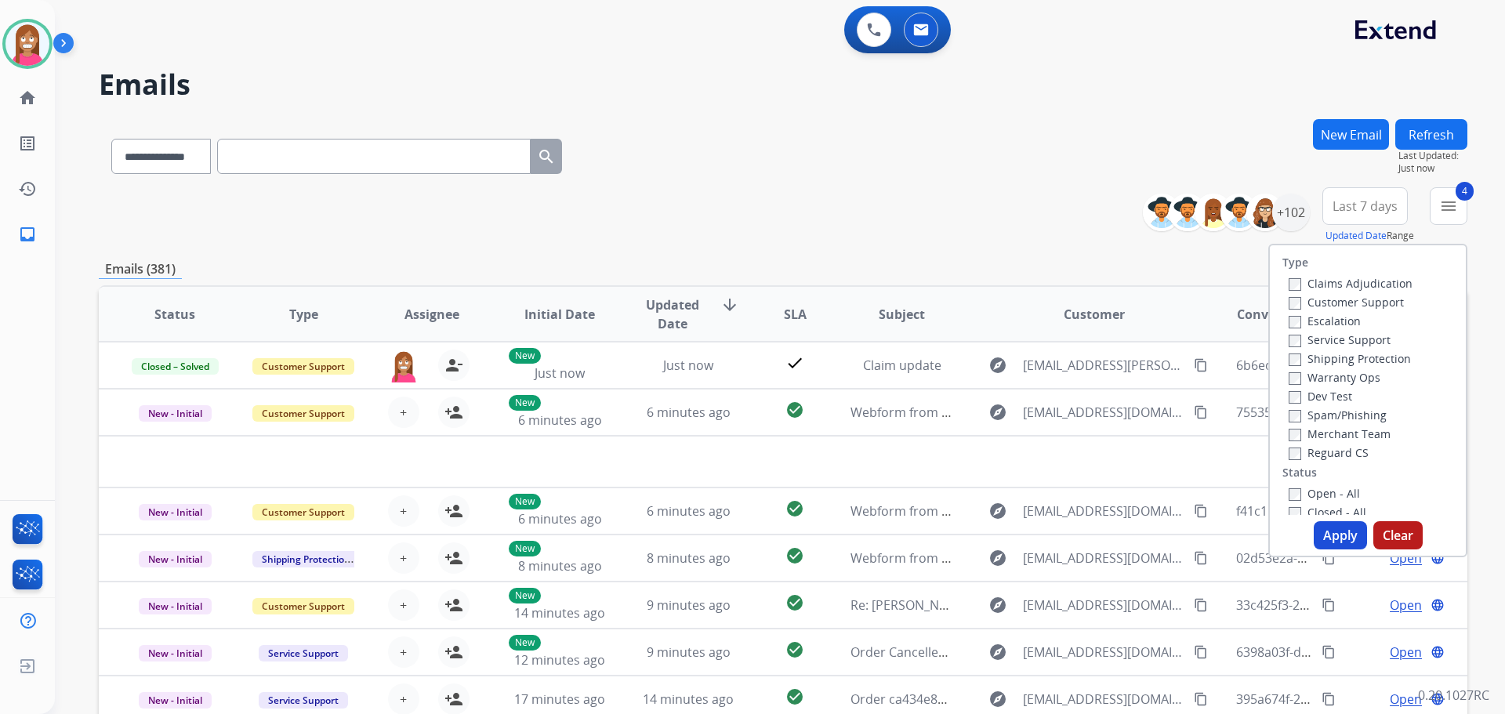
click at [1325, 532] on button "Apply" at bounding box center [1340, 535] width 53 height 28
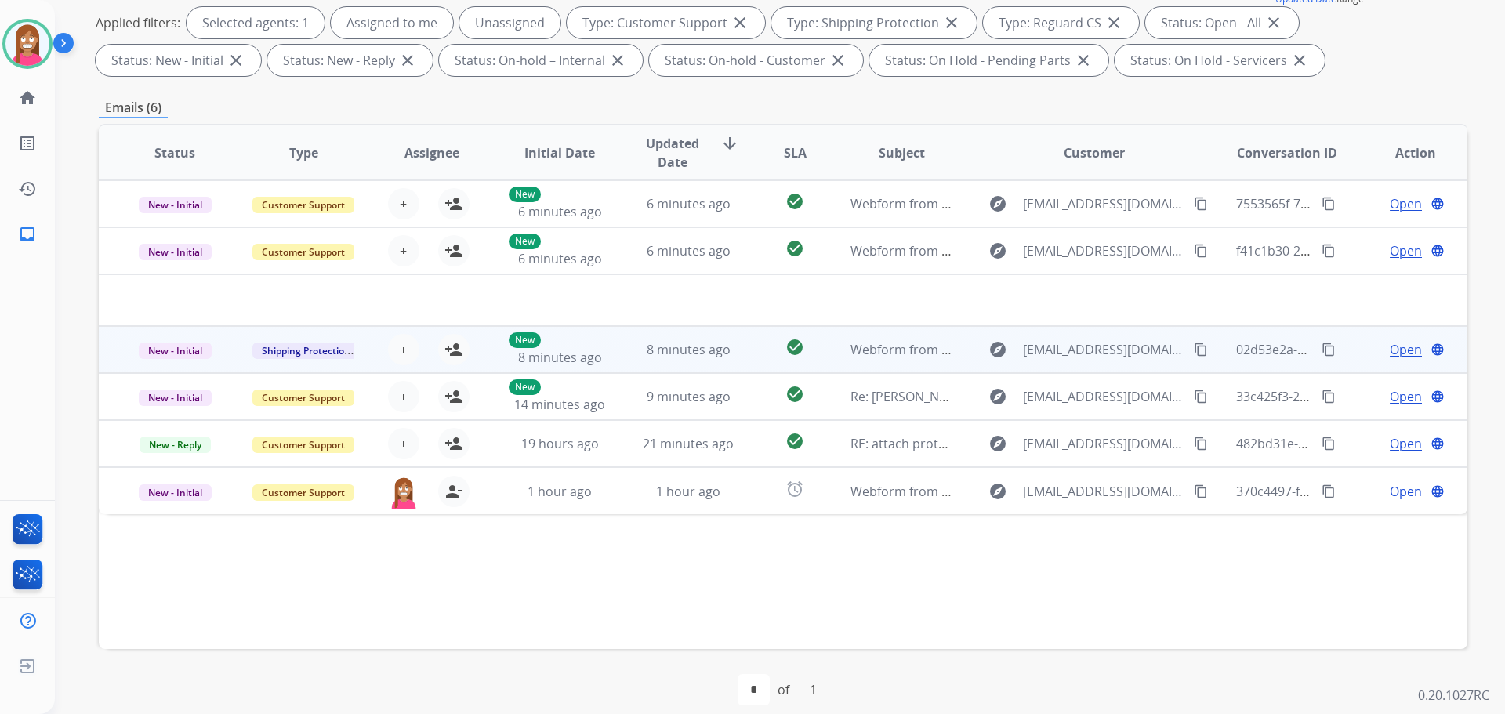
scroll to position [253, 0]
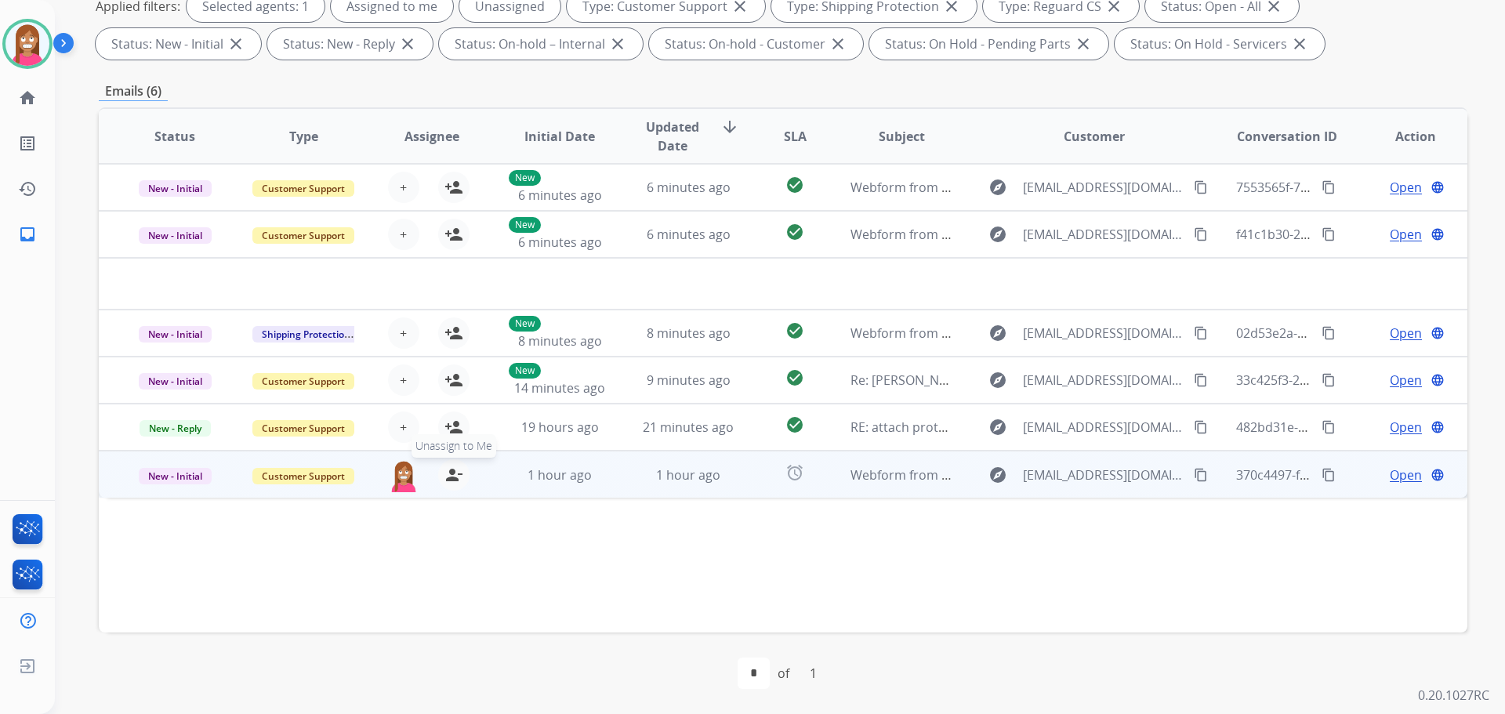
click at [448, 479] on mat-icon "person_remove" at bounding box center [453, 475] width 19 height 19
click at [448, 479] on mat-icon "person_add" at bounding box center [453, 475] width 19 height 19
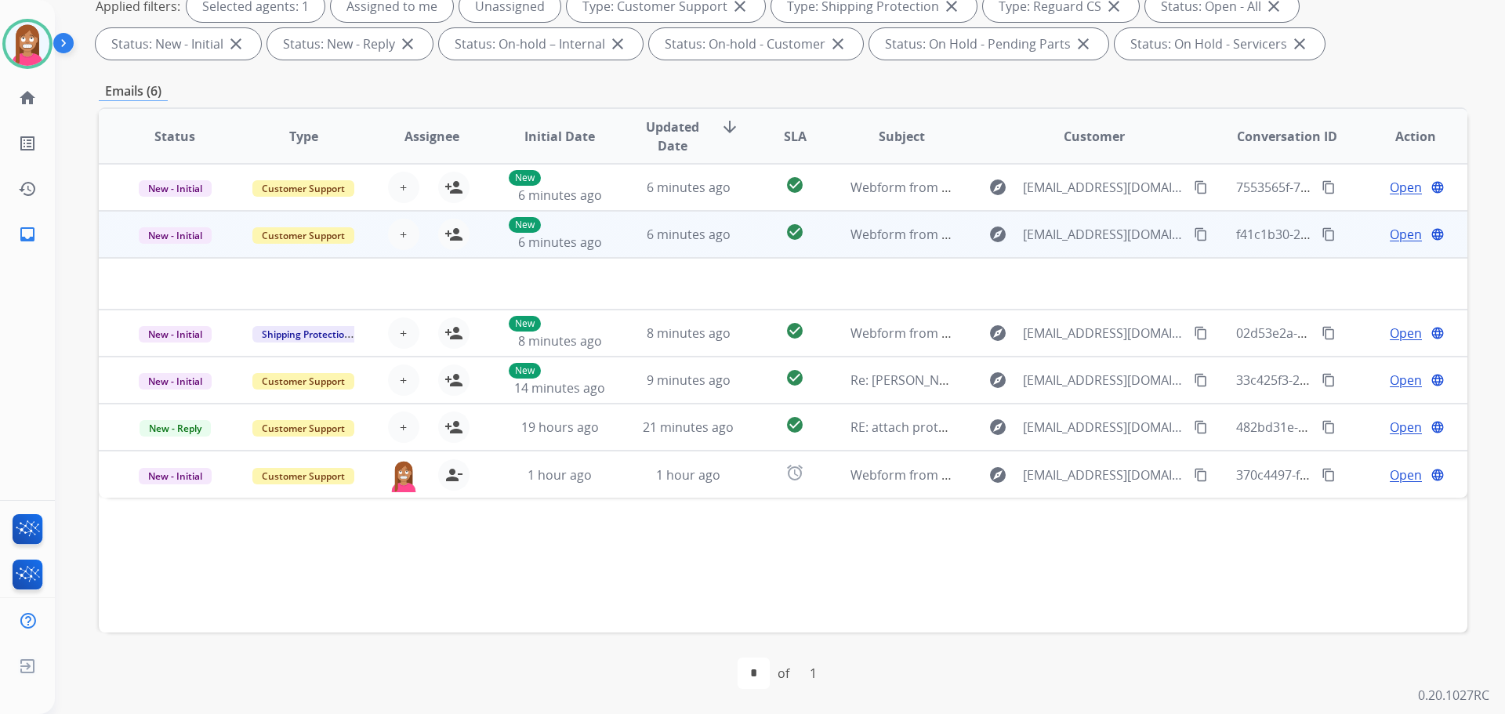
click at [628, 239] on td "6 minutes ago" at bounding box center [676, 234] width 129 height 47
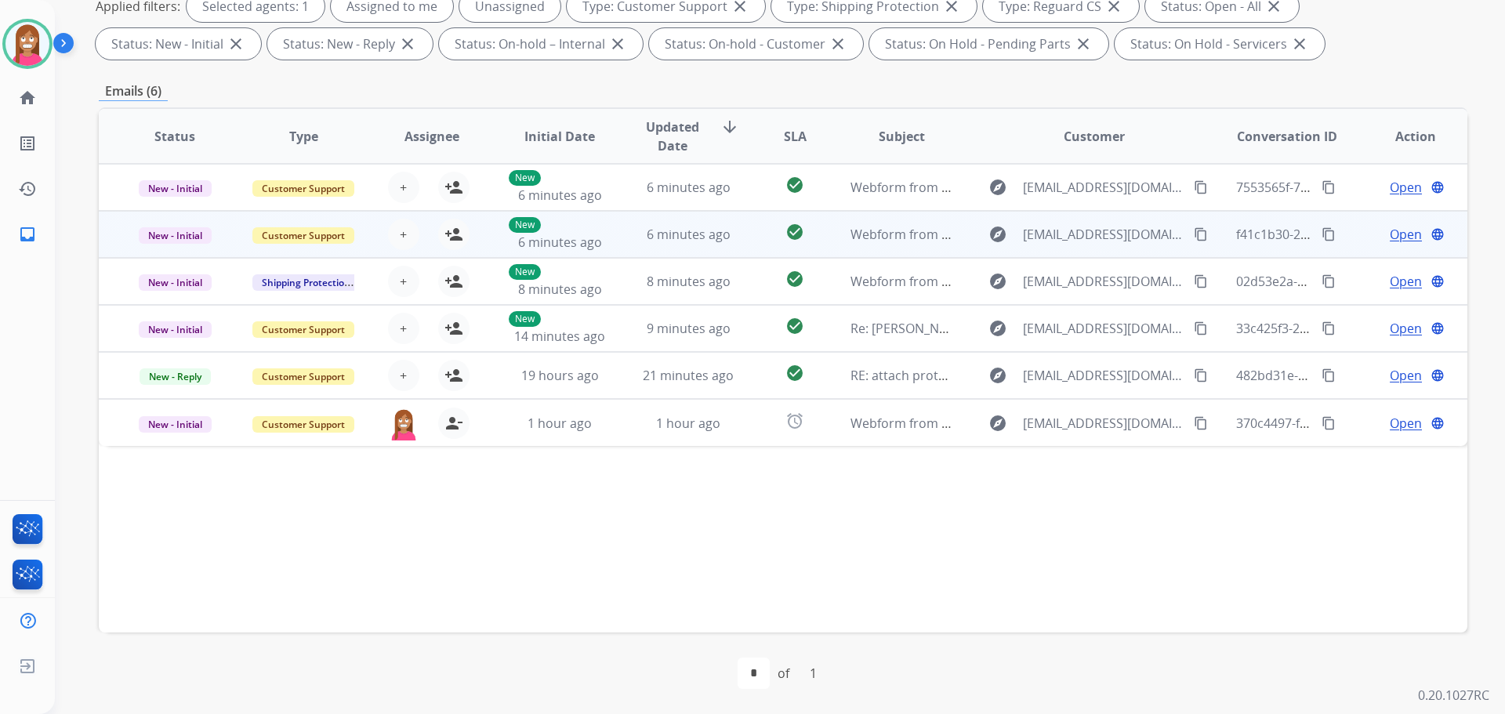
click at [628, 239] on td "6 minutes ago" at bounding box center [676, 234] width 129 height 47
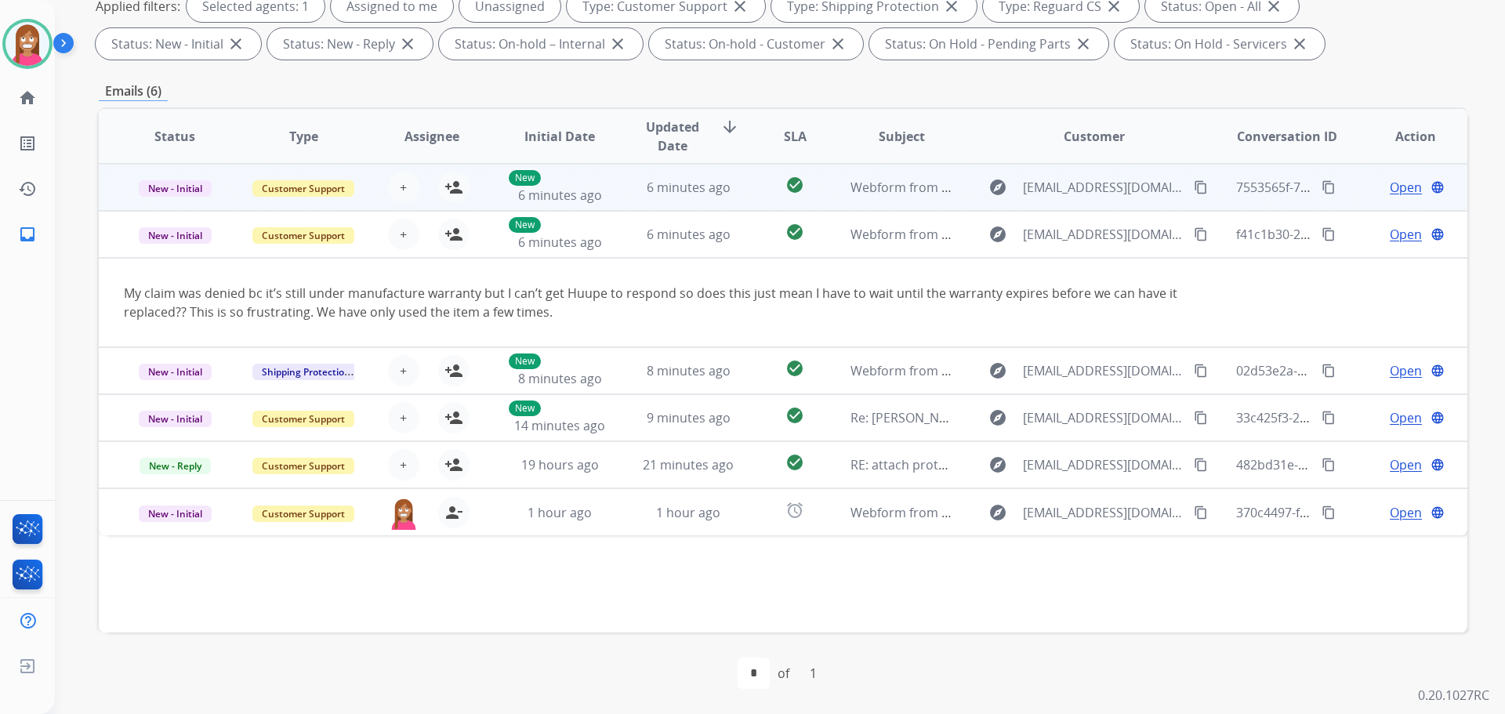
click at [619, 183] on td "6 minutes ago" at bounding box center [676, 187] width 129 height 47
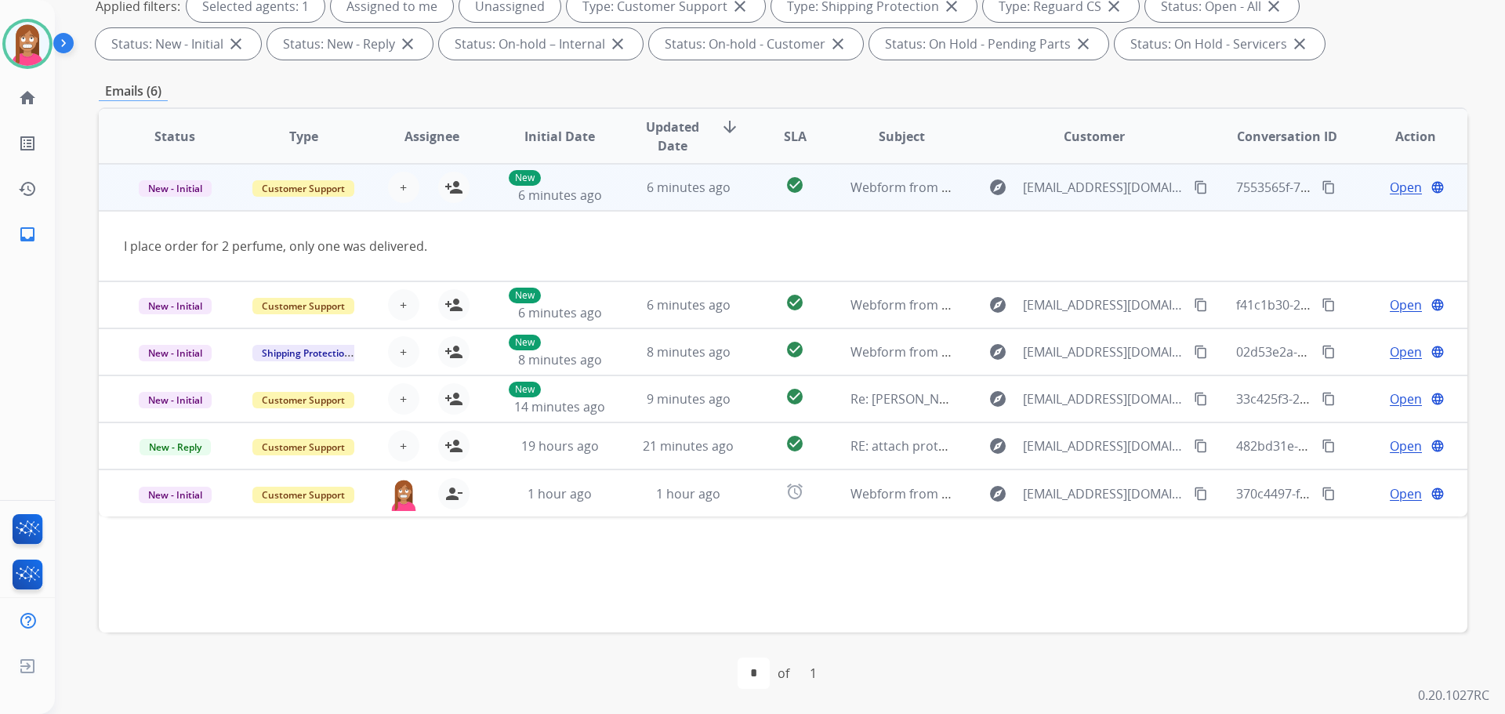
click at [1194, 188] on mat-icon "content_copy" at bounding box center [1201, 187] width 14 height 14
click at [455, 190] on mat-icon "person_add" at bounding box center [453, 187] width 19 height 19
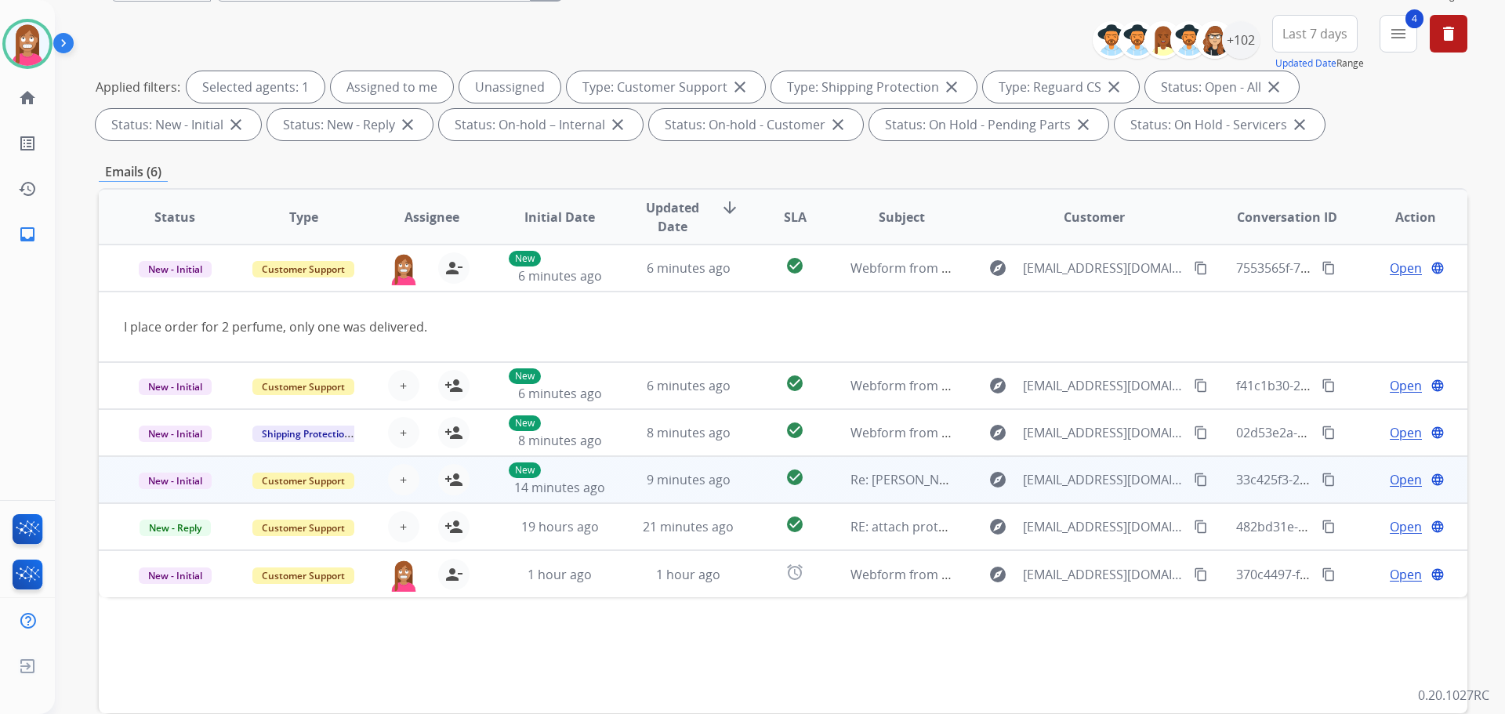
scroll to position [96, 0]
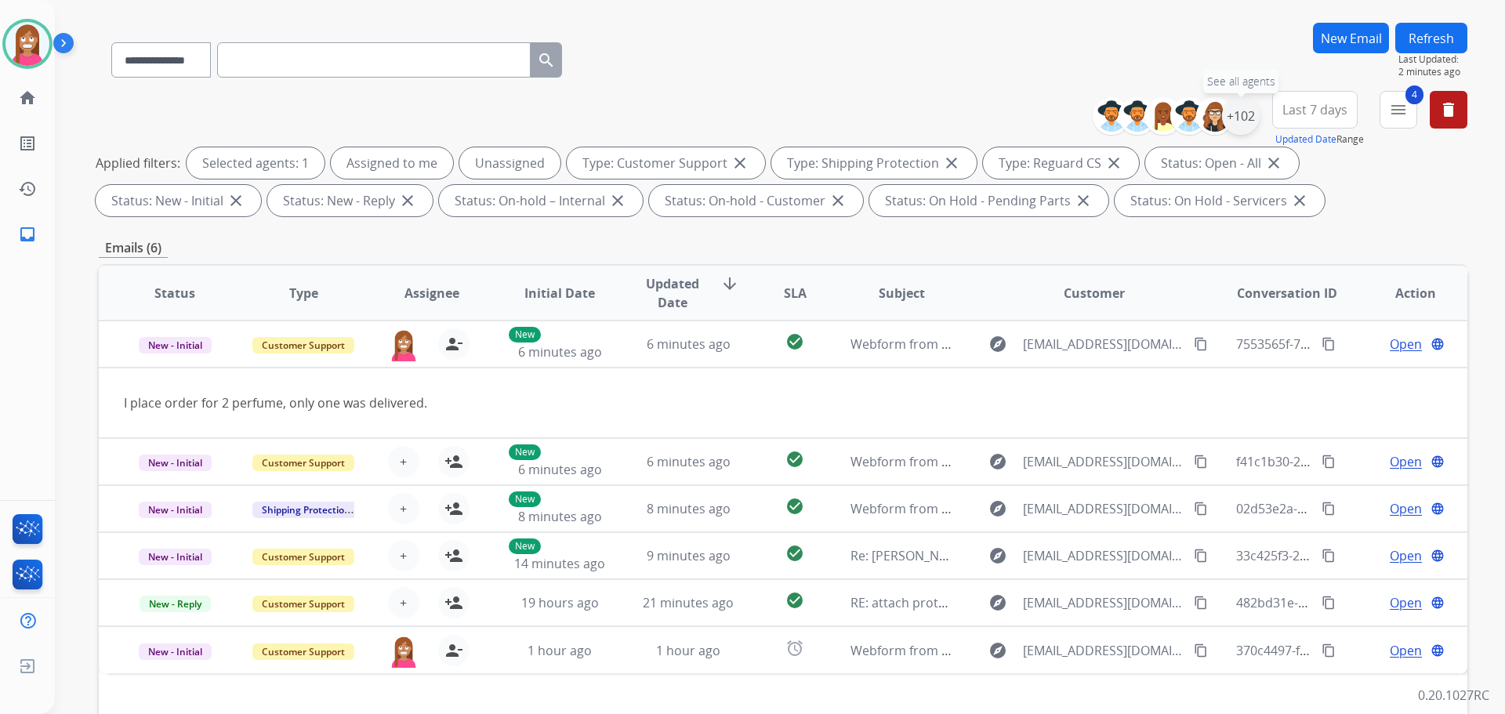
click at [1243, 114] on div "+102" at bounding box center [1241, 116] width 38 height 38
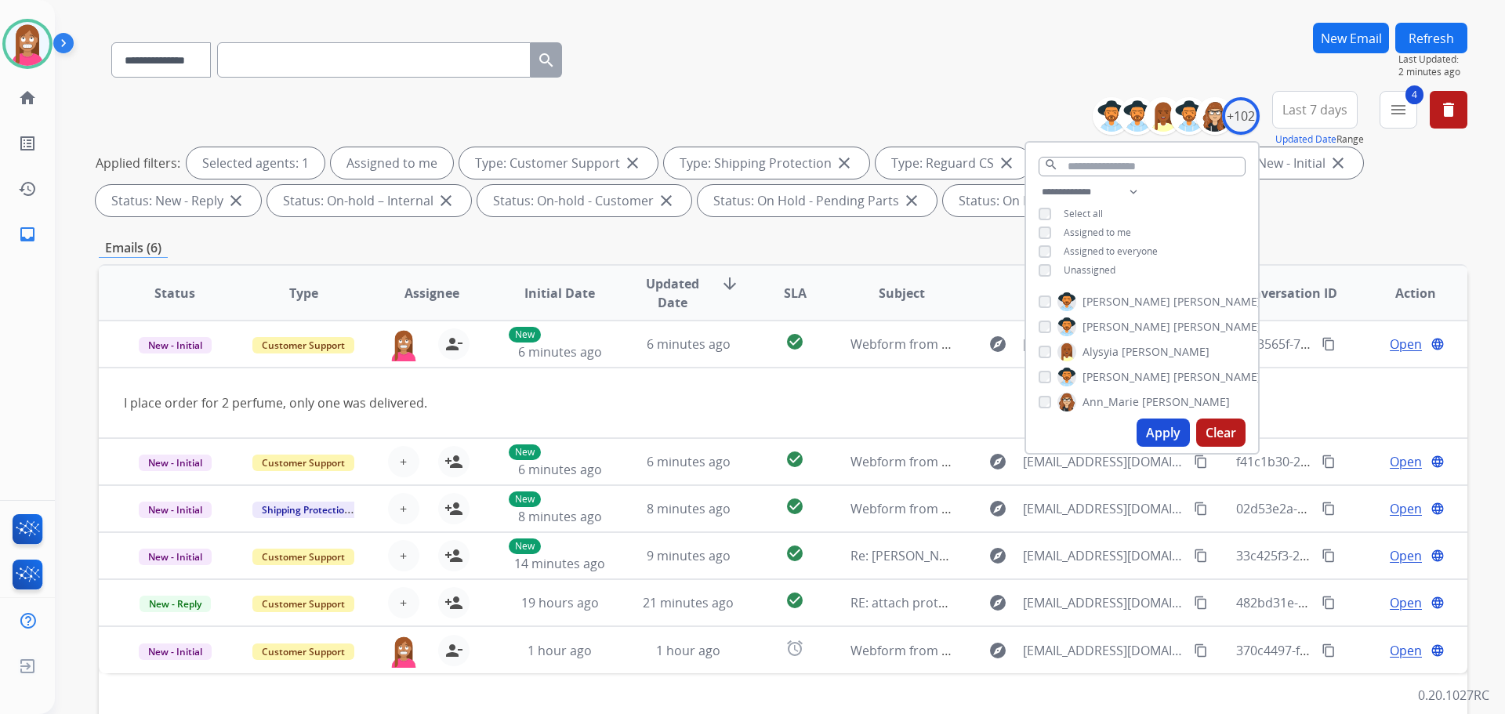
click at [1157, 431] on button "Apply" at bounding box center [1163, 433] width 53 height 28
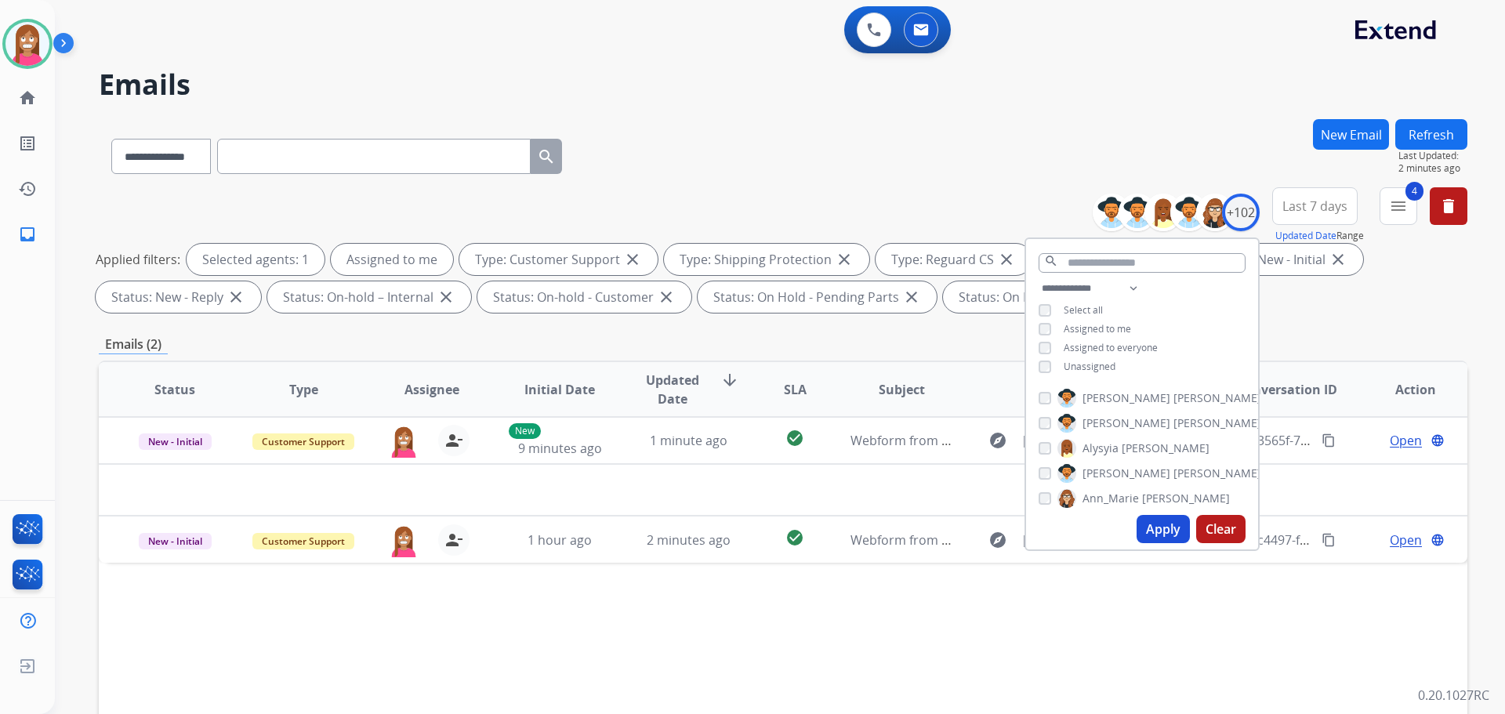
click at [954, 635] on div "Status Type Assignee Initial Date Updated Date arrow_downward SLA Subject Custo…" at bounding box center [783, 623] width 1369 height 525
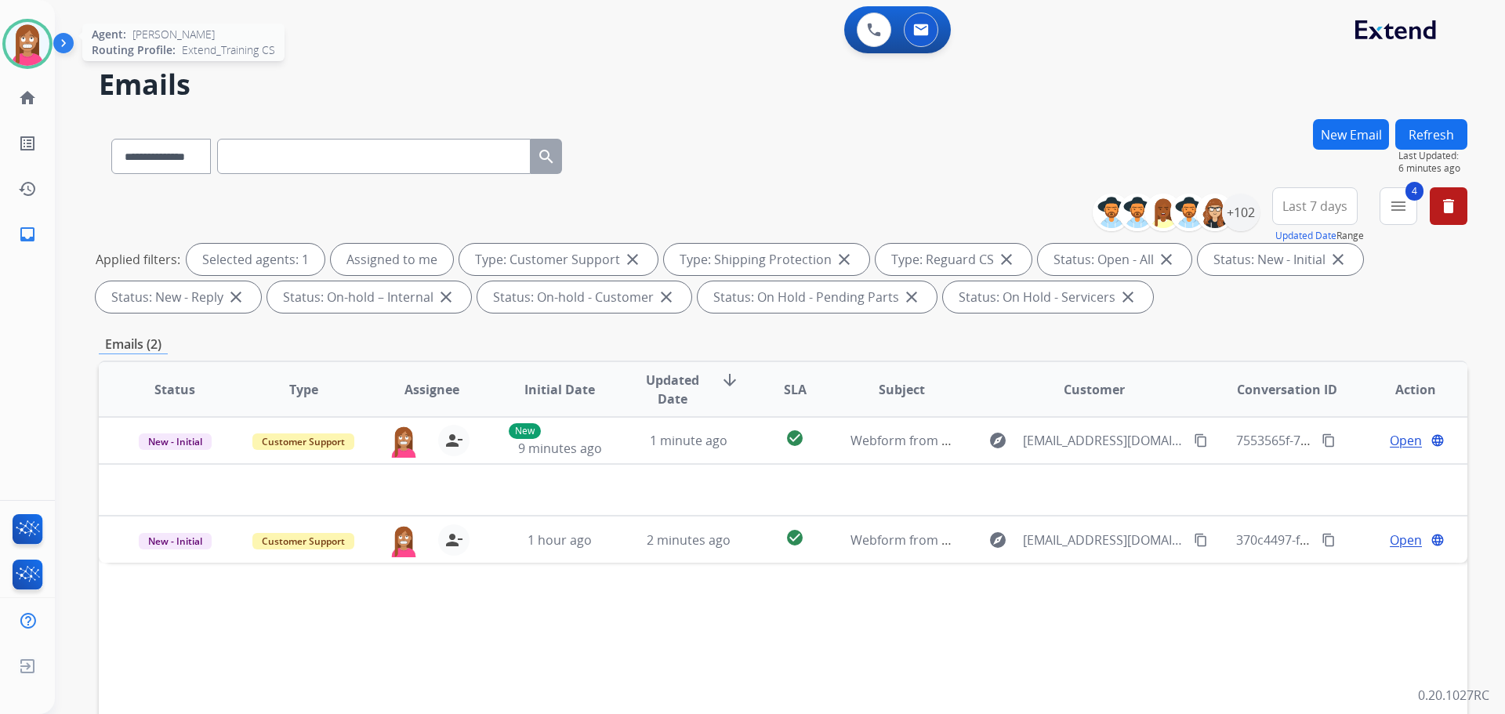
click at [7, 33] on div at bounding box center [27, 44] width 50 height 50
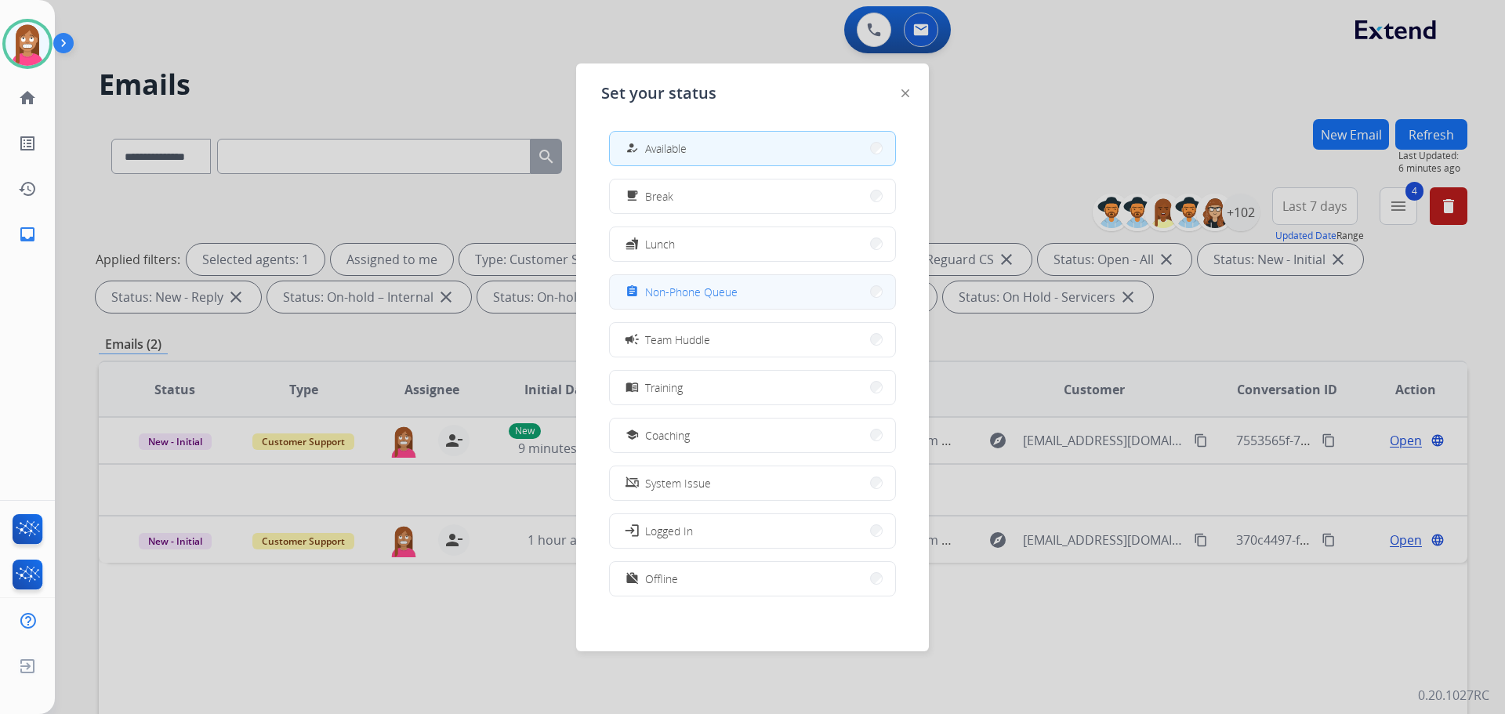
click at [702, 299] on span "Non-Phone Queue" at bounding box center [691, 292] width 93 height 16
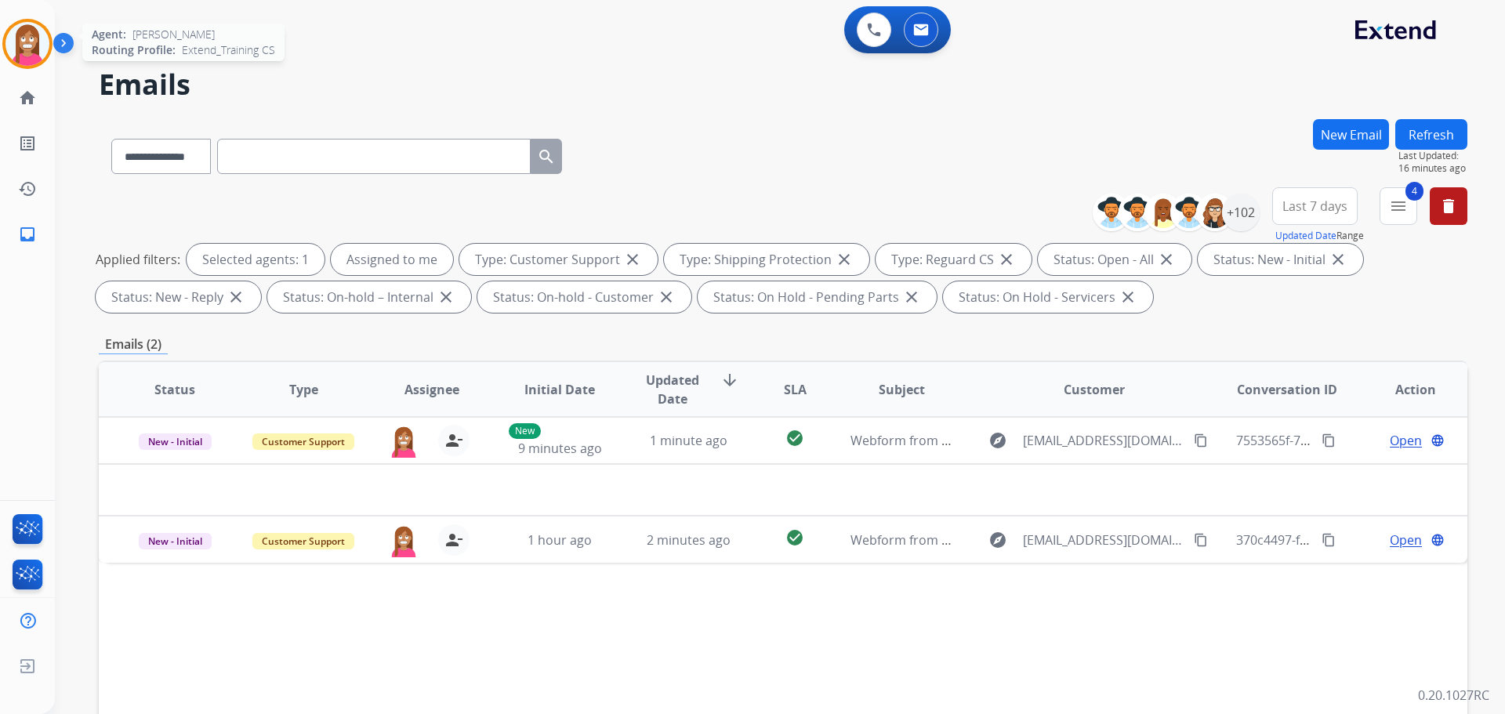
click at [23, 51] on img at bounding box center [27, 44] width 44 height 44
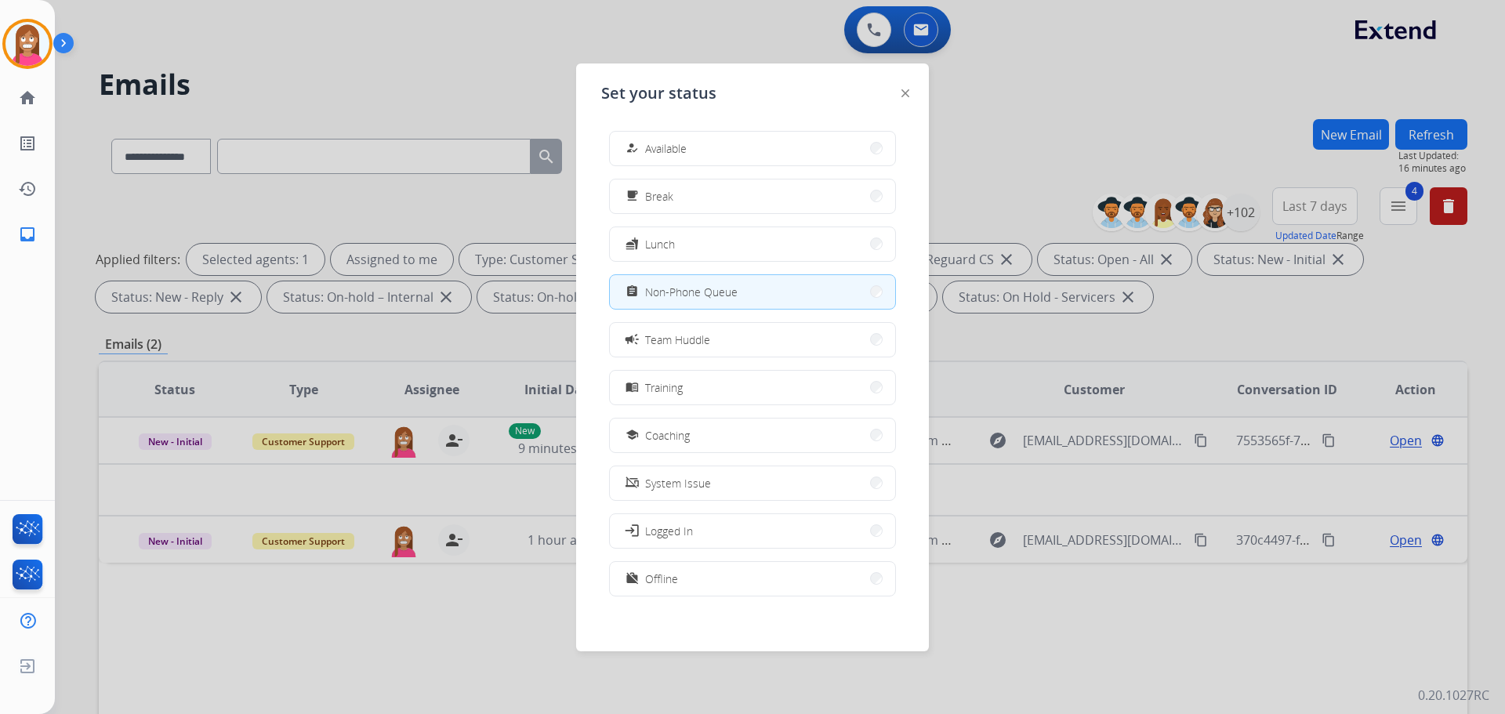
drag, startPoint x: 652, startPoint y: 339, endPoint x: 643, endPoint y: 336, distance: 9.9
click at [652, 339] on span "Team Huddle" at bounding box center [677, 340] width 65 height 16
